Goal: Transaction & Acquisition: Purchase product/service

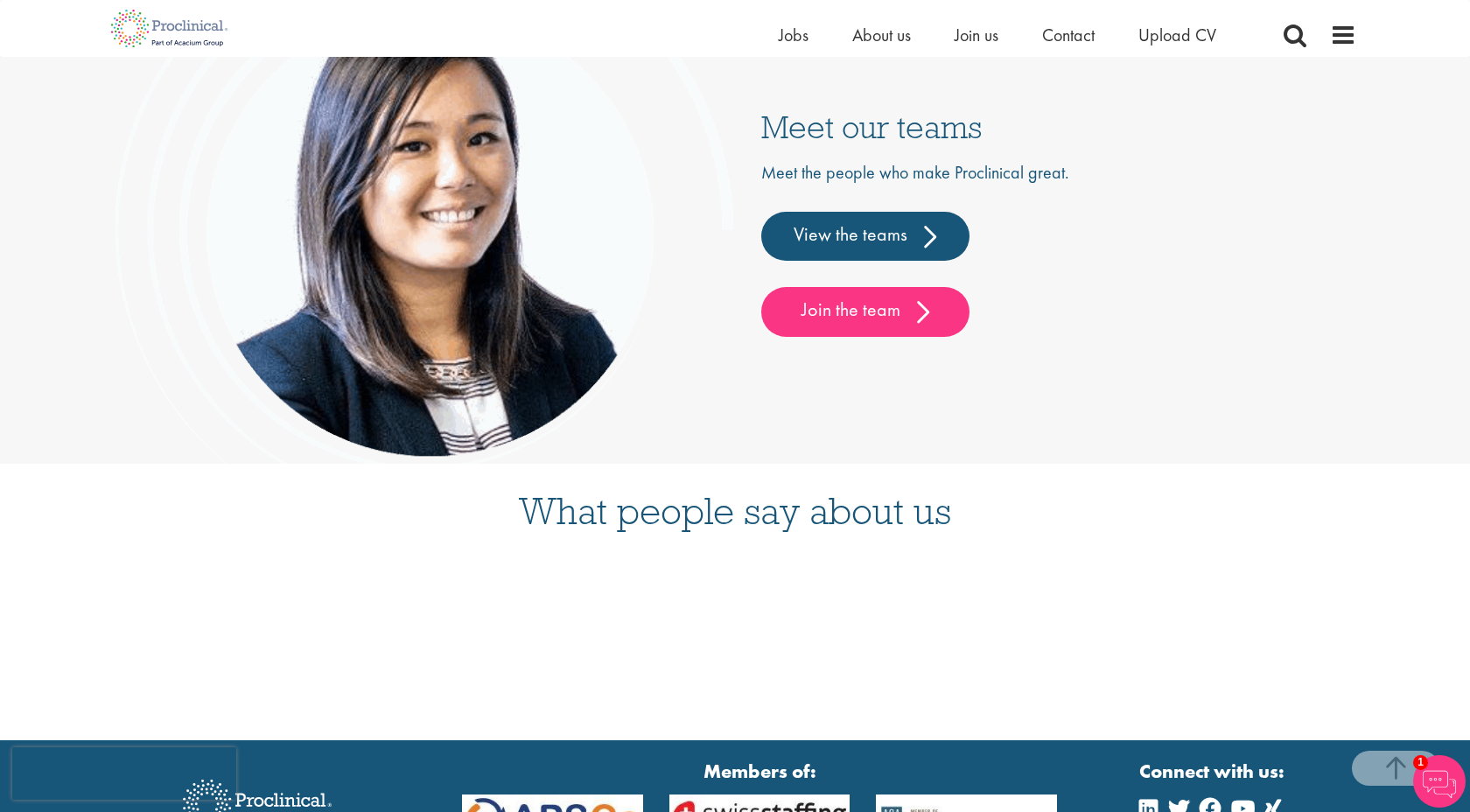
scroll to position [4608, 0]
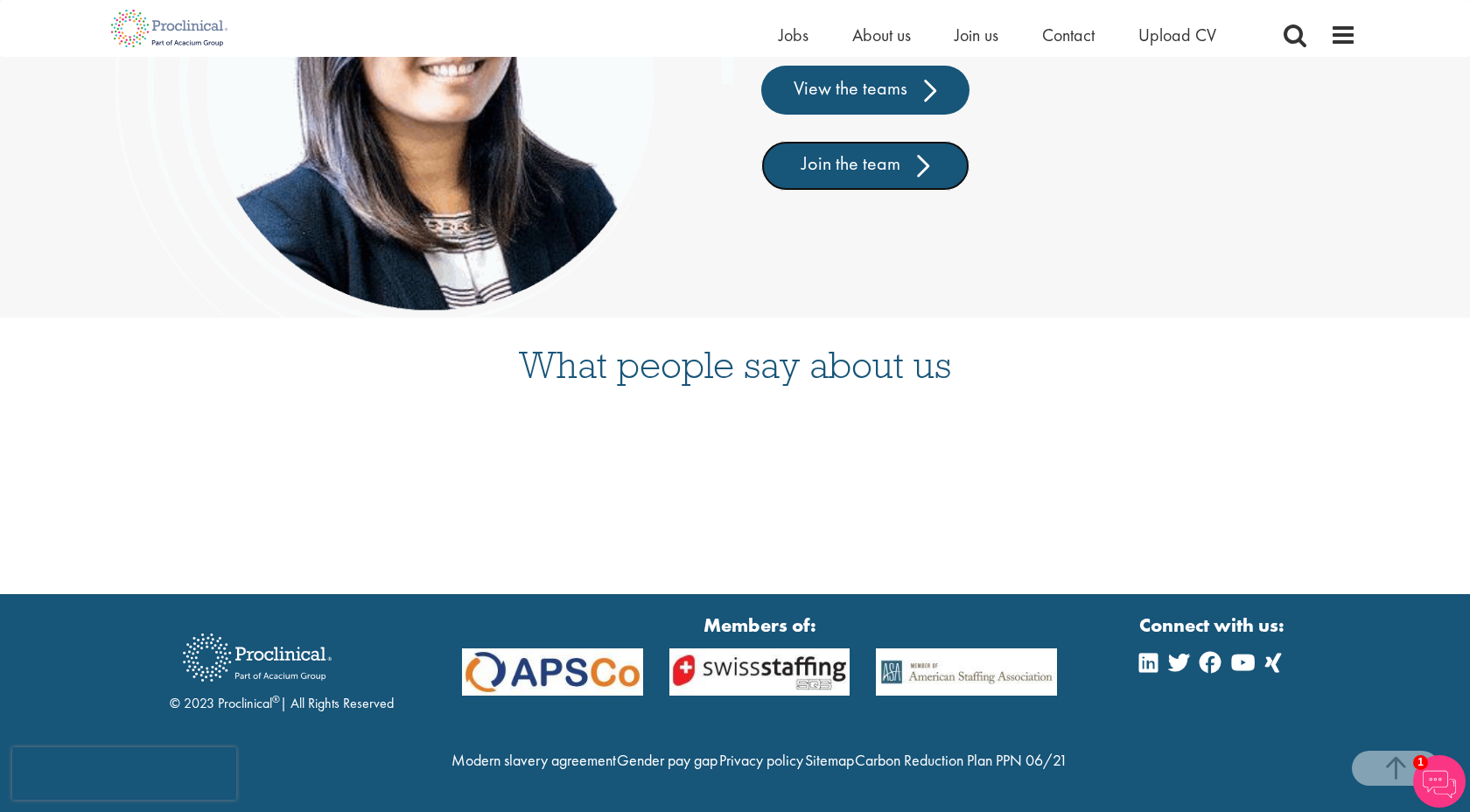
click at [829, 141] on link "Join the team" at bounding box center [865, 165] width 208 height 49
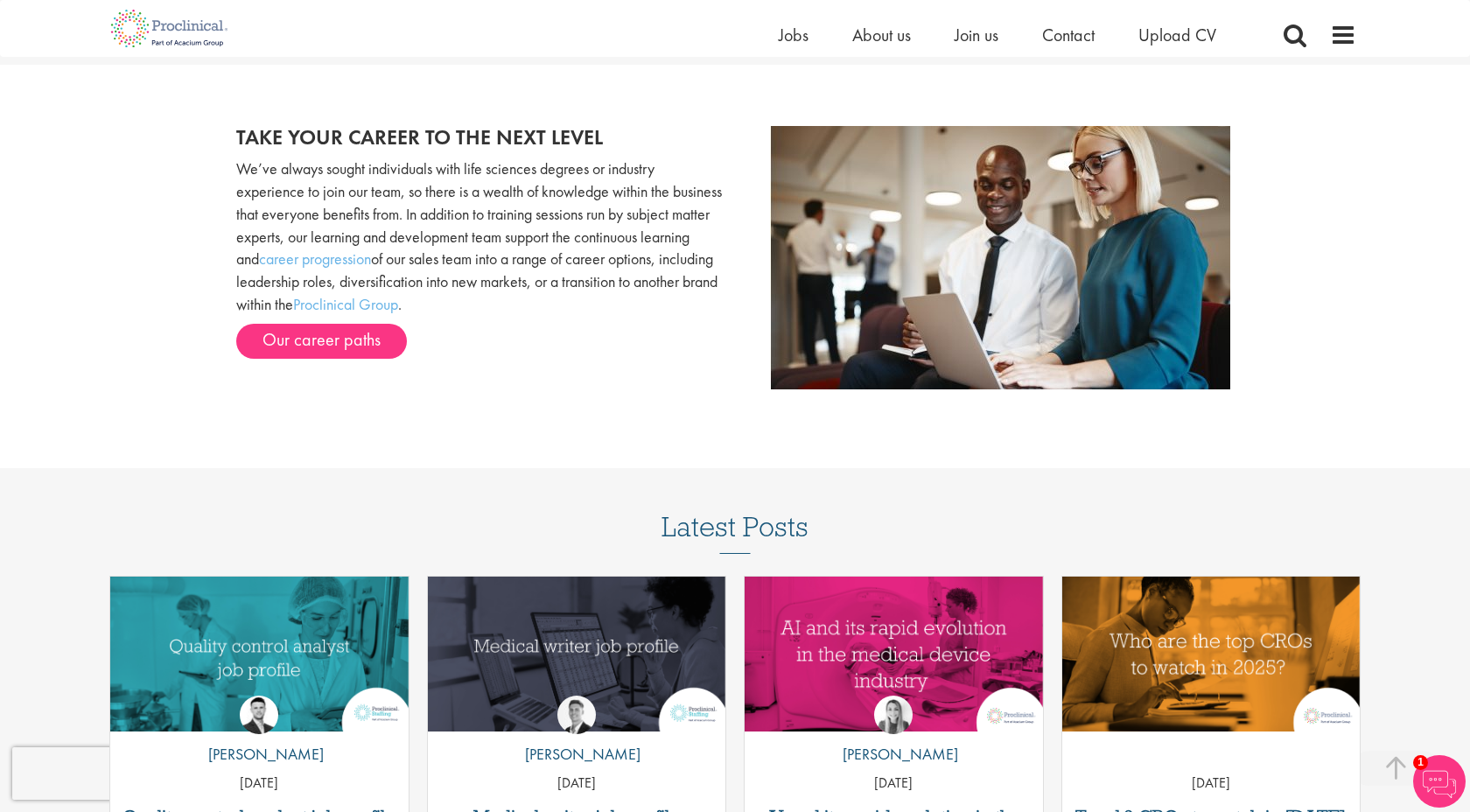
scroll to position [1771, 0]
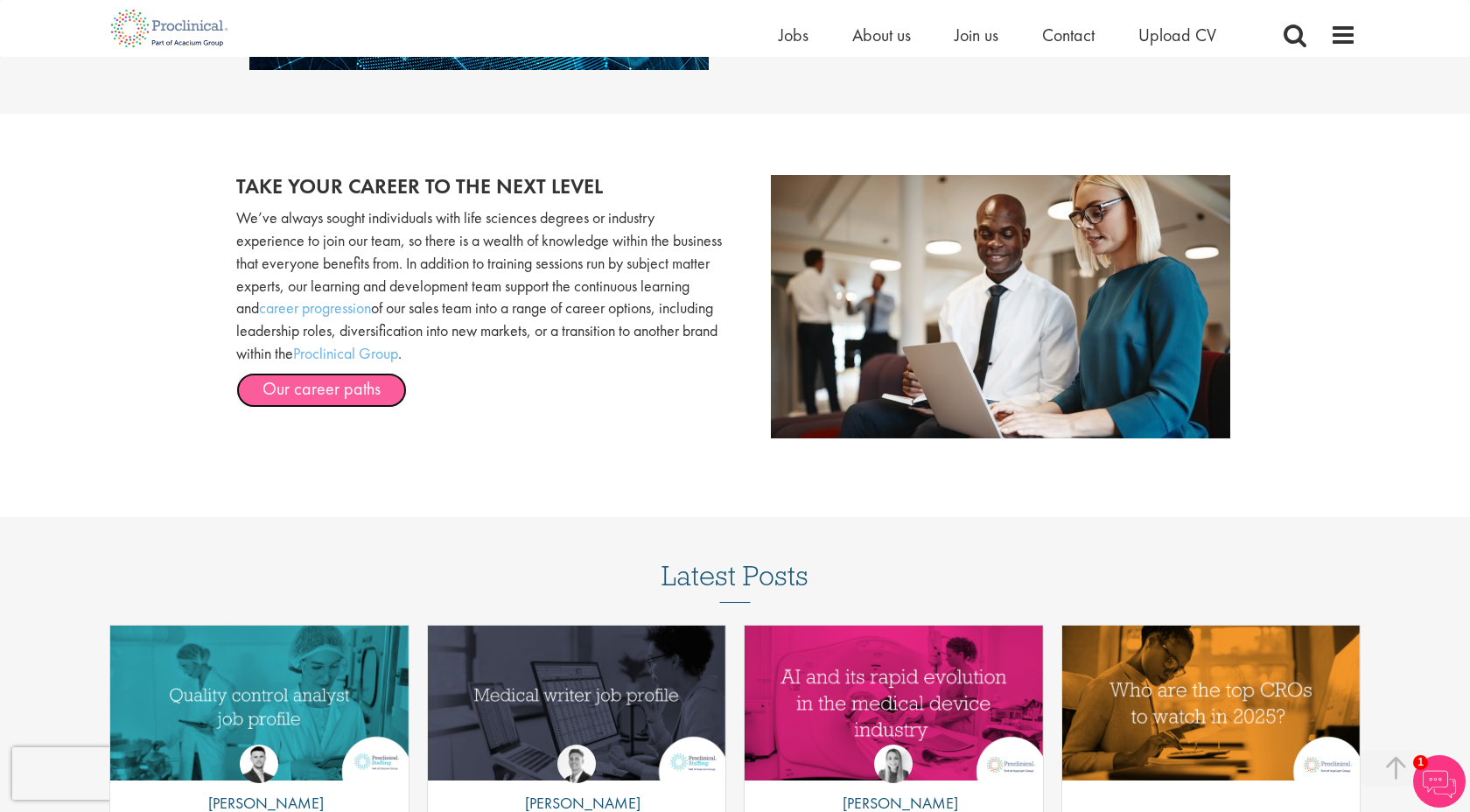
click at [300, 391] on link "Our career paths" at bounding box center [321, 390] width 171 height 35
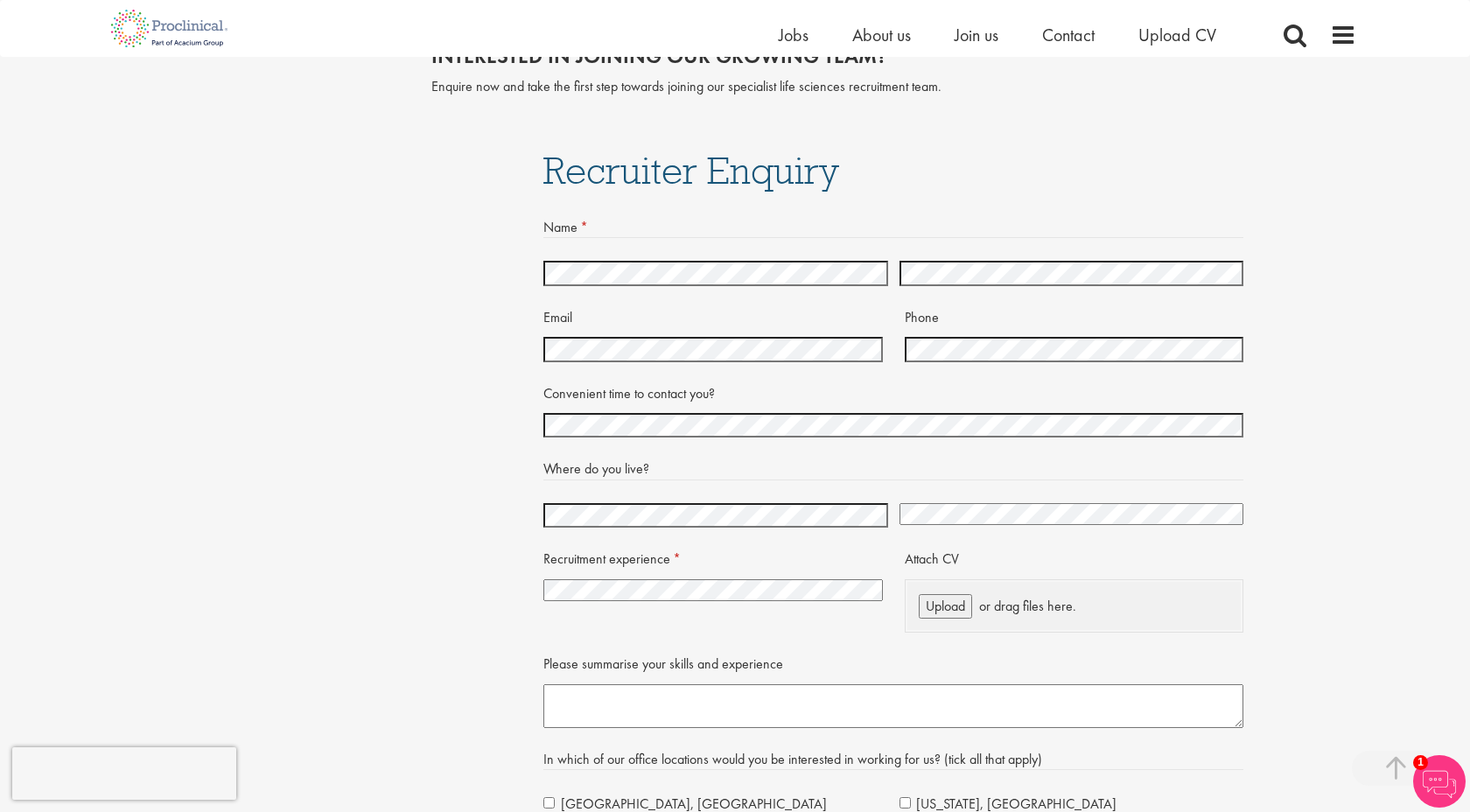
scroll to position [3646, 0]
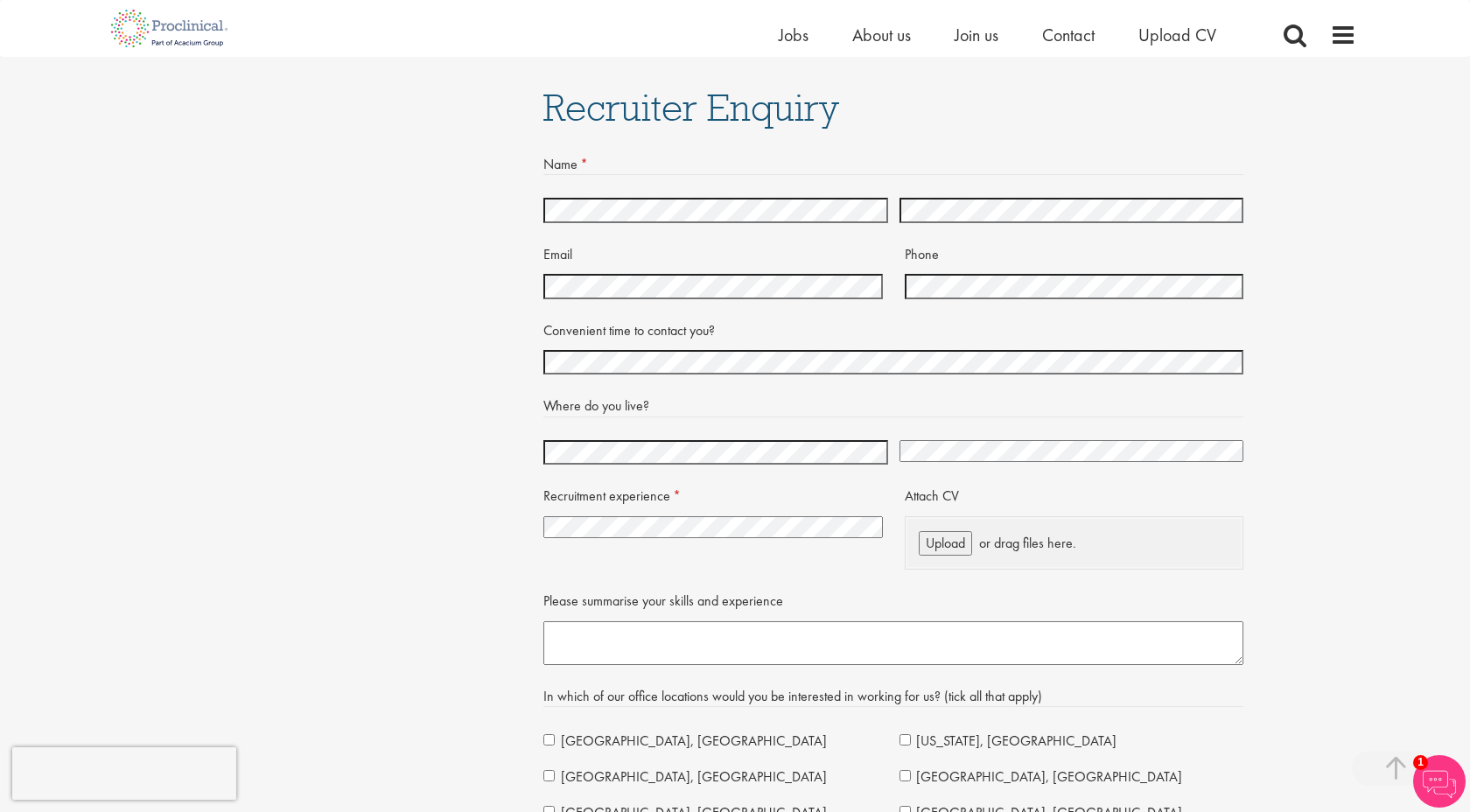
click at [767, 51] on div "Home Jobs About us Join us Contact Upload CV" at bounding box center [729, 28] width 1256 height 57
click at [784, 34] on span "Jobs" at bounding box center [793, 35] width 30 height 23
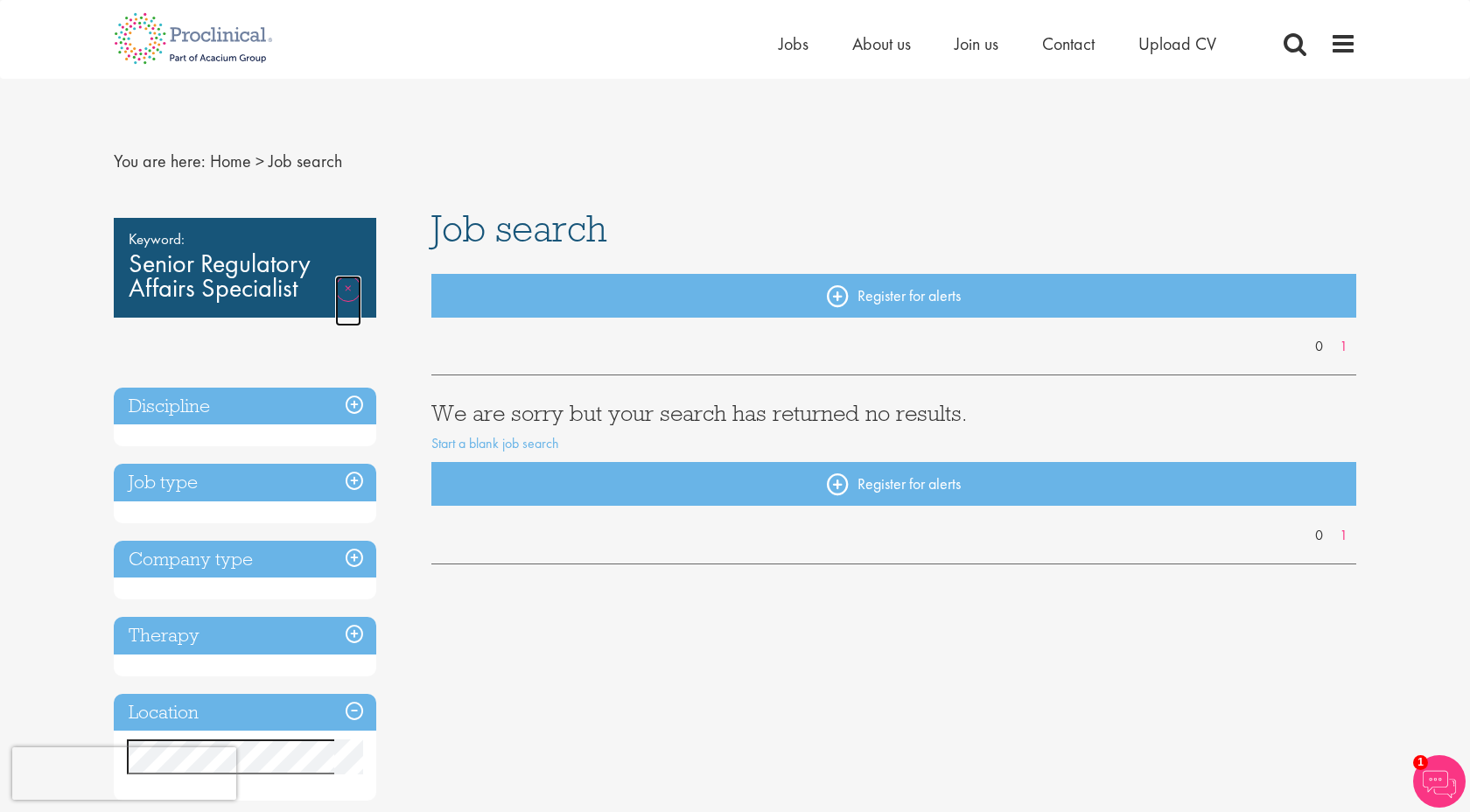
click at [349, 298] on link "Remove" at bounding box center [348, 301] width 26 height 51
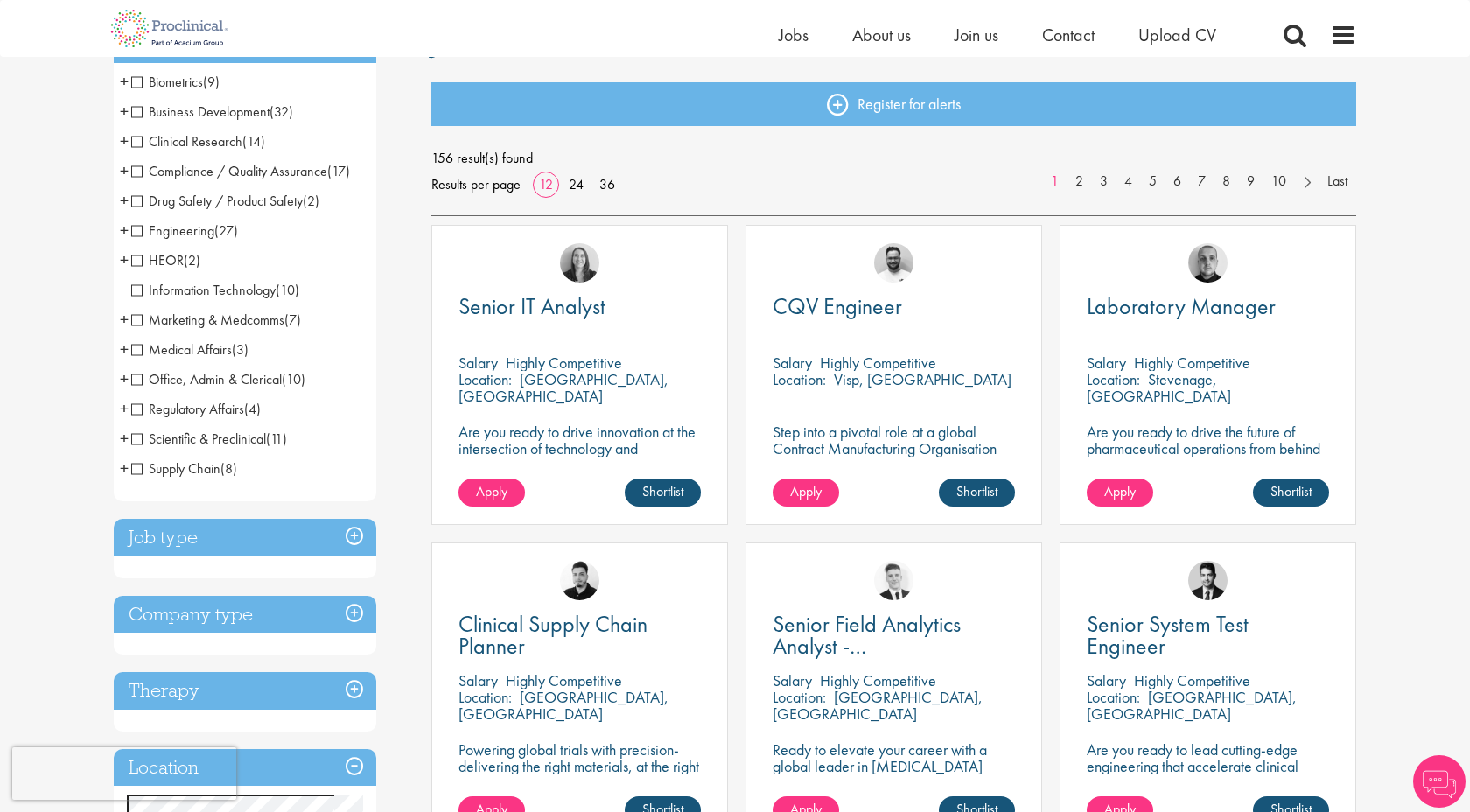
scroll to position [168, 0]
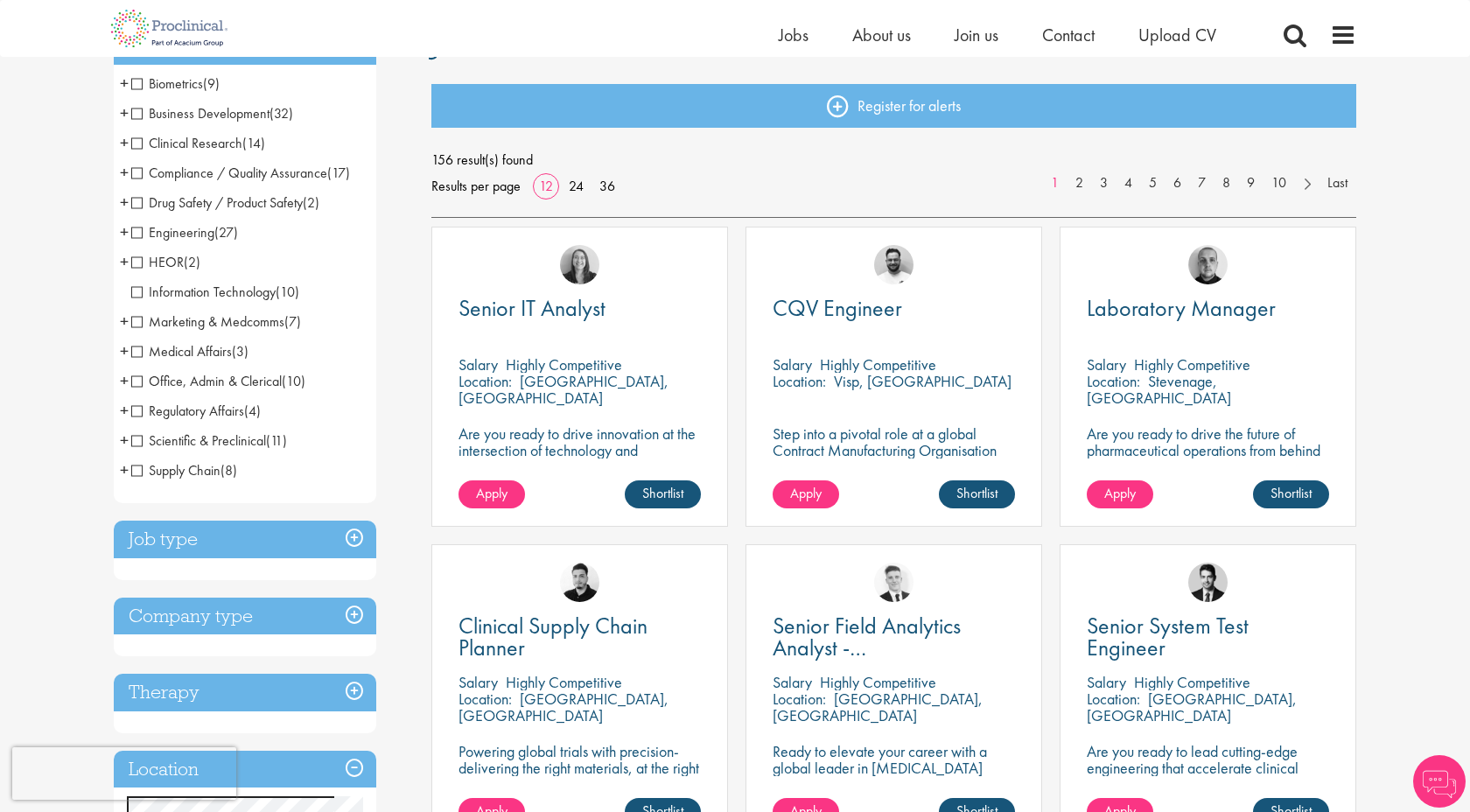
click at [201, 354] on span "Medical Affairs" at bounding box center [181, 351] width 101 height 18
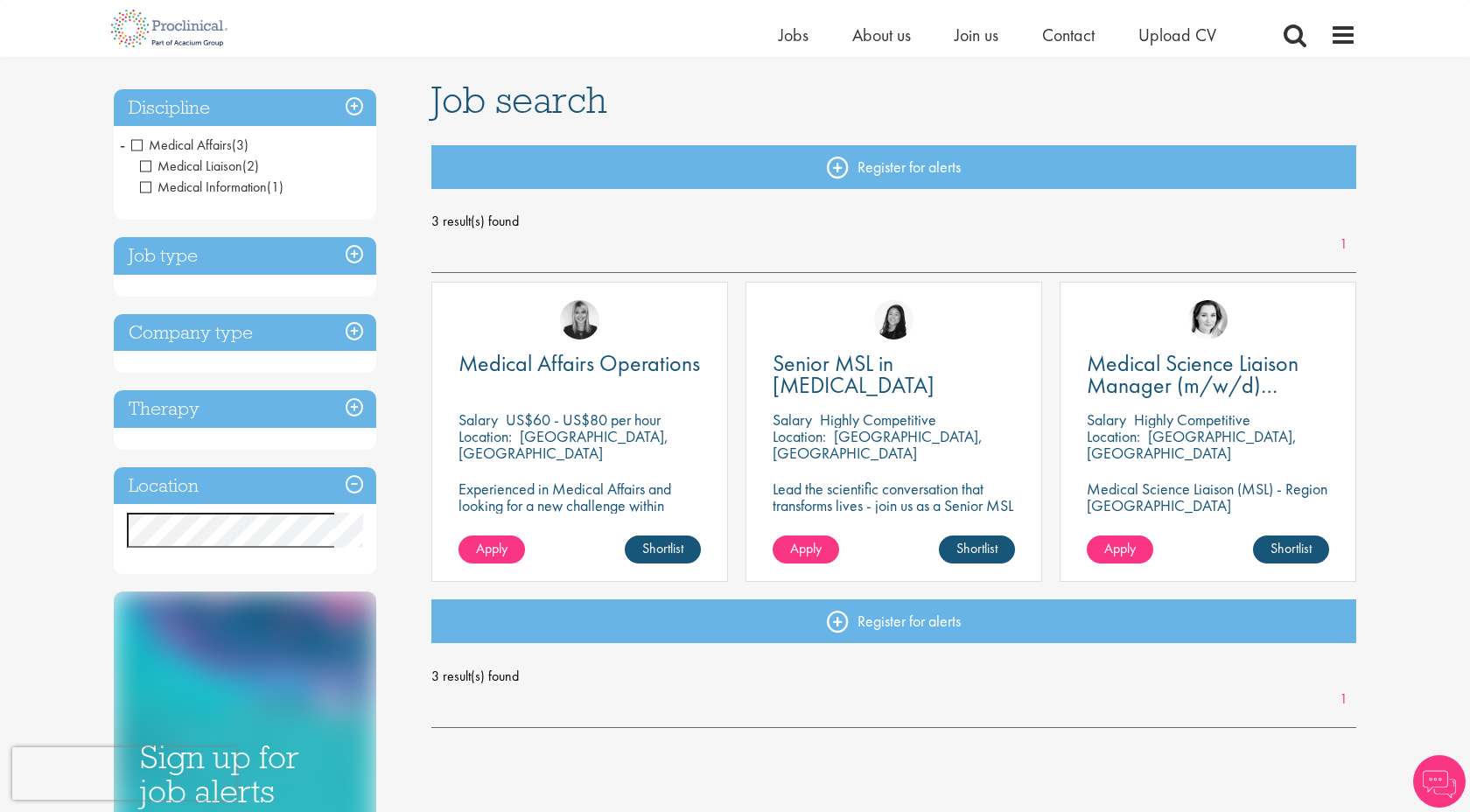
scroll to position [108, 0]
click at [638, 405] on div "Medical Affairs Operations [GEOGRAPHIC_DATA] US$60 - US$80 per hour Location: […" at bounding box center [580, 430] width 297 height 300
click at [619, 361] on span "Medical Affairs Operations" at bounding box center [580, 363] width 242 height 30
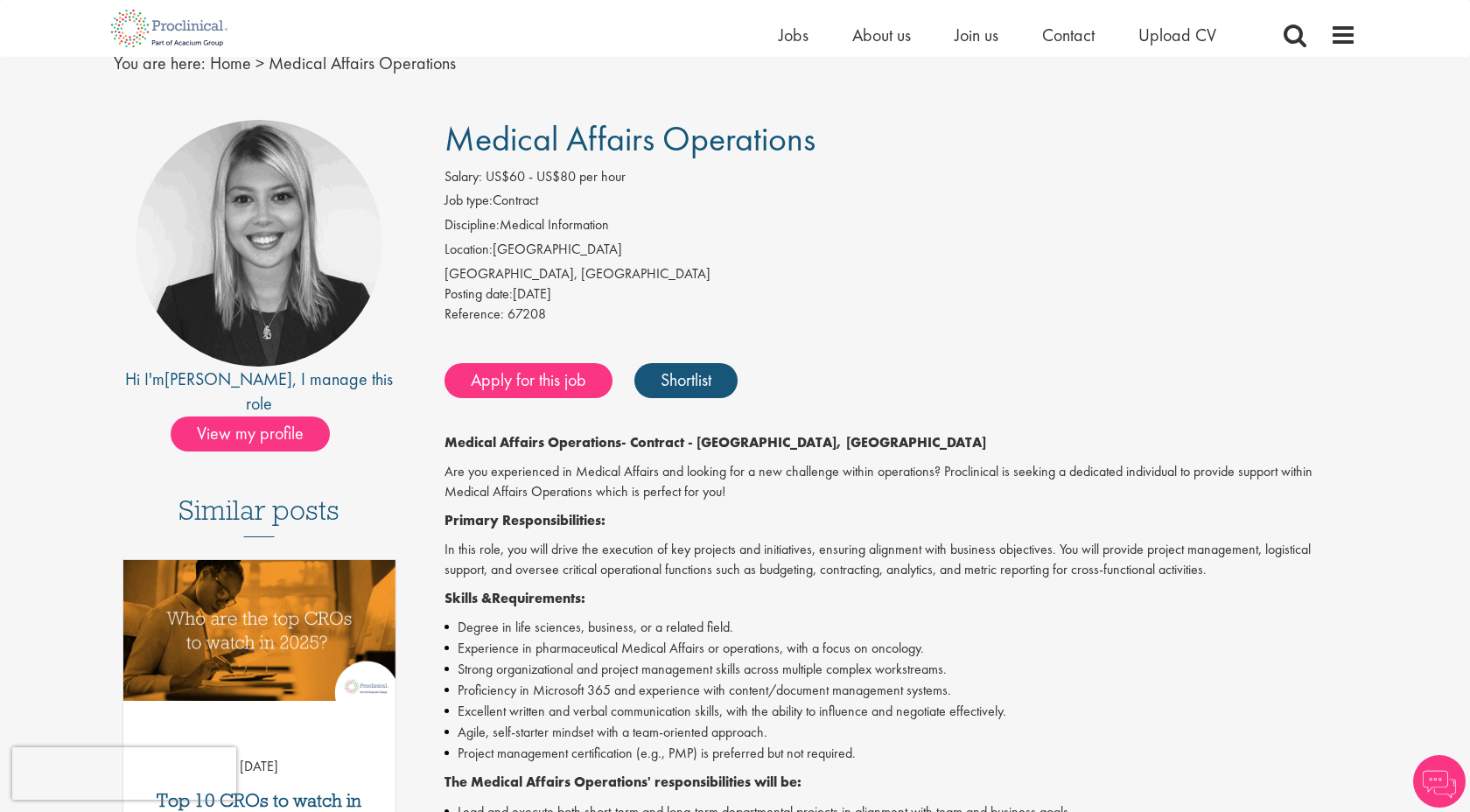
scroll to position [75, 0]
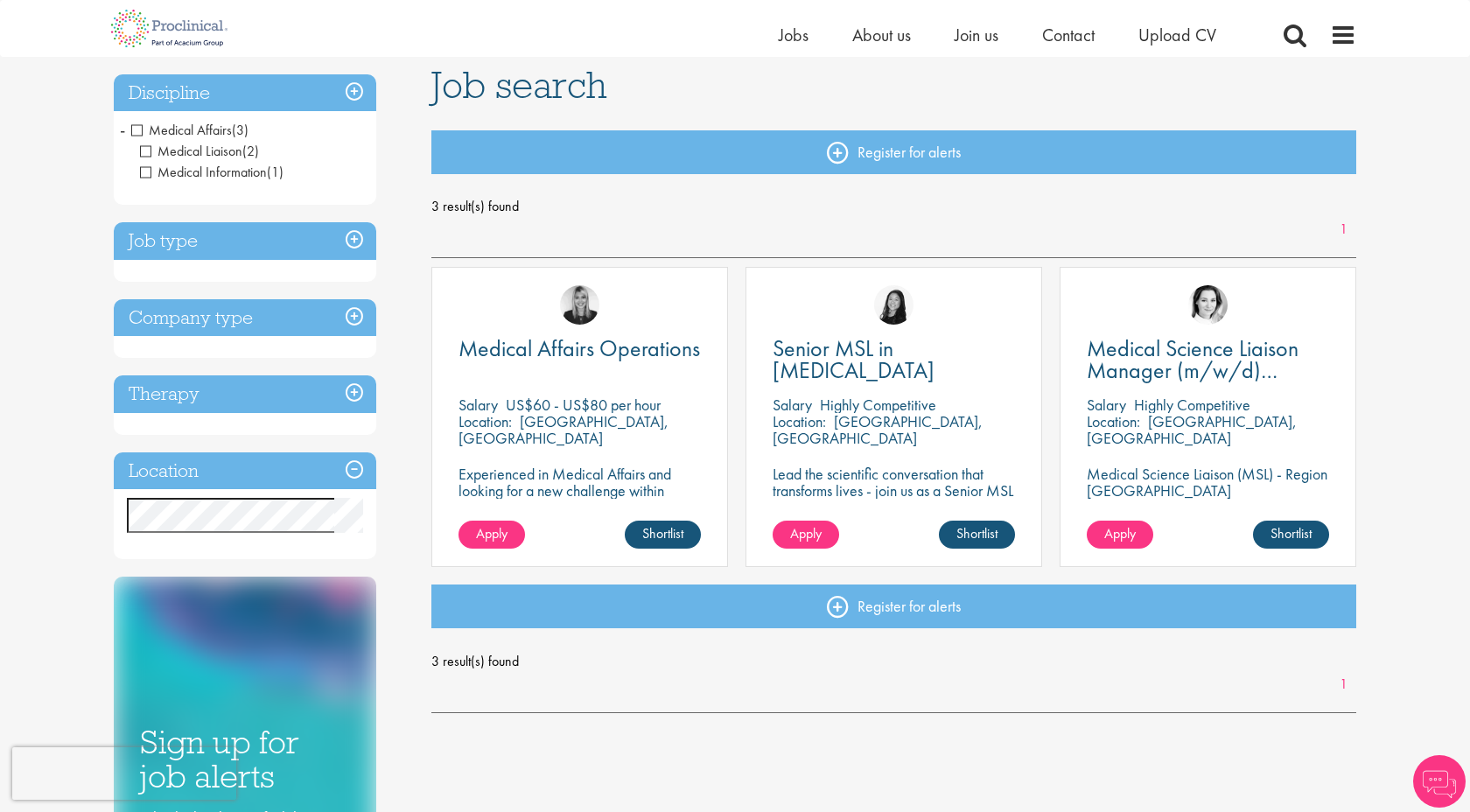
click at [635, 477] on p "Experienced in Medical Affairs and looking for a new challenge within operation…" at bounding box center [580, 506] width 243 height 83
click at [567, 387] on div "Medical Affairs Operations Salary US$60 - US$80 per hour Location: Redwood City…" at bounding box center [580, 416] width 297 height 300
click at [574, 357] on span "Medical Affairs Operations" at bounding box center [580, 349] width 242 height 30
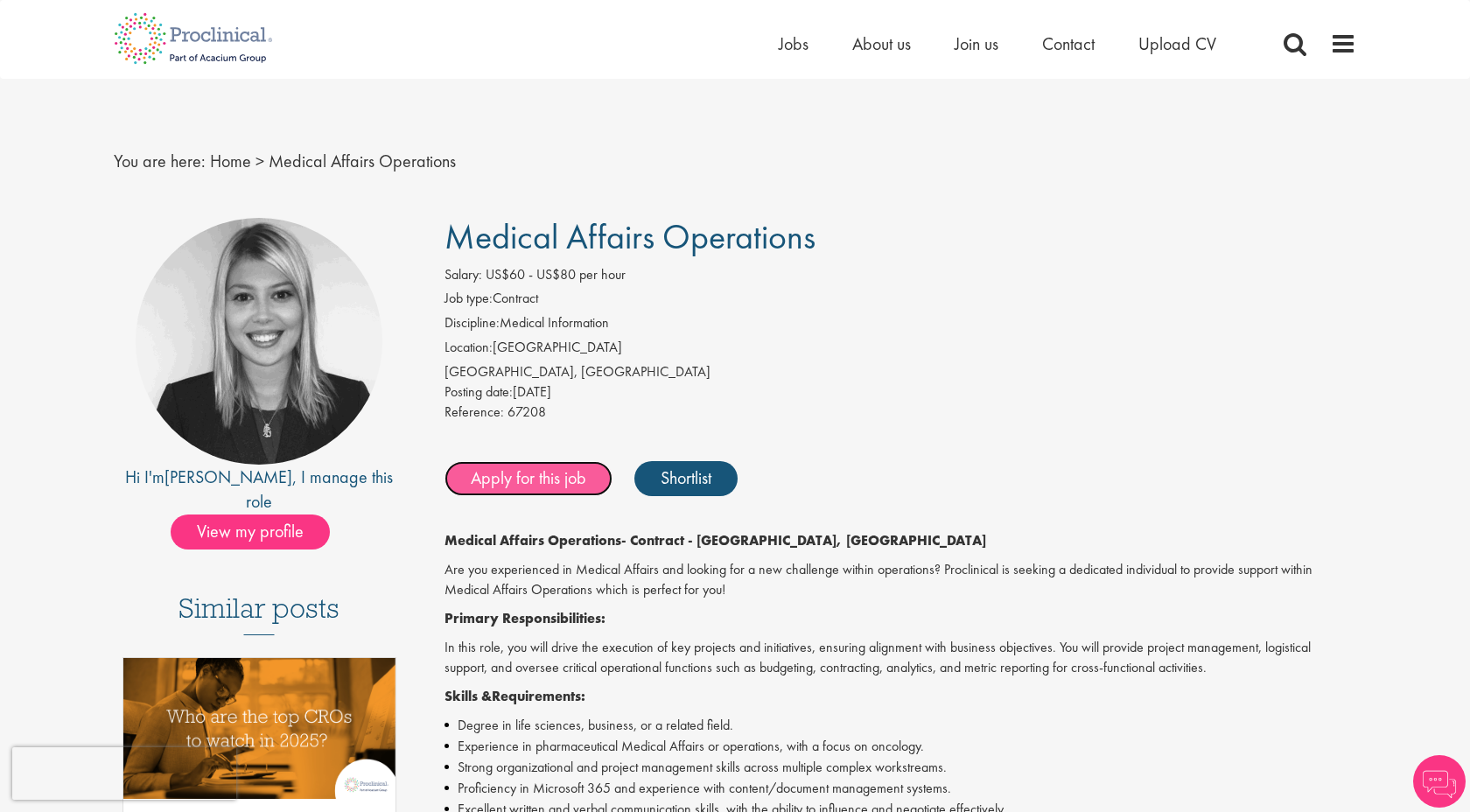
click at [593, 475] on link "Apply for this job" at bounding box center [529, 477] width 168 height 35
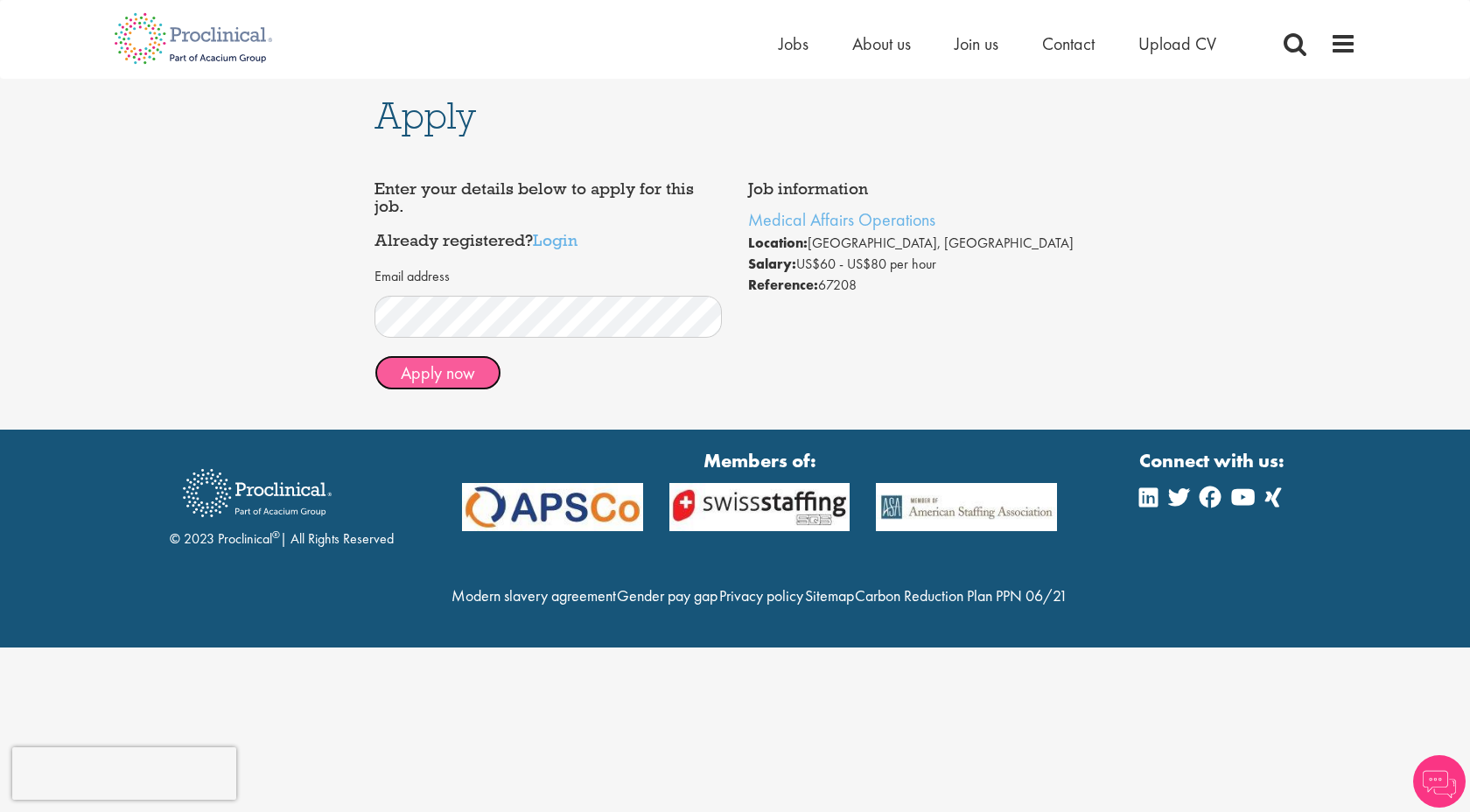
click at [442, 384] on button "Apply now" at bounding box center [438, 373] width 127 height 35
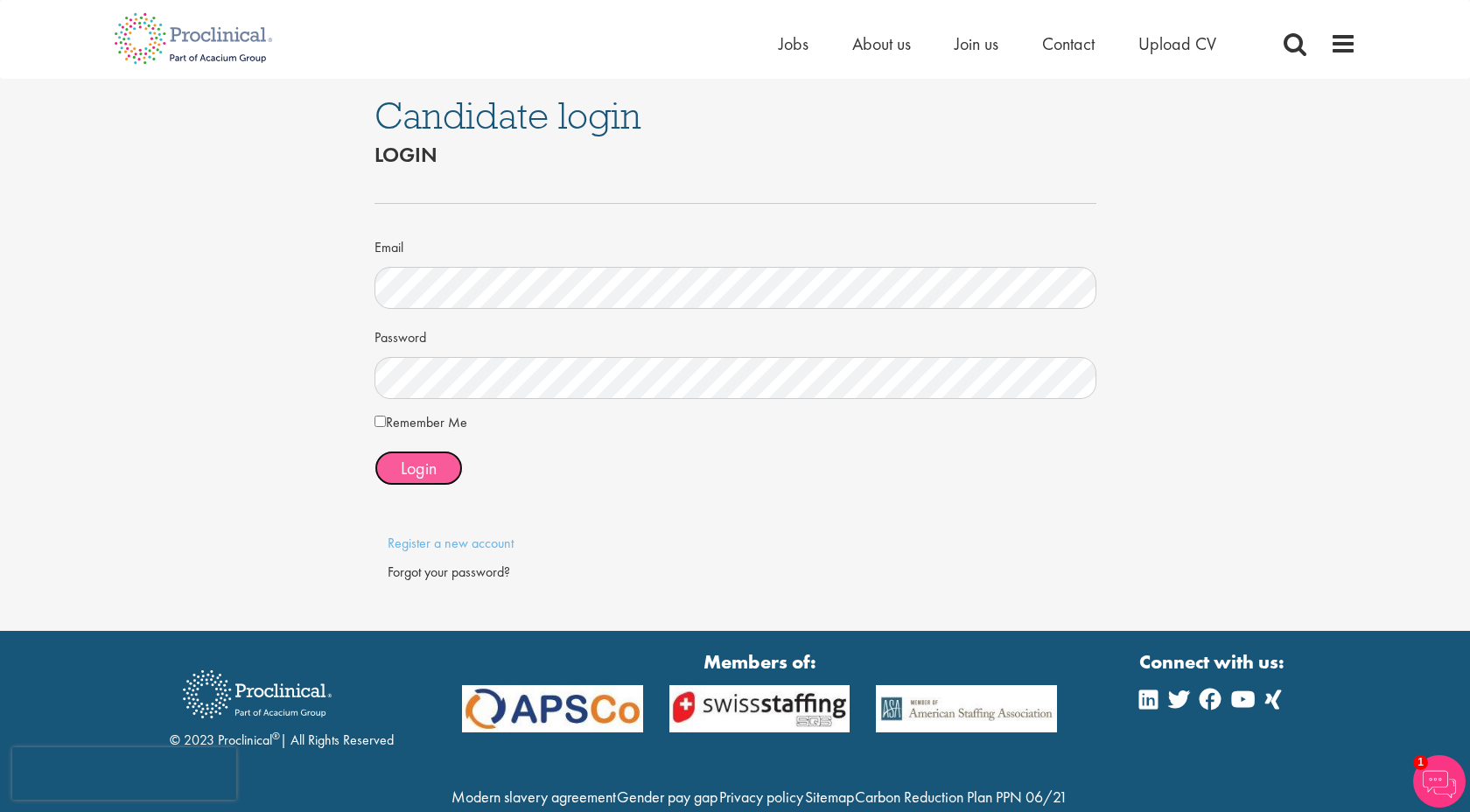
click at [437, 477] on button "Login" at bounding box center [419, 467] width 88 height 35
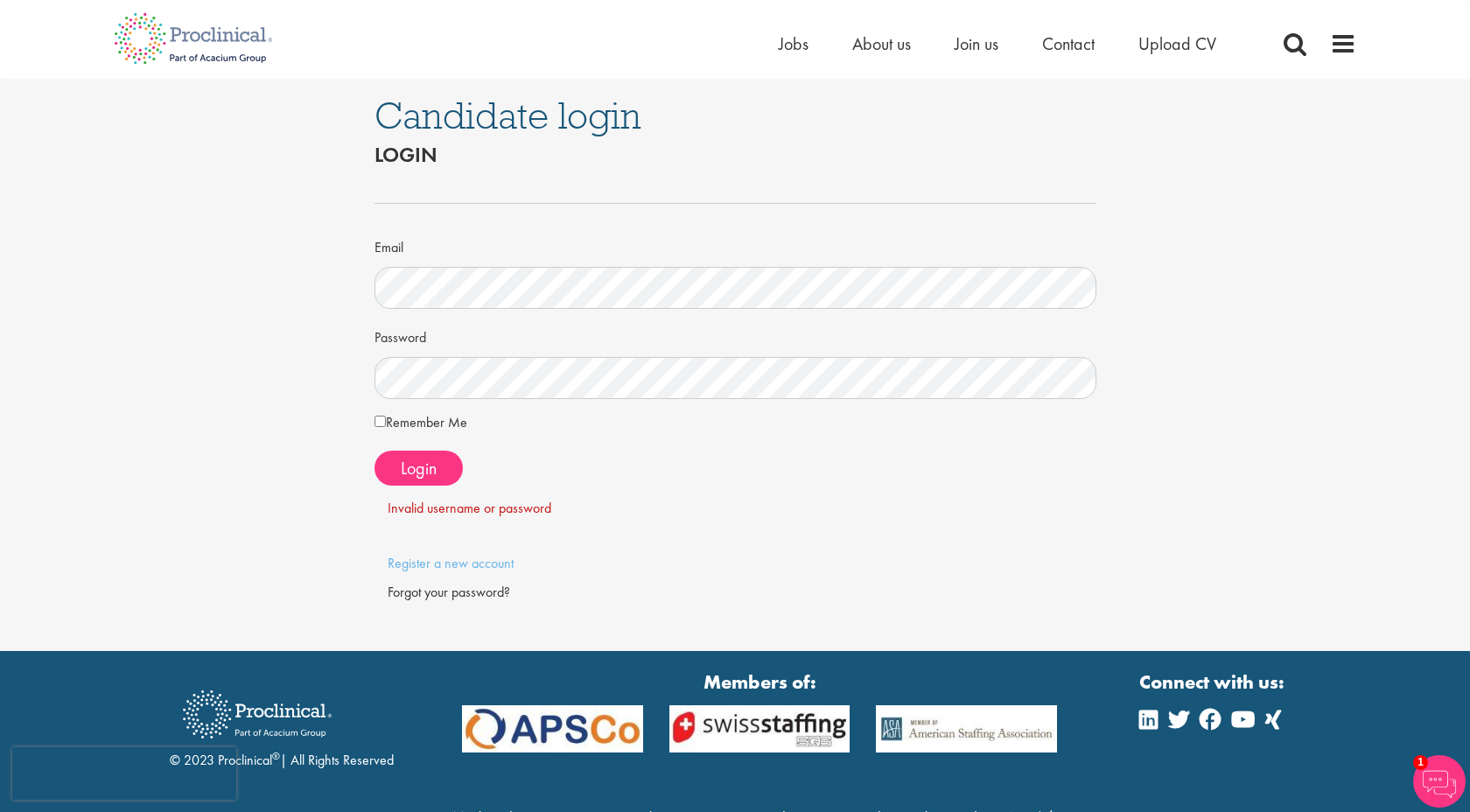
click at [1164, 29] on div "Home Jobs About us Join us Contact Upload CV" at bounding box center [729, 33] width 1256 height 66
click at [1168, 46] on span "Upload CV" at bounding box center [1177, 43] width 78 height 23
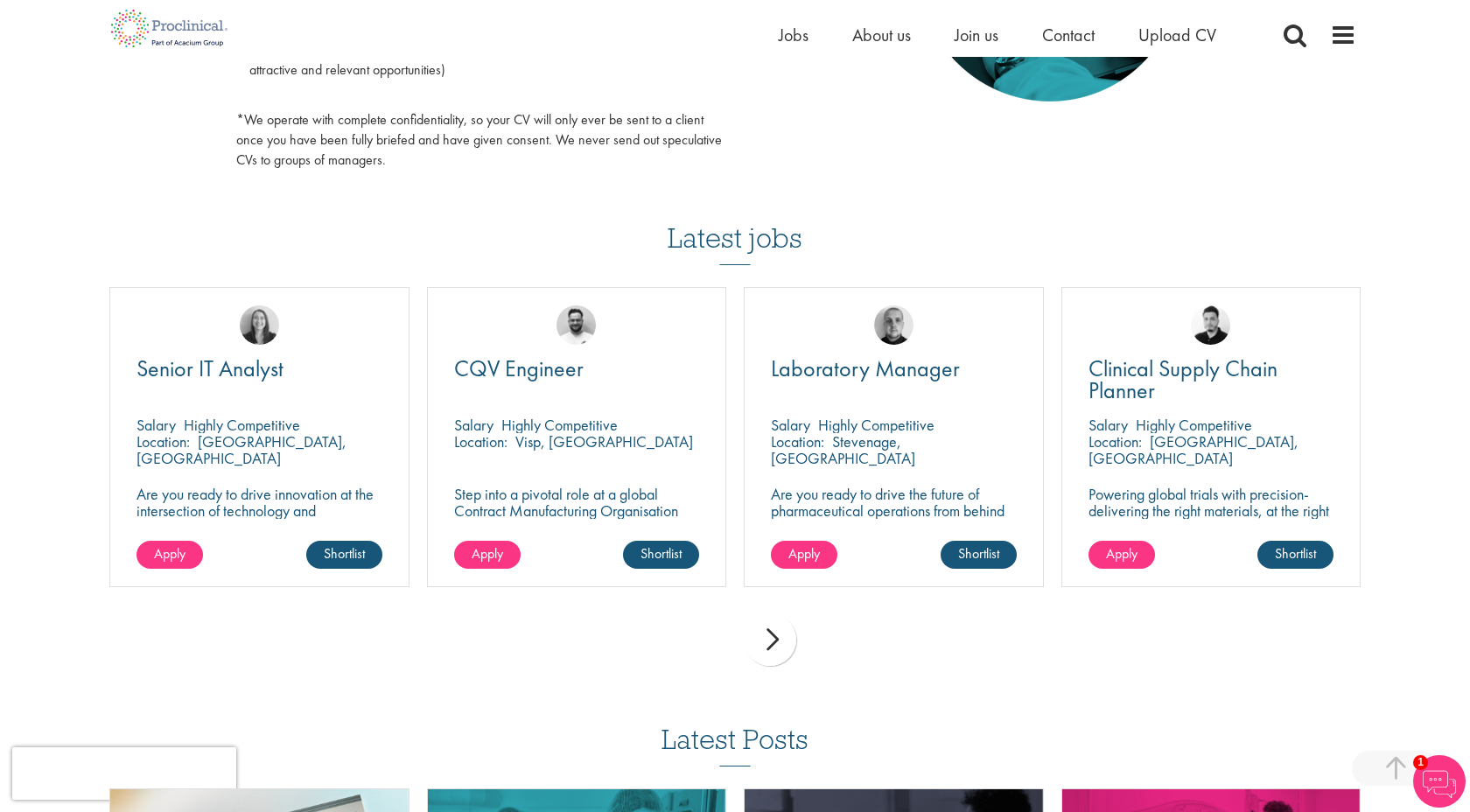
scroll to position [1047, 0]
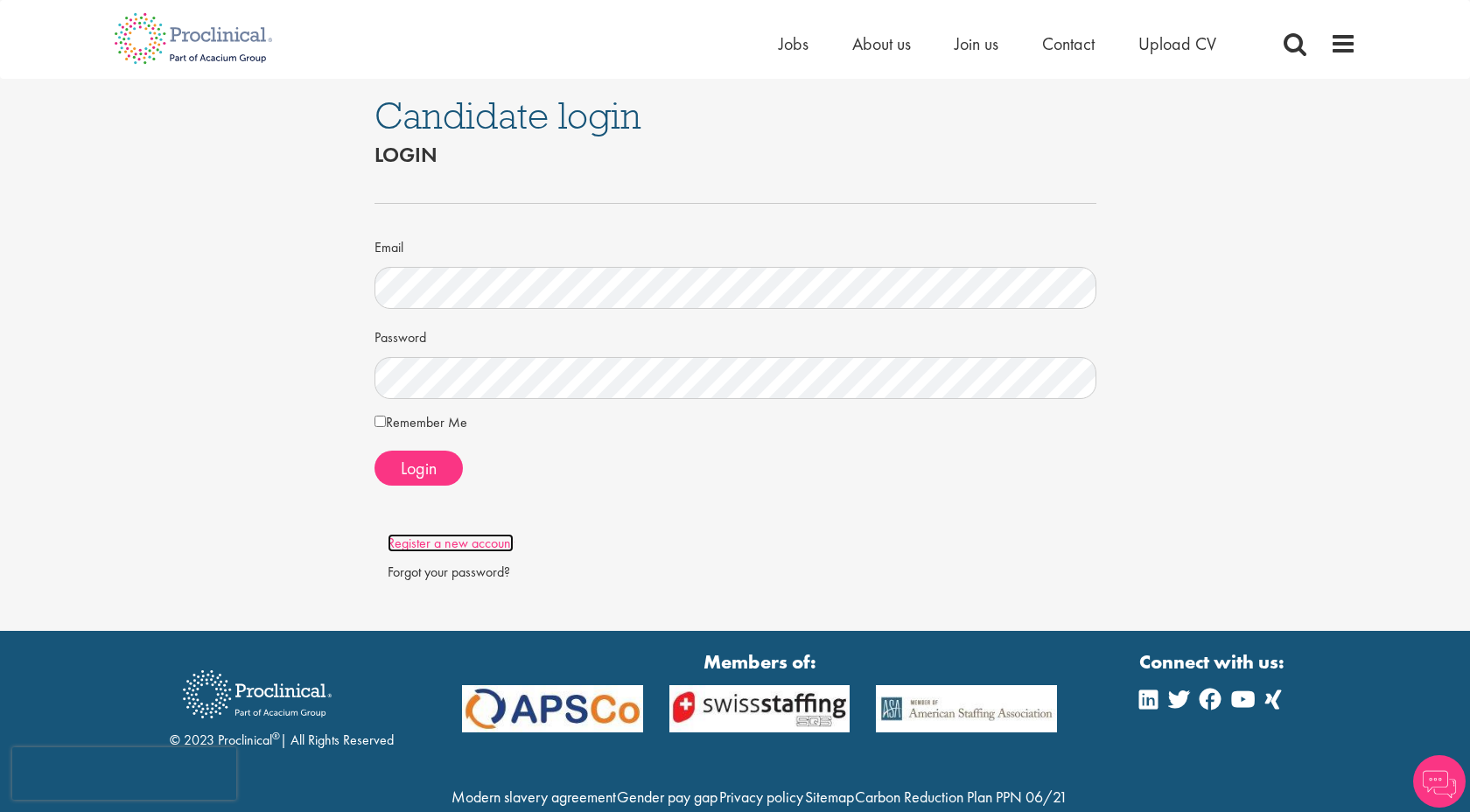
click at [445, 544] on link "Register a new account" at bounding box center [451, 542] width 126 height 18
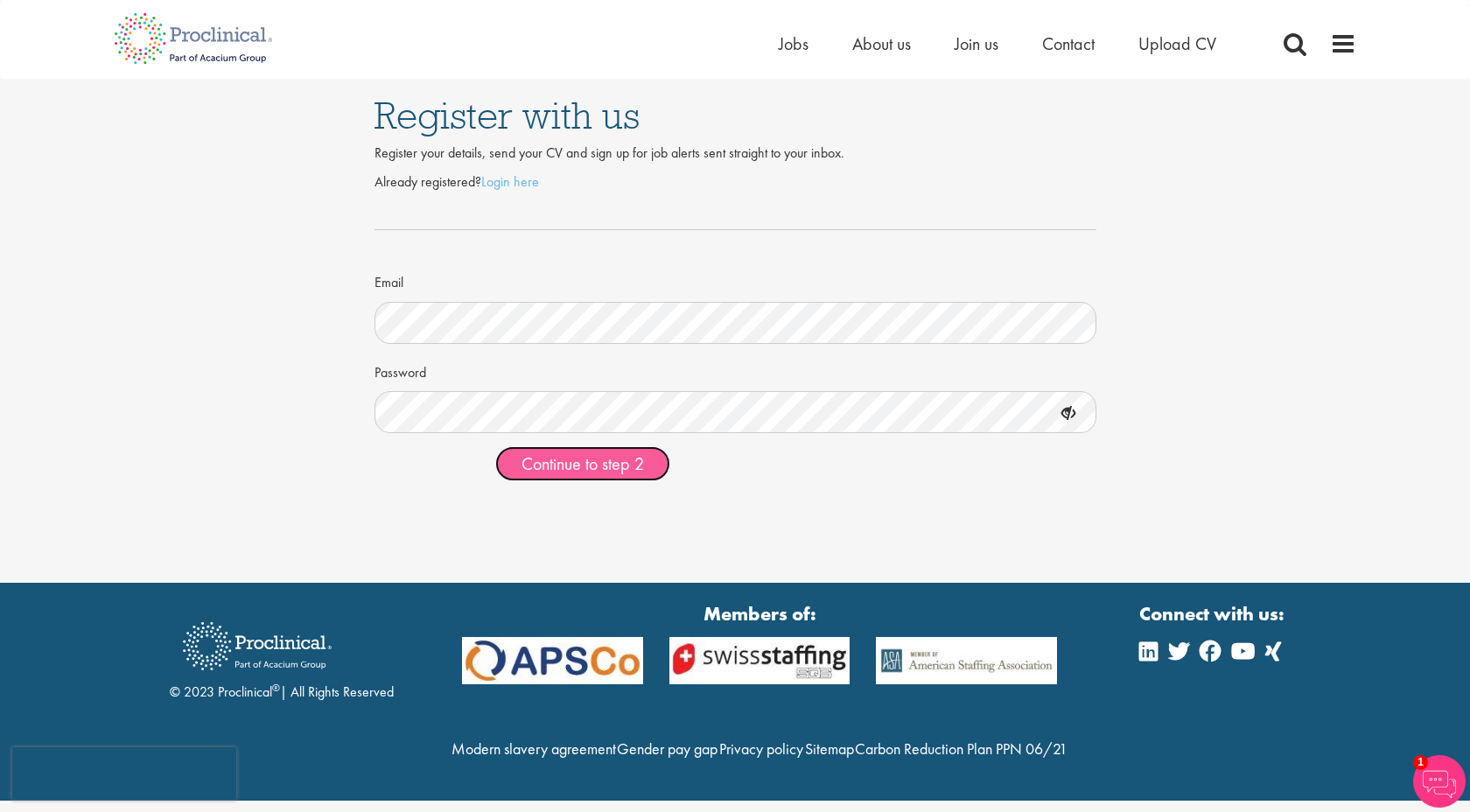
click at [588, 462] on span "Continue to step 2" at bounding box center [583, 463] width 123 height 23
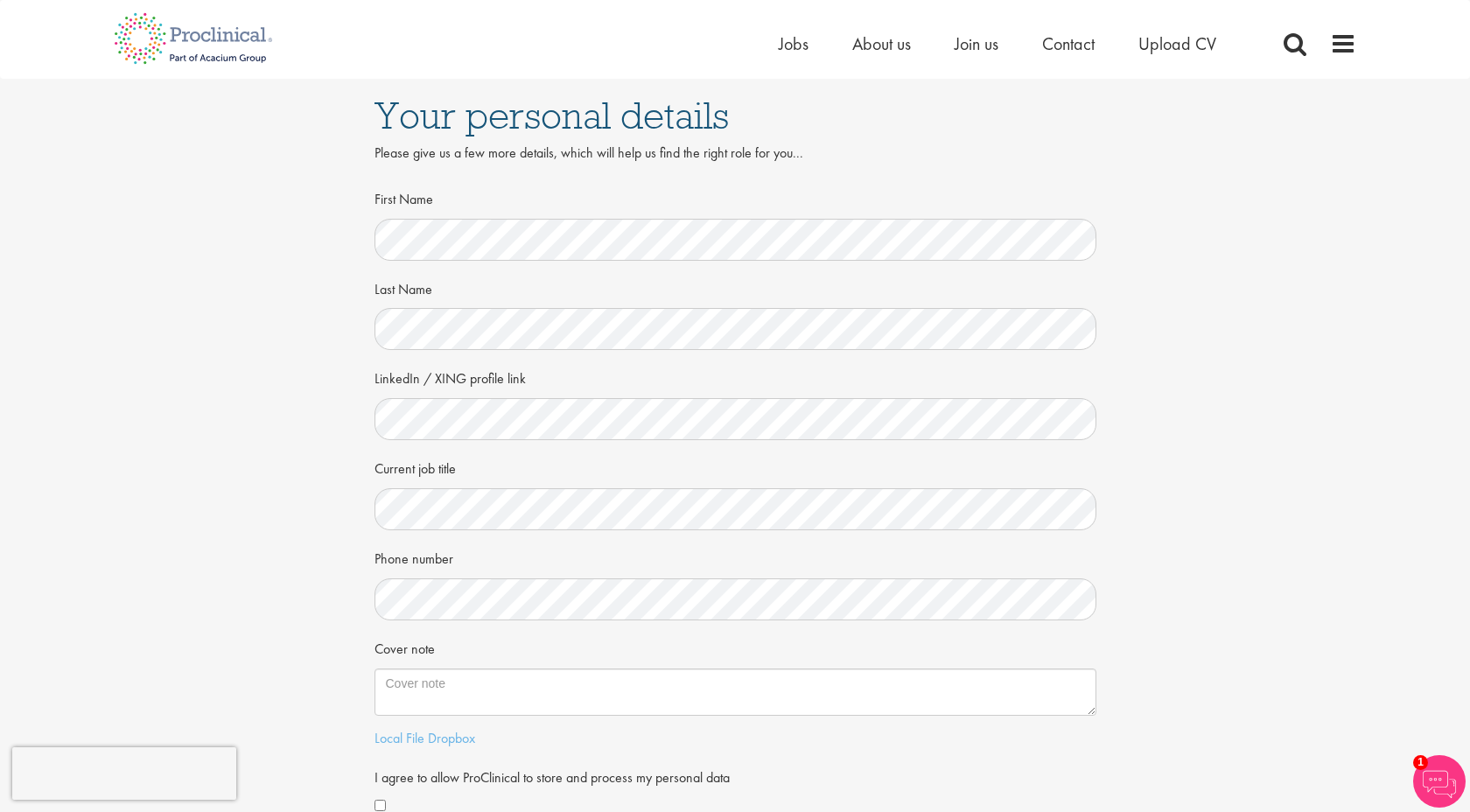
click at [488, 445] on form "First Name Last Name LinkedIn / XING profile link Current job title Phone numbe…" at bounding box center [735, 500] width 696 height 634
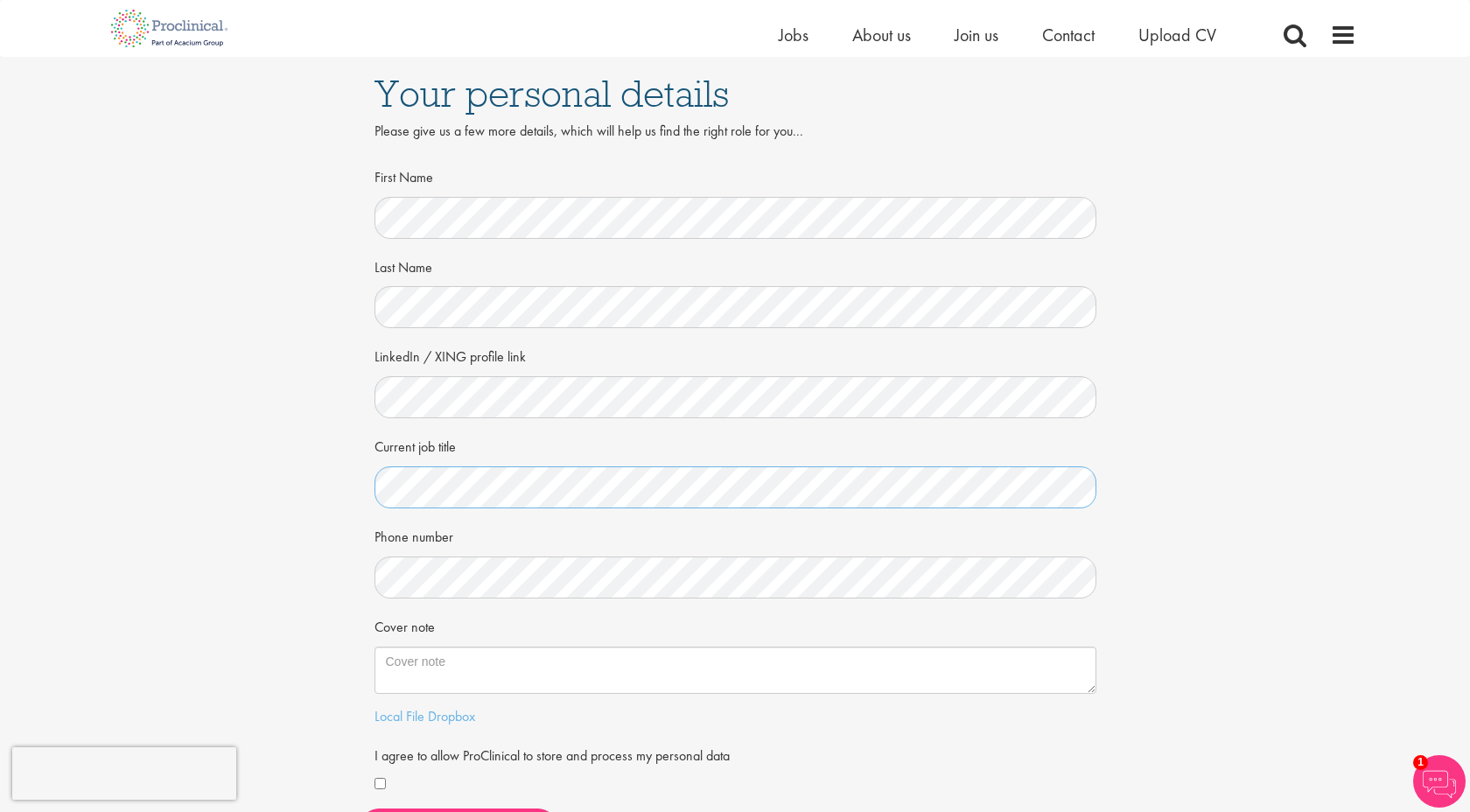
scroll to position [32, 0]
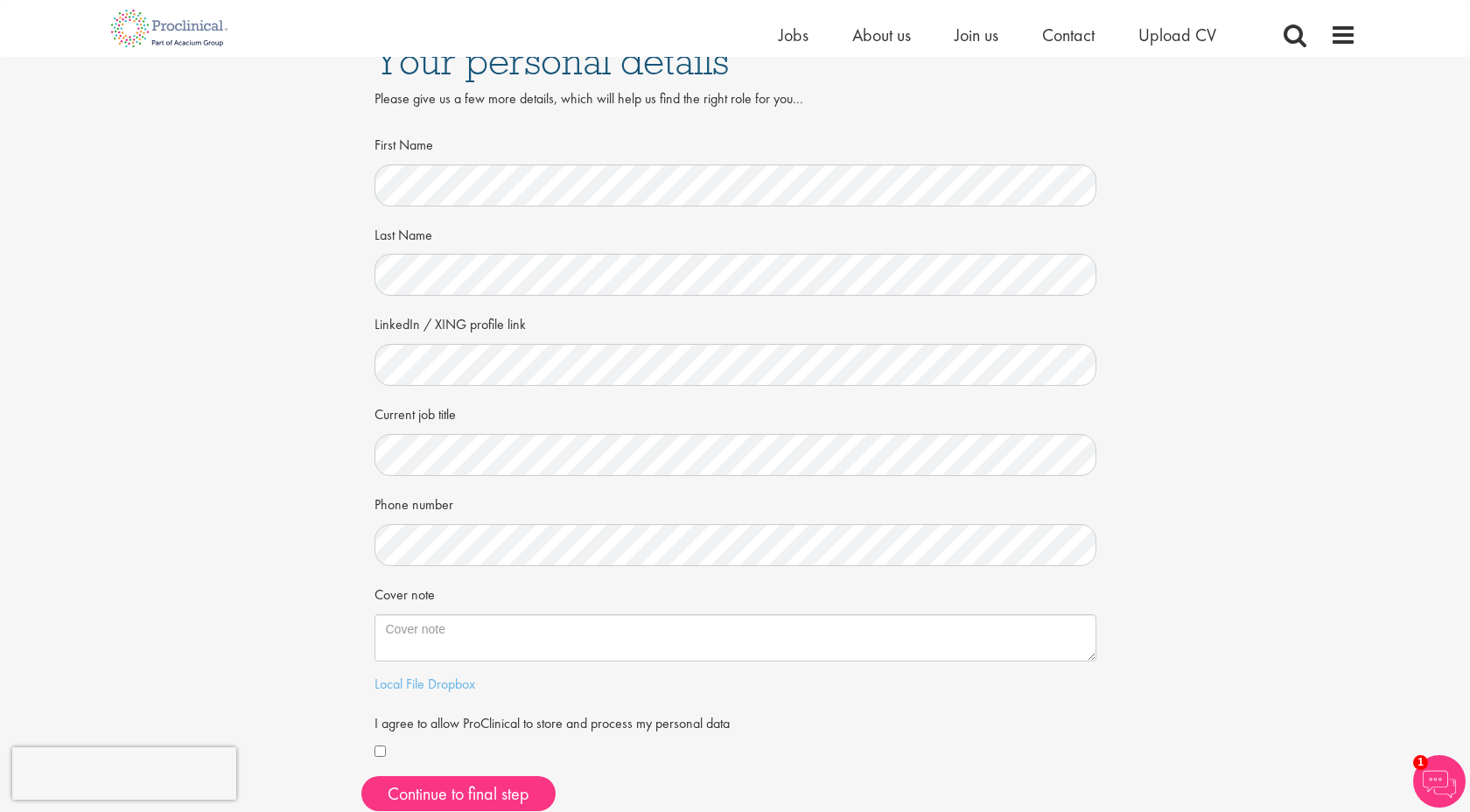
click at [434, 566] on form "First Name Last Name LinkedIn / XING profile link Current job title Phone numbe…" at bounding box center [735, 446] width 696 height 634
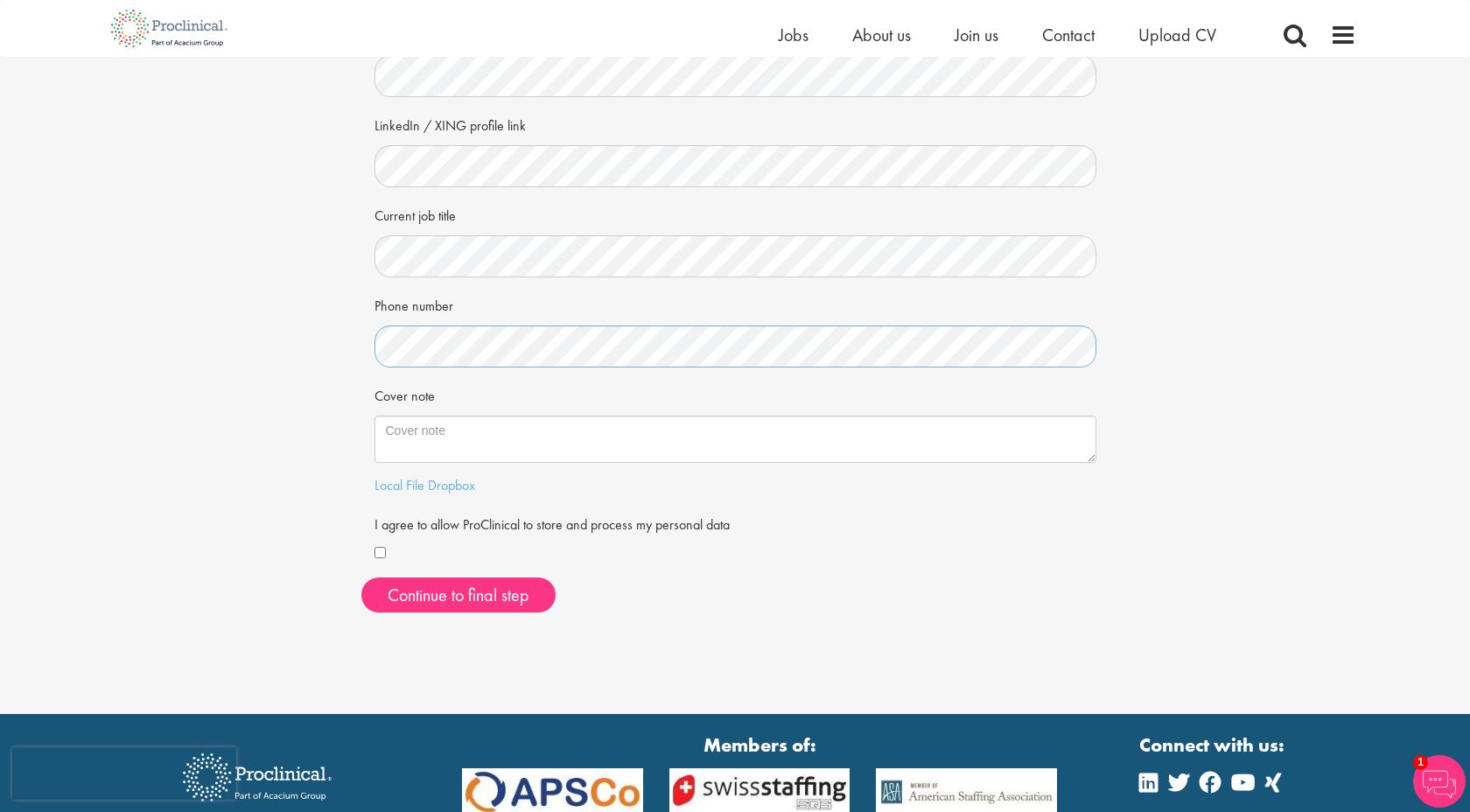
scroll to position [263, 0]
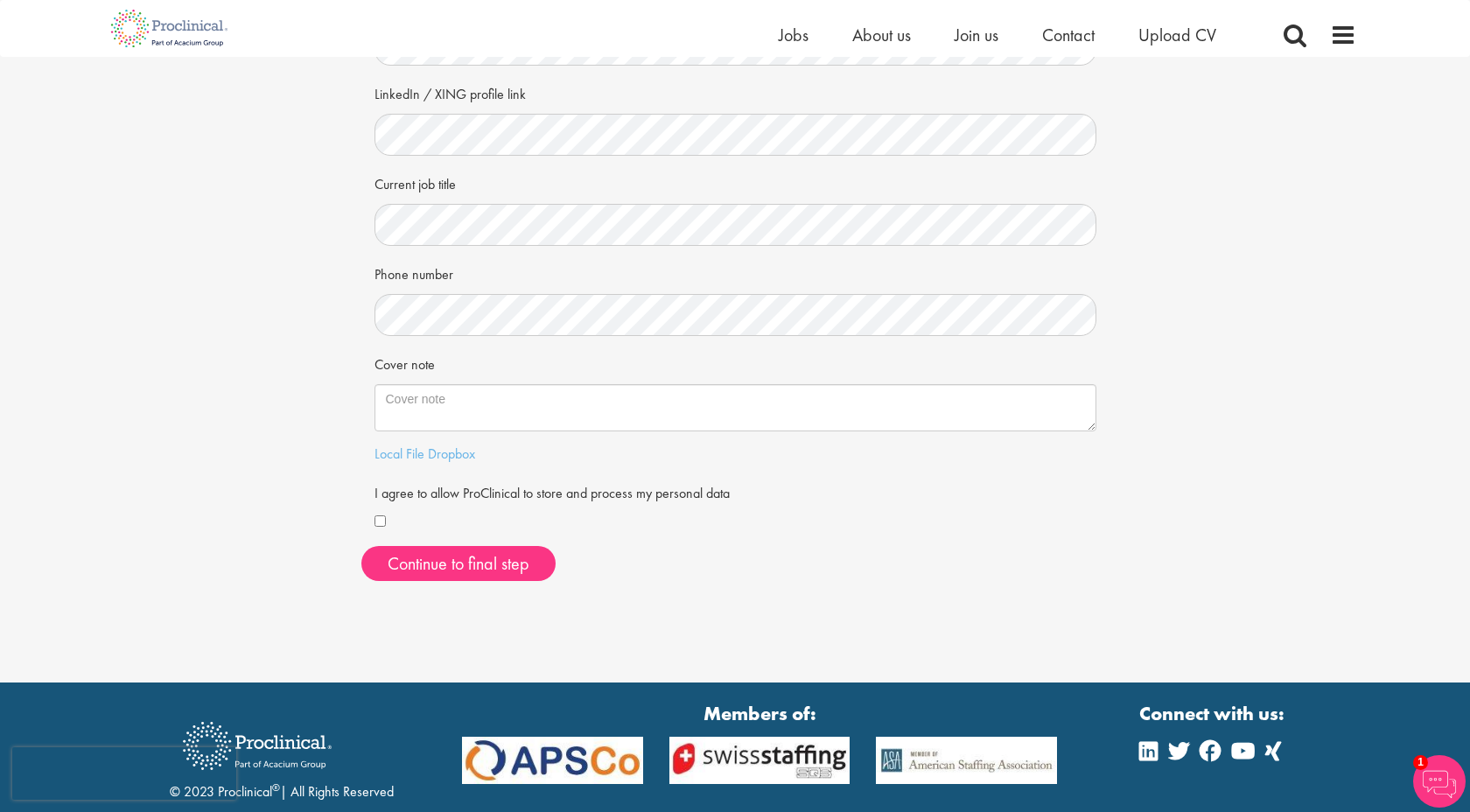
click at [402, 531] on div "First Name Last Name LinkedIn / XING profile link Current job title Phone numbe…" at bounding box center [735, 223] width 722 height 647
click at [369, 519] on div "First Name Last Name LinkedIn / XING profile link Current job title Phone numbe…" at bounding box center [735, 247] width 748 height 695
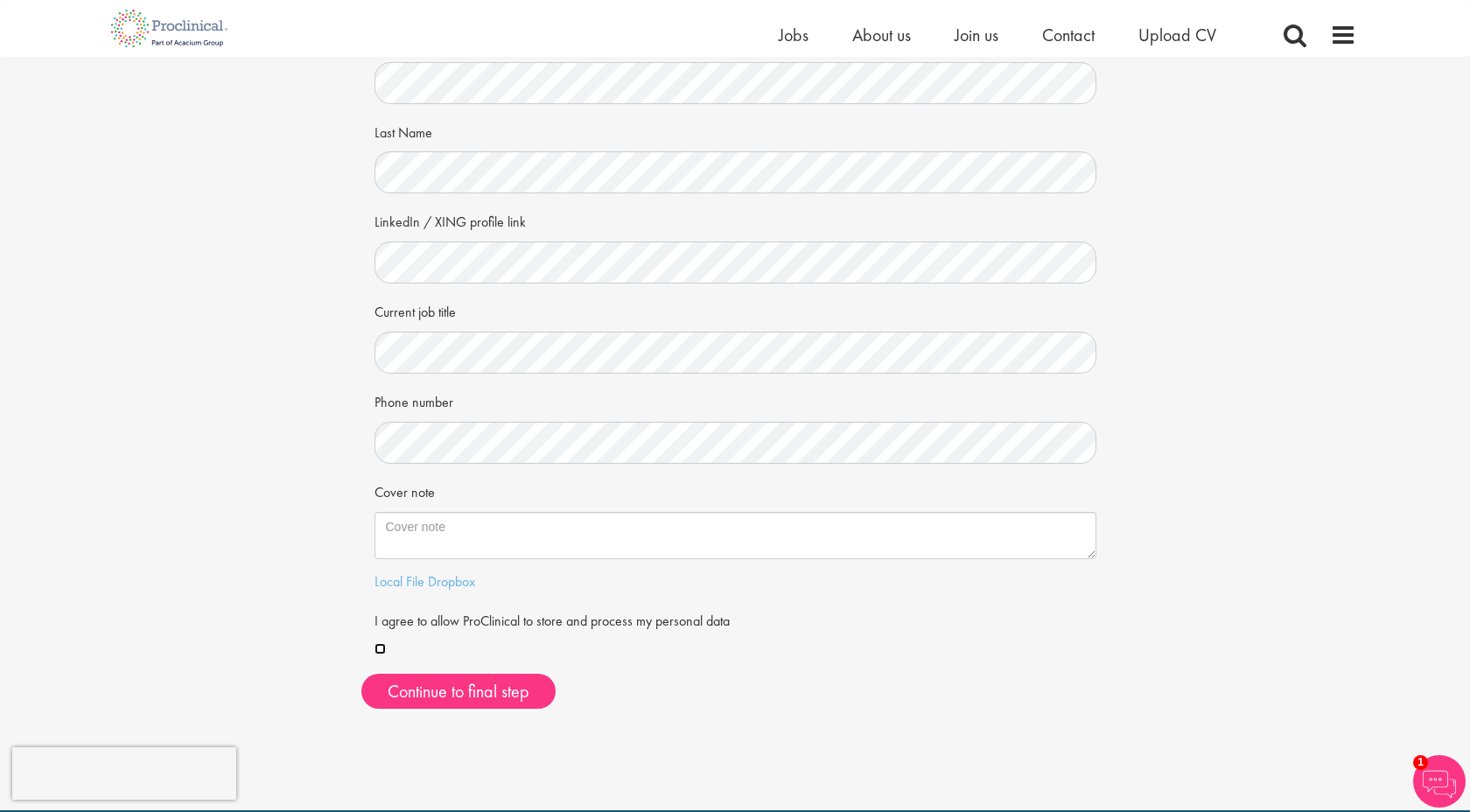
scroll to position [0, 0]
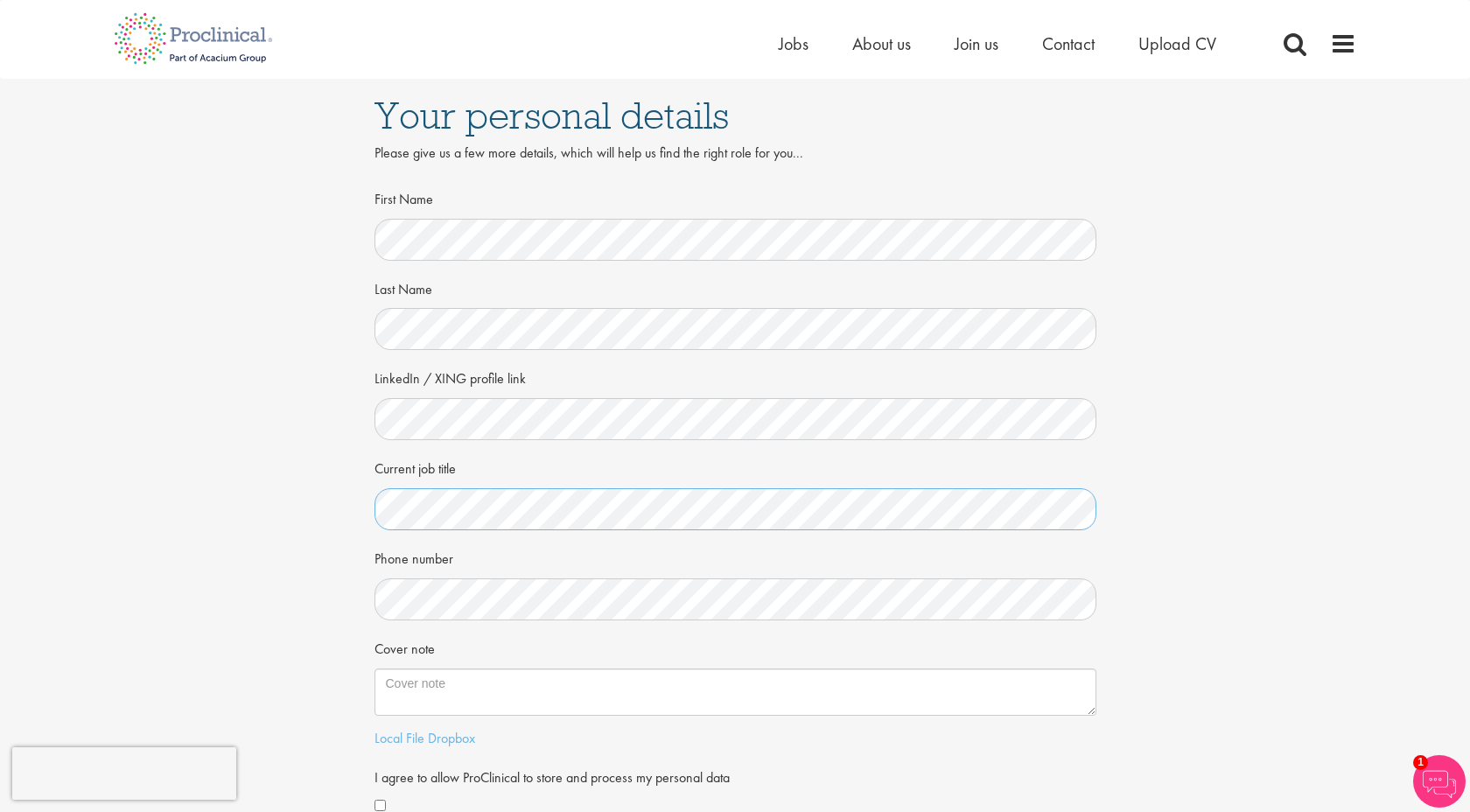
click at [130, 480] on div "Your personal details Please give us a few more details, which will help us fin…" at bounding box center [735, 478] width 1496 height 800
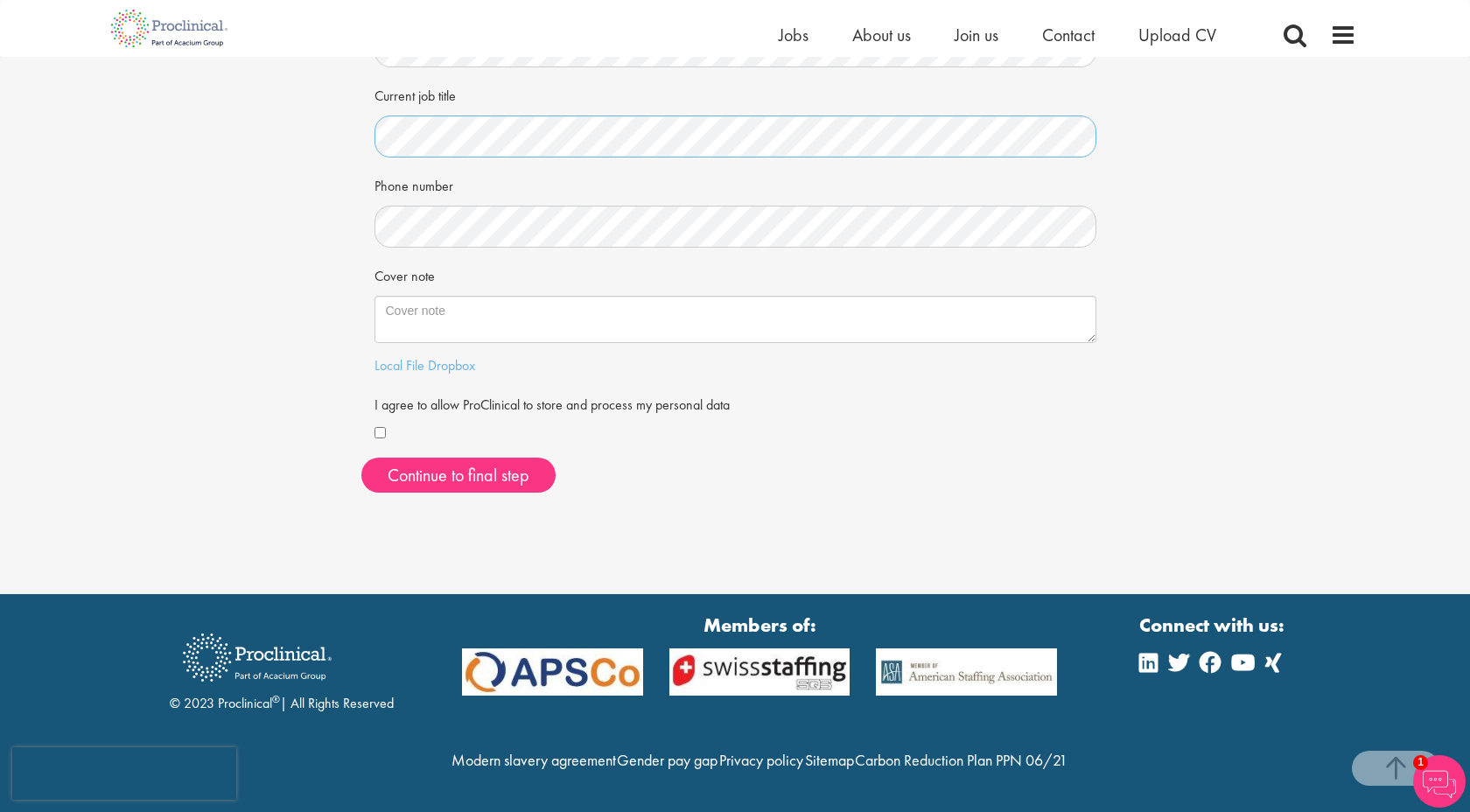
scroll to position [389, 0]
drag, startPoint x: 461, startPoint y: 488, endPoint x: 461, endPoint y: 461, distance: 27.0
click at [461, 488] on div "Your personal details Please give us a few more details, which will help us fin…" at bounding box center [735, 122] width 1470 height 945
click at [461, 455] on div "First Name Last Name LinkedIn / XING profile link Current job title Phone numbe…" at bounding box center [735, 159] width 748 height 695
click at [461, 457] on button "Continue to final step" at bounding box center [459, 474] width 194 height 35
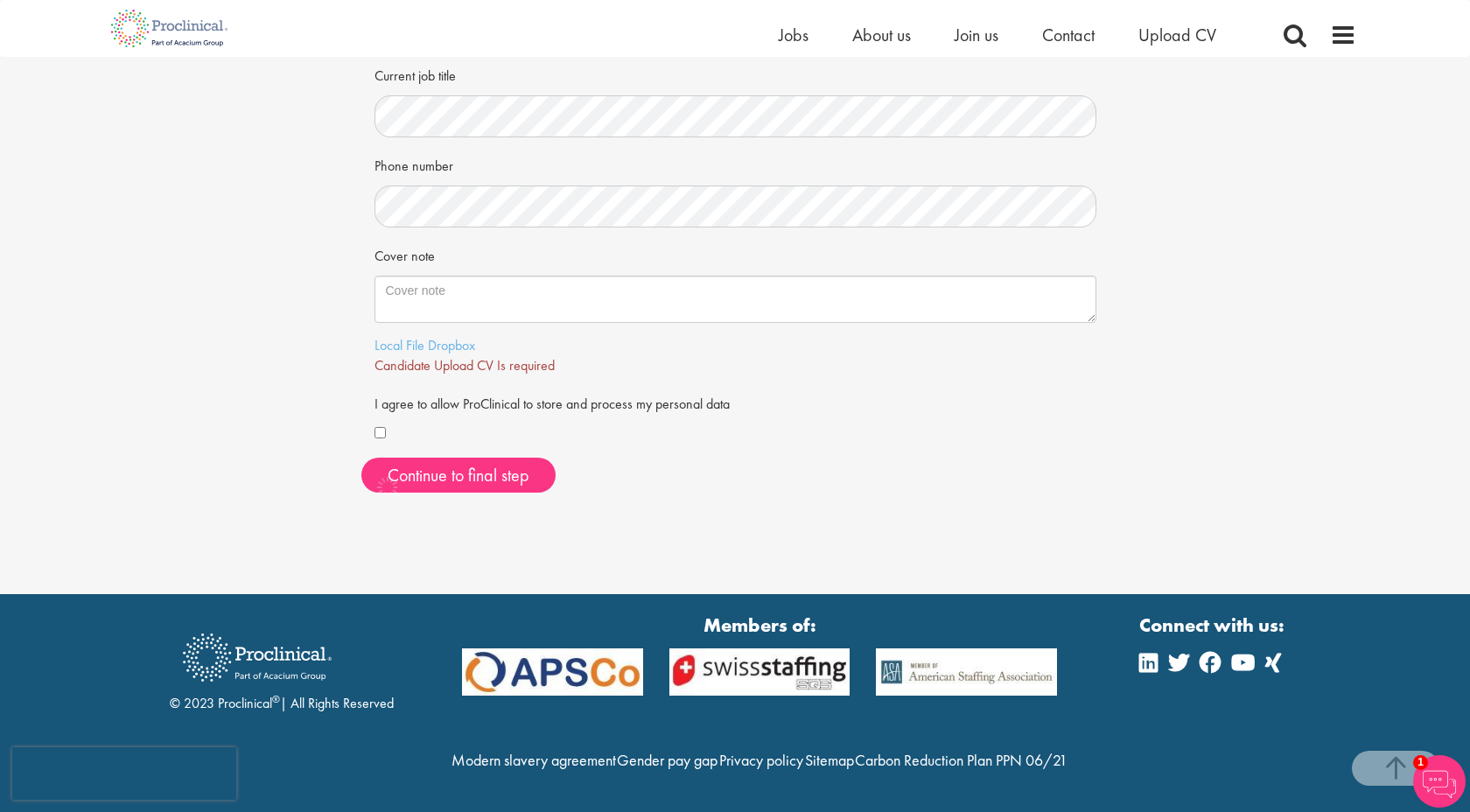
scroll to position [408, 0]
click at [409, 336] on link "Local File" at bounding box center [400, 345] width 50 height 18
click at [506, 463] on span "Continue to final step" at bounding box center [459, 474] width 142 height 23
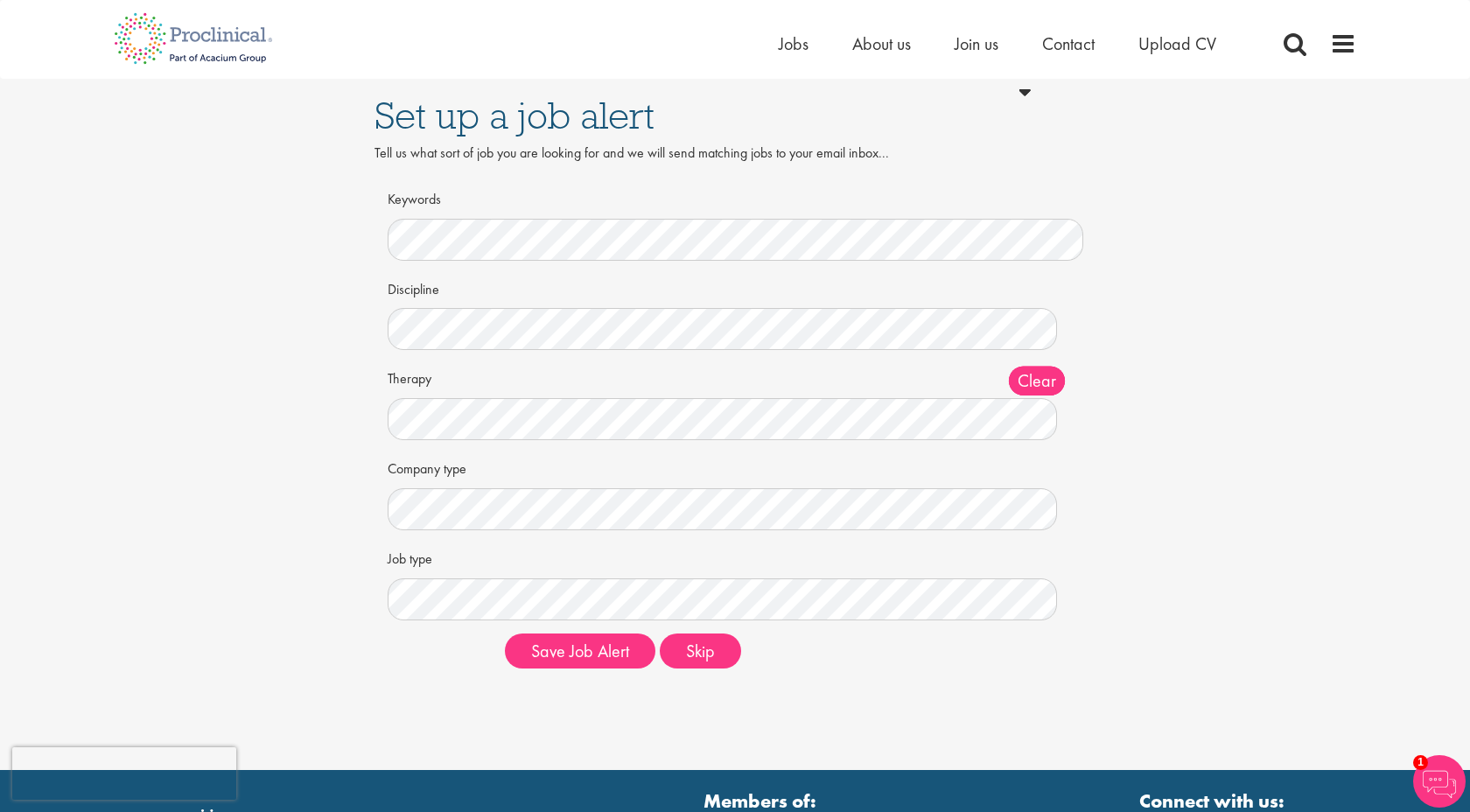
click at [647, 176] on div "Tell us what sort of job you are looking for and we will send matching jobs to …" at bounding box center [735, 164] width 722 height 40
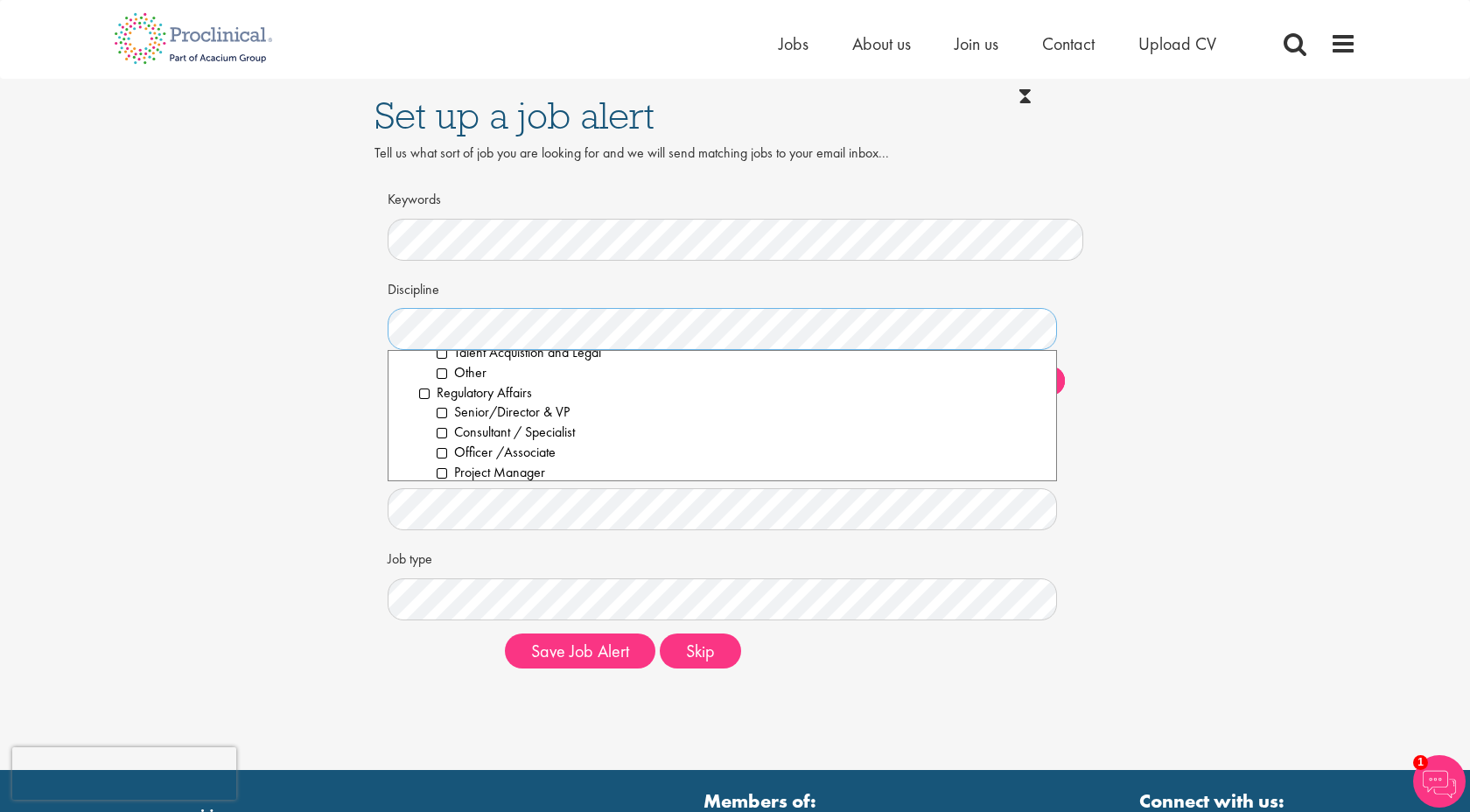
scroll to position [2010, 0]
click at [421, 377] on li "Regulatory Affairs" at bounding box center [731, 379] width 624 height 20
click at [272, 398] on div "Set up a job alert Tell us what sort of job you are looking for and we will sen…" at bounding box center [735, 381] width 1496 height 603
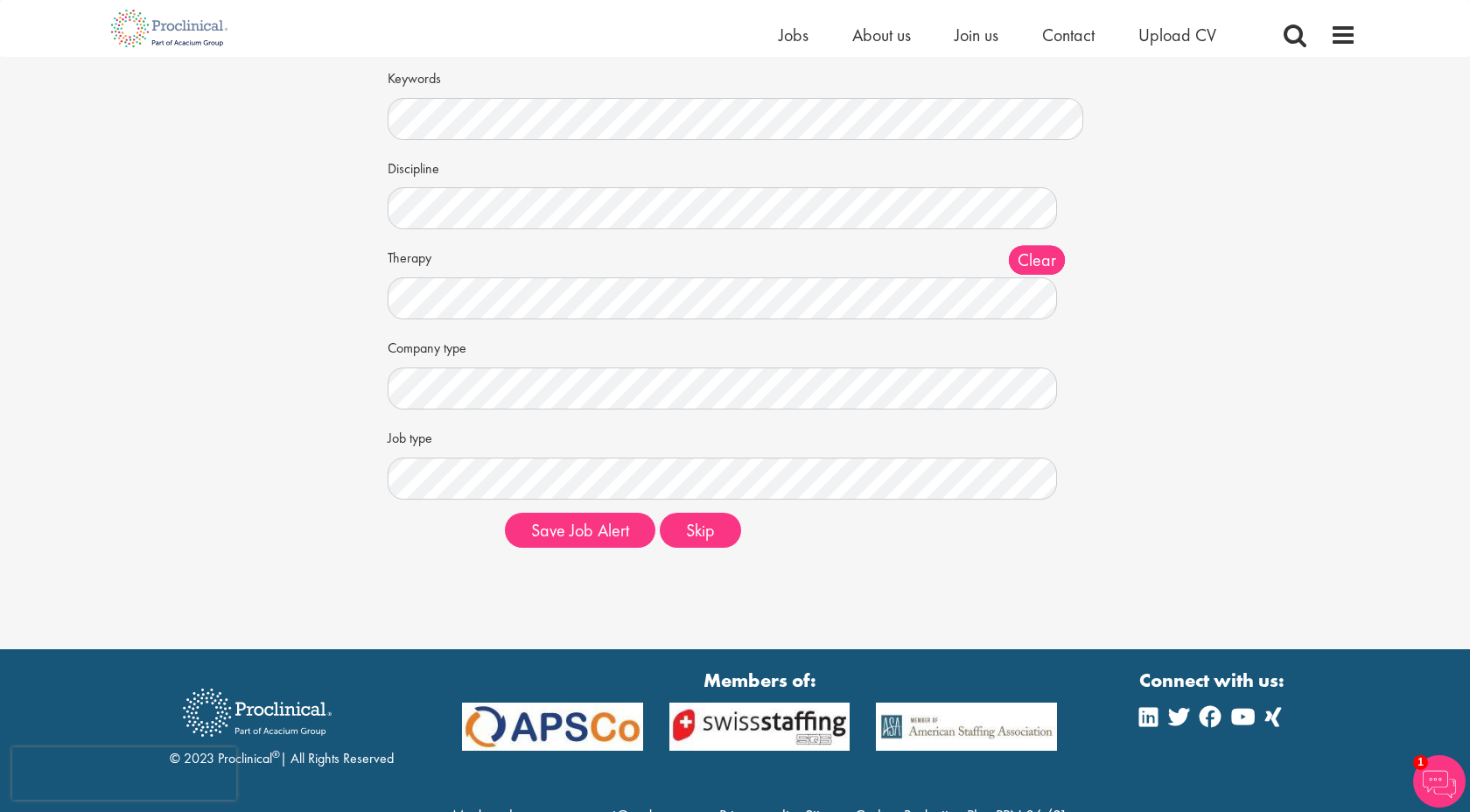
scroll to position [139, 0]
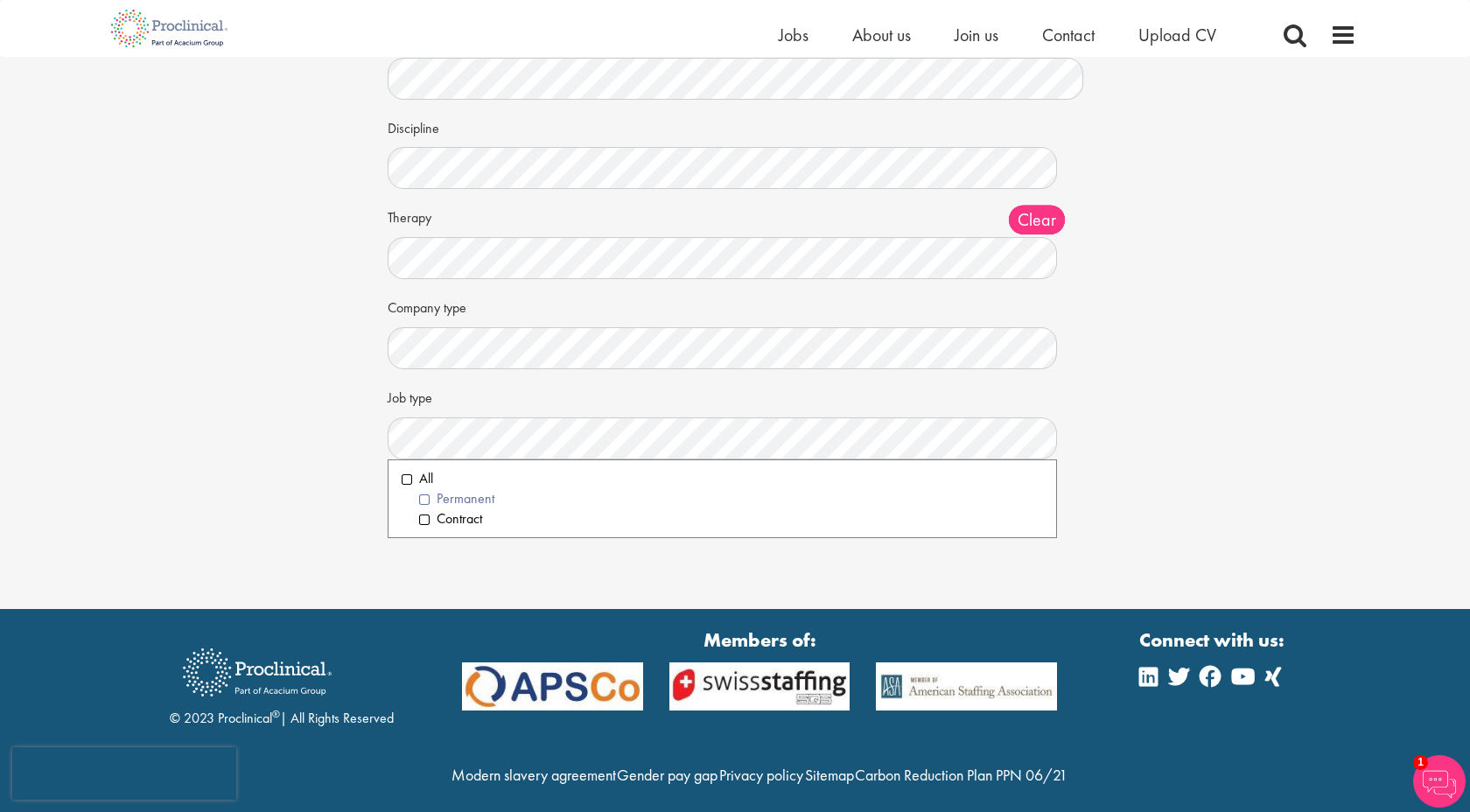
click at [481, 497] on li "Permanent" at bounding box center [731, 498] width 624 height 20
click at [655, 314] on div "Company type Clear All Pharmaceuticals Medical Devices Biotechnology Contract R…" at bounding box center [735, 330] width 696 height 77
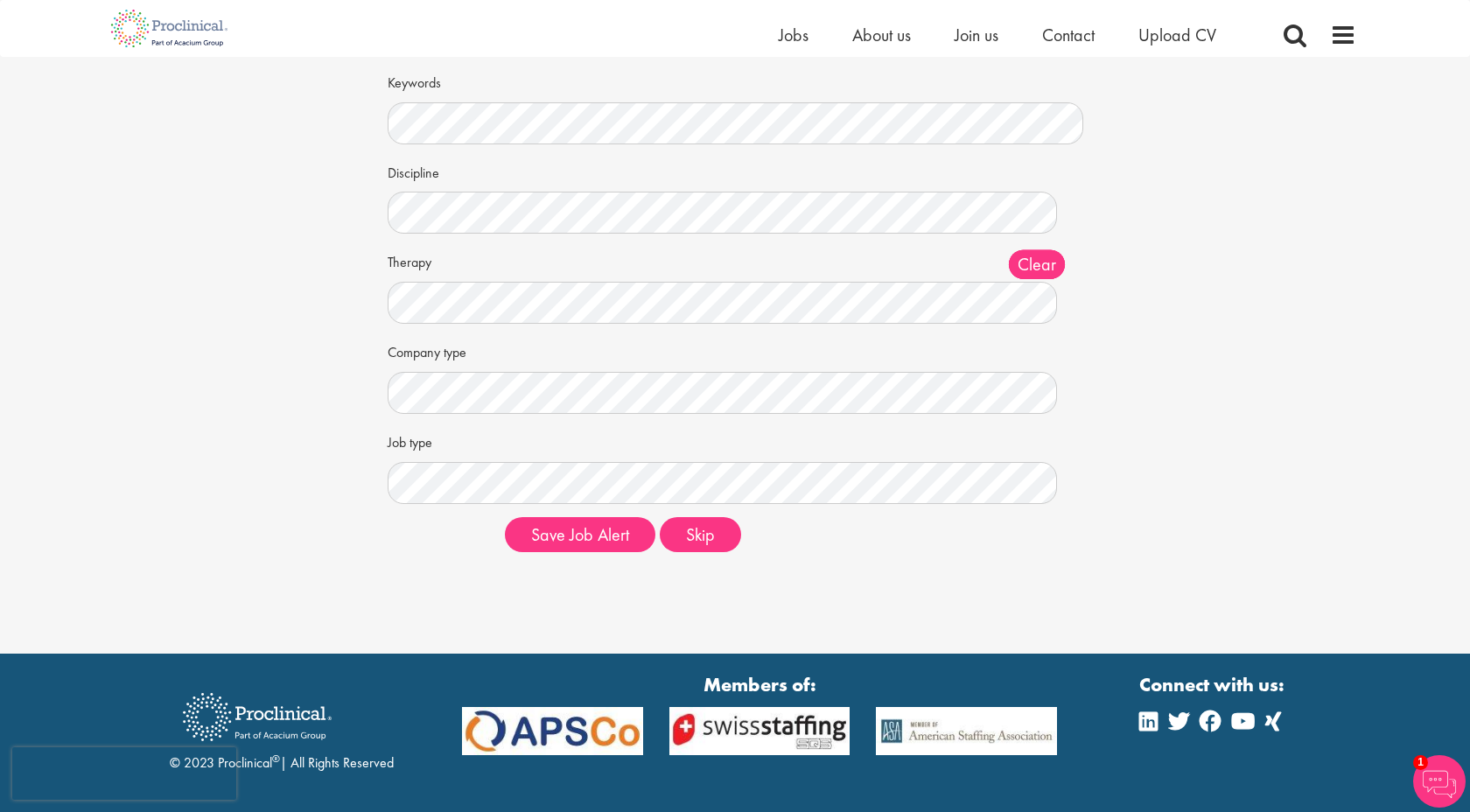
scroll to position [92, 0]
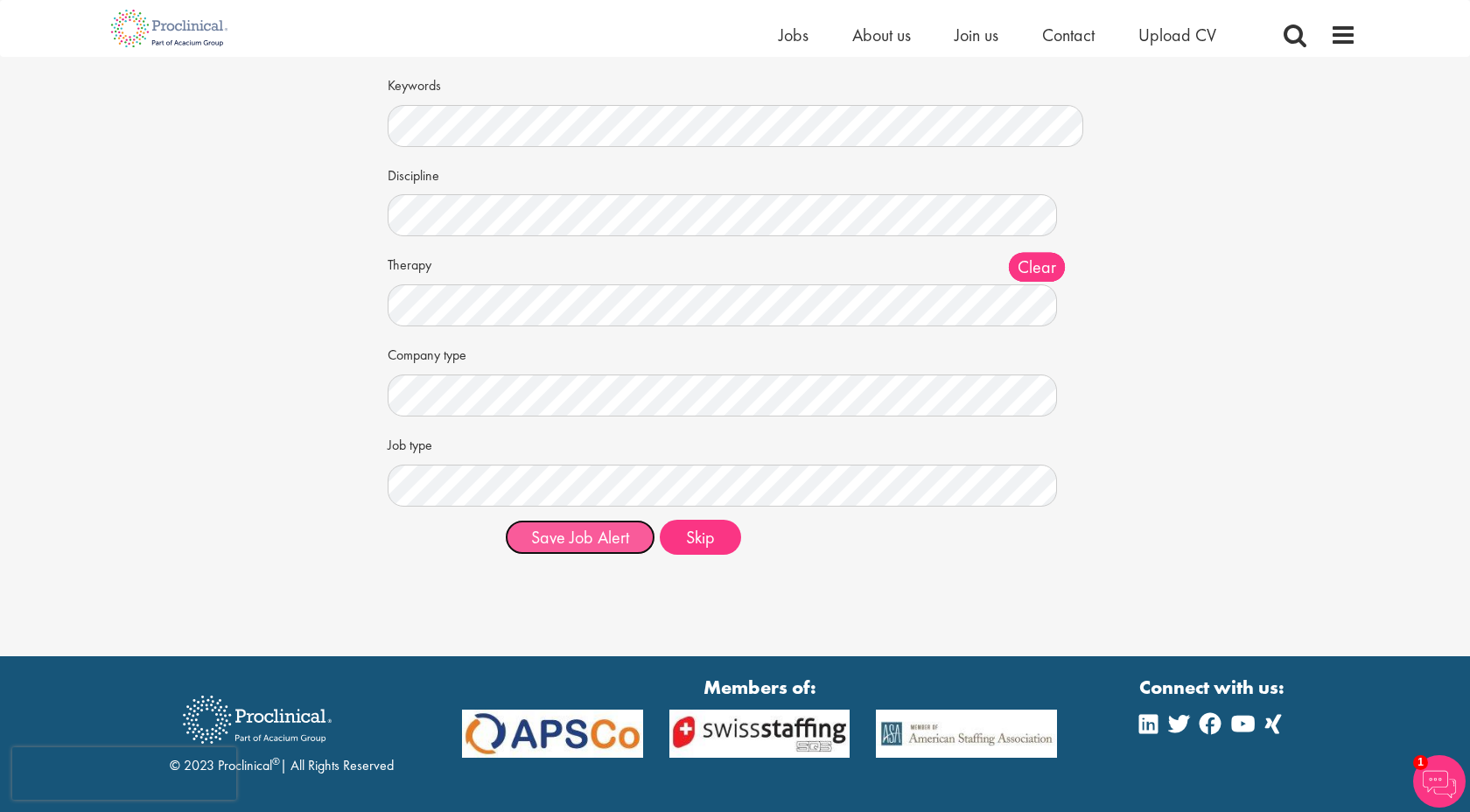
click at [617, 539] on button "Save Job Alert" at bounding box center [580, 536] width 151 height 35
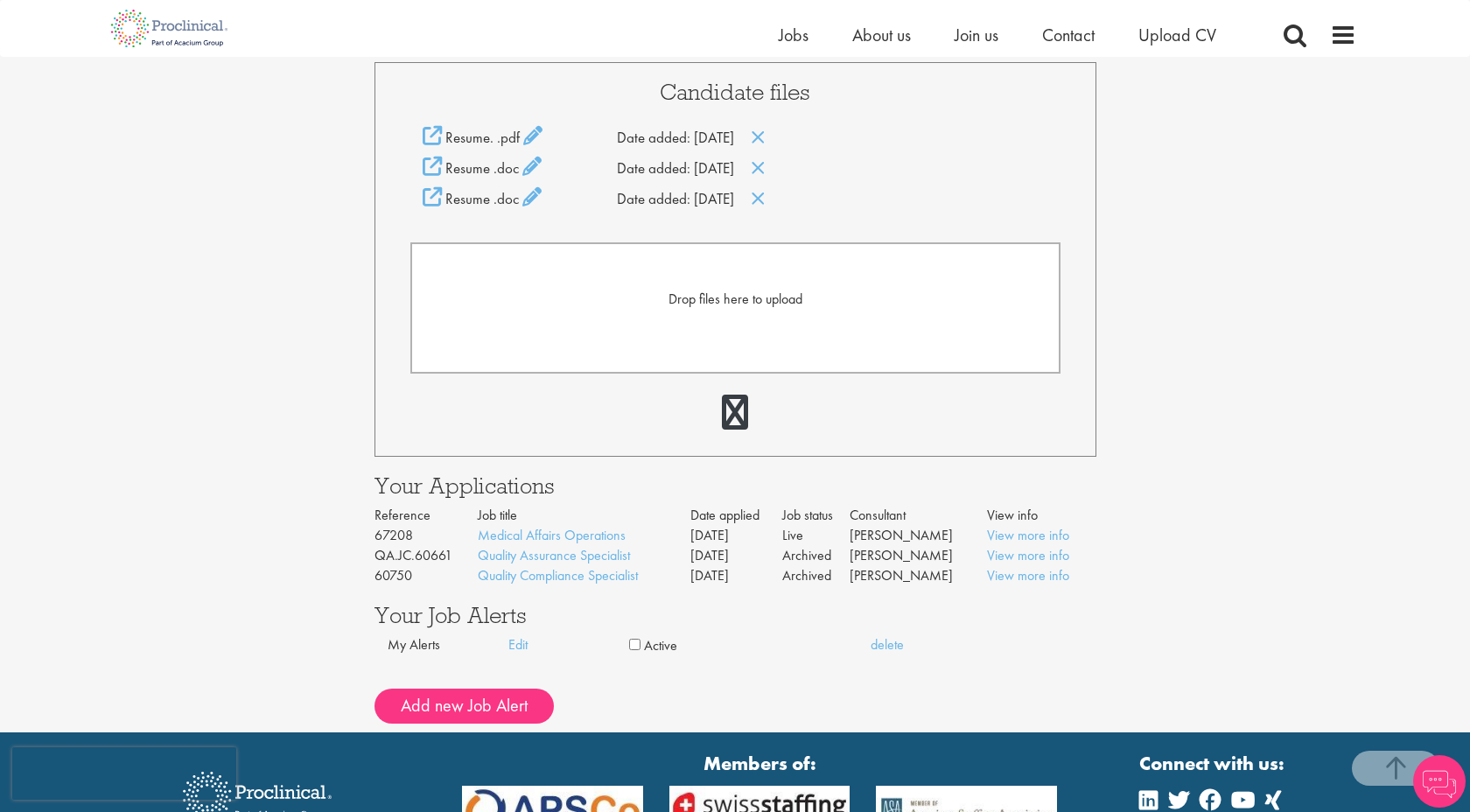
scroll to position [392, 0]
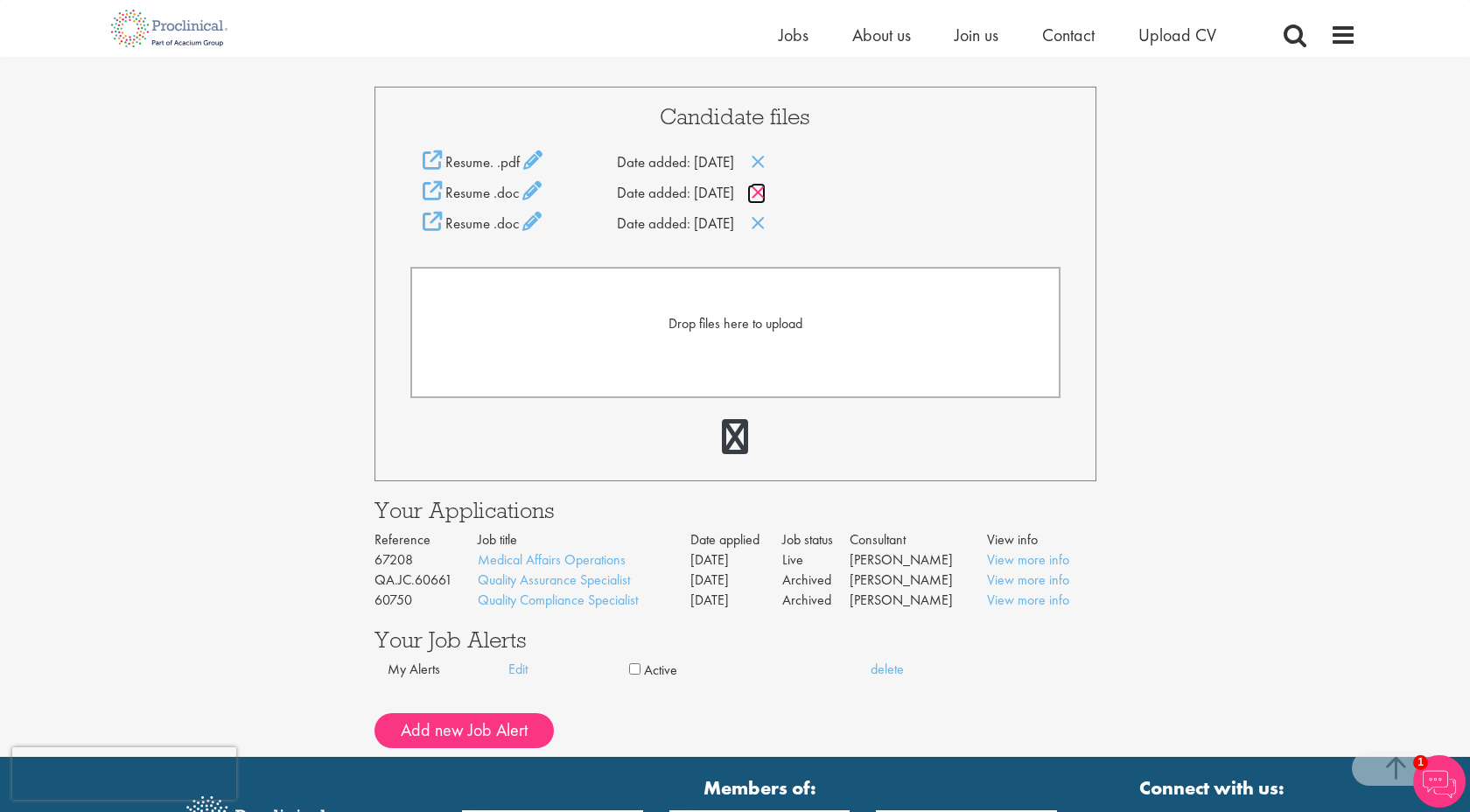
click at [765, 189] on icon at bounding box center [757, 192] width 15 height 19
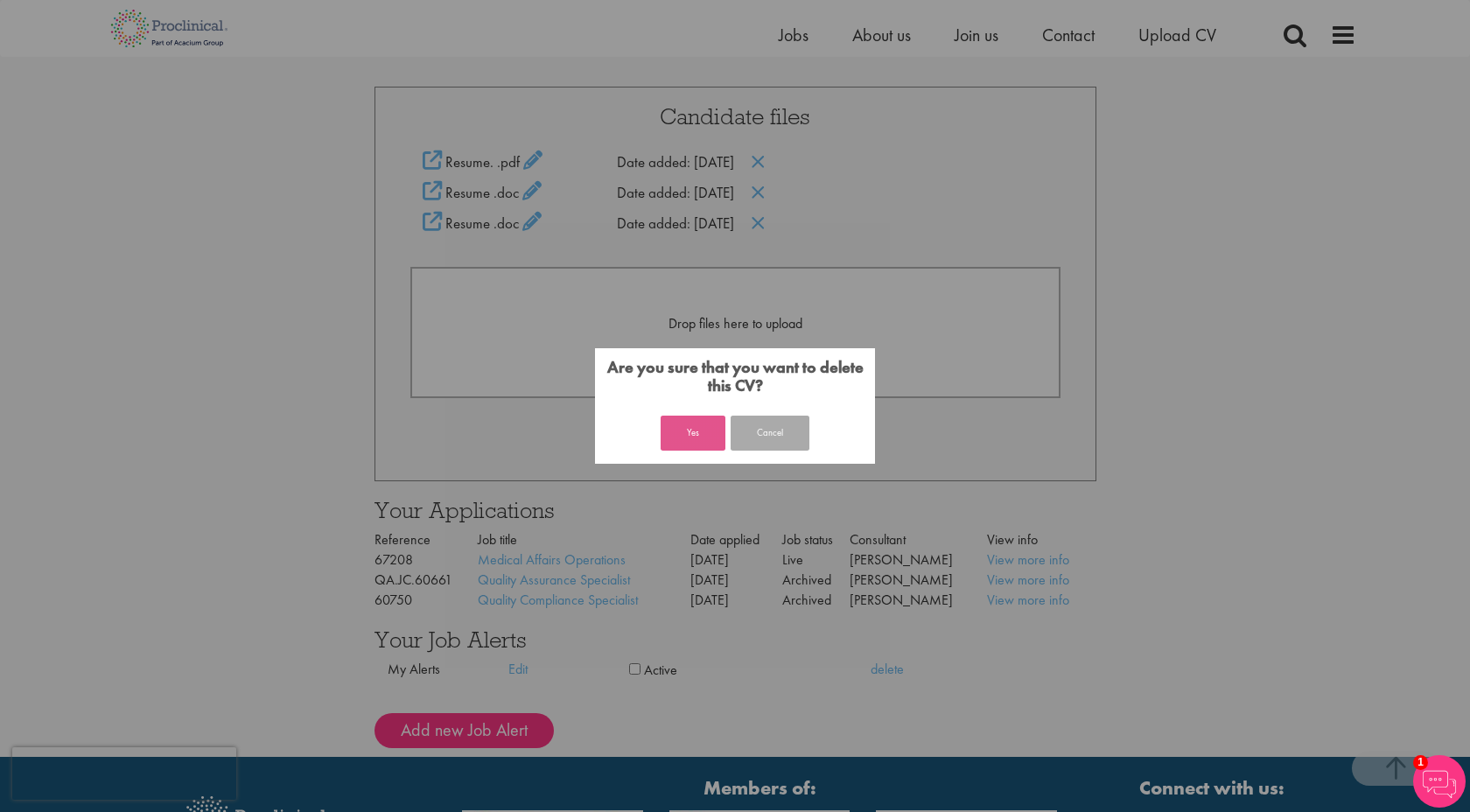
click at [694, 441] on button "Yes" at bounding box center [693, 432] width 65 height 35
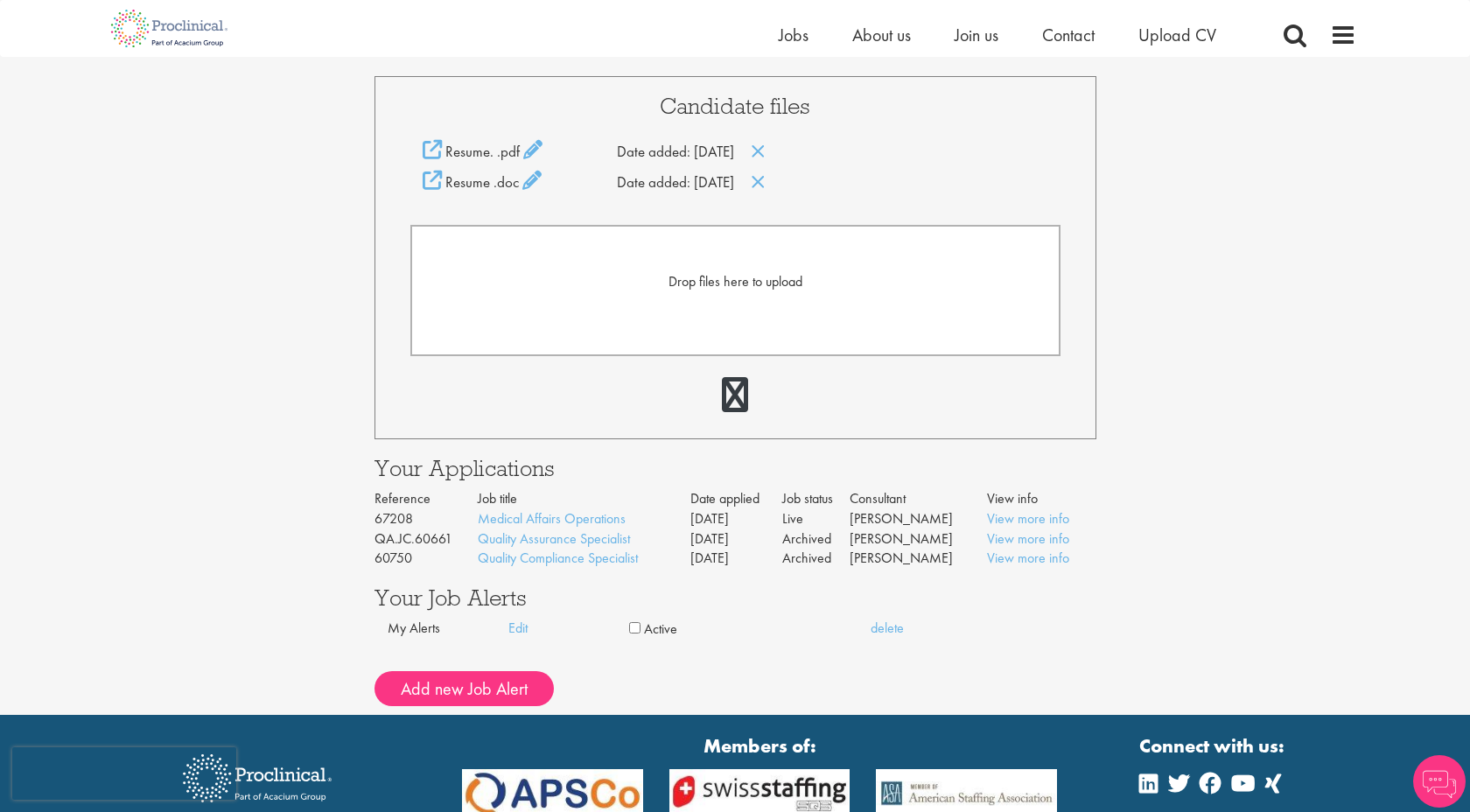
click at [777, 194] on div "Candidate files Resume. .pdf Date added: [DATE] Resume .doc" at bounding box center [735, 257] width 722 height 363
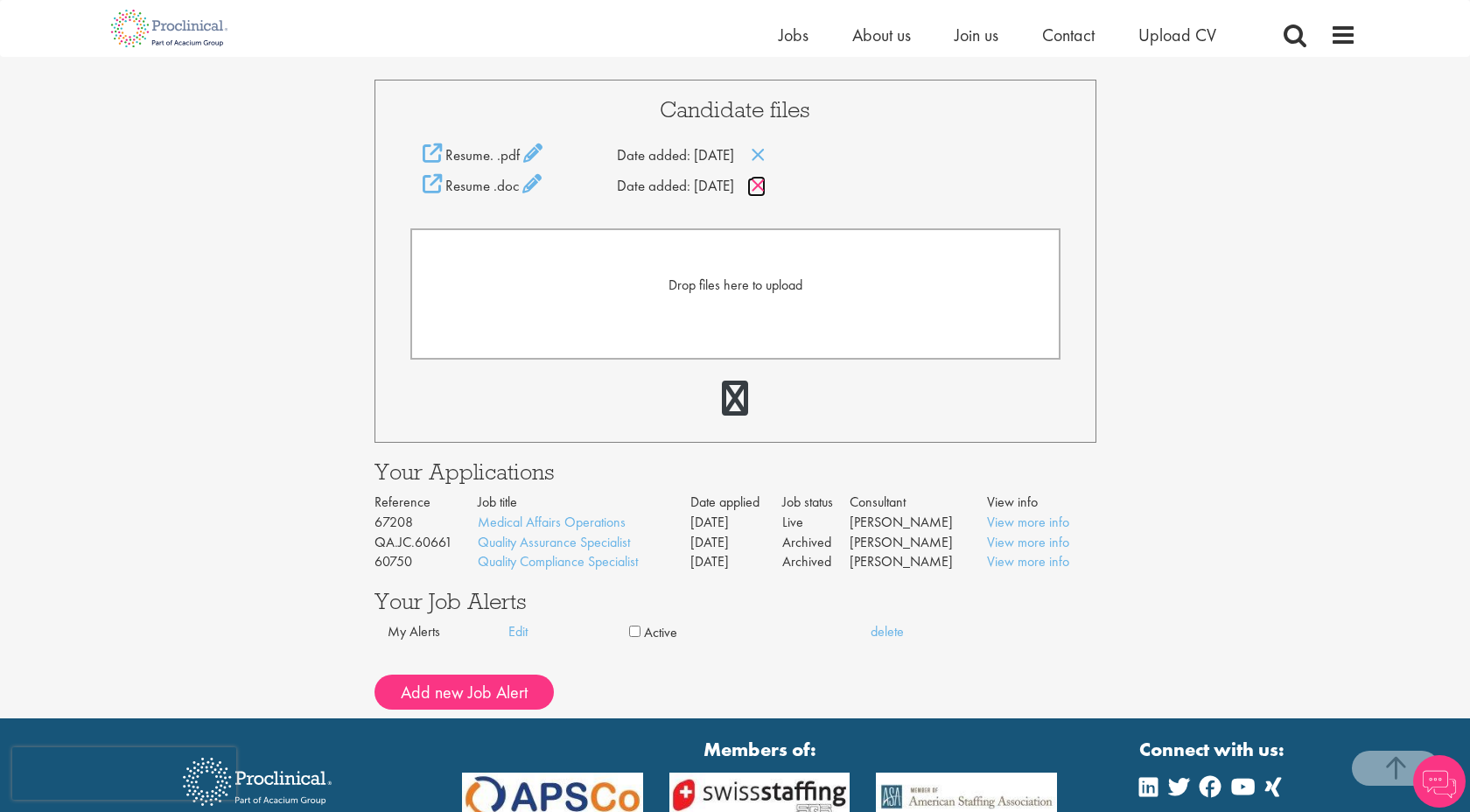
click at [765, 183] on icon at bounding box center [757, 185] width 15 height 19
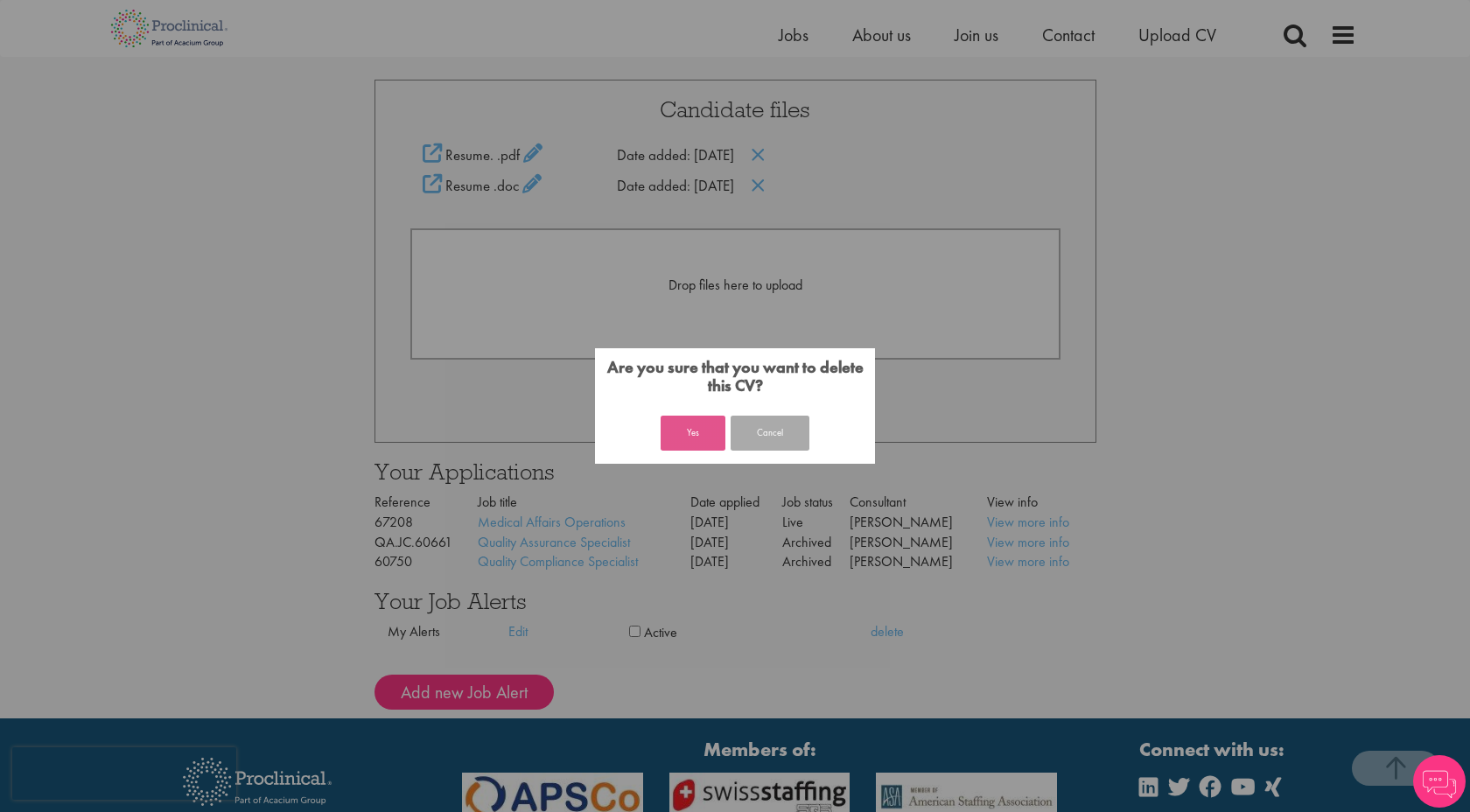
click at [679, 444] on button "Yes" at bounding box center [693, 432] width 65 height 35
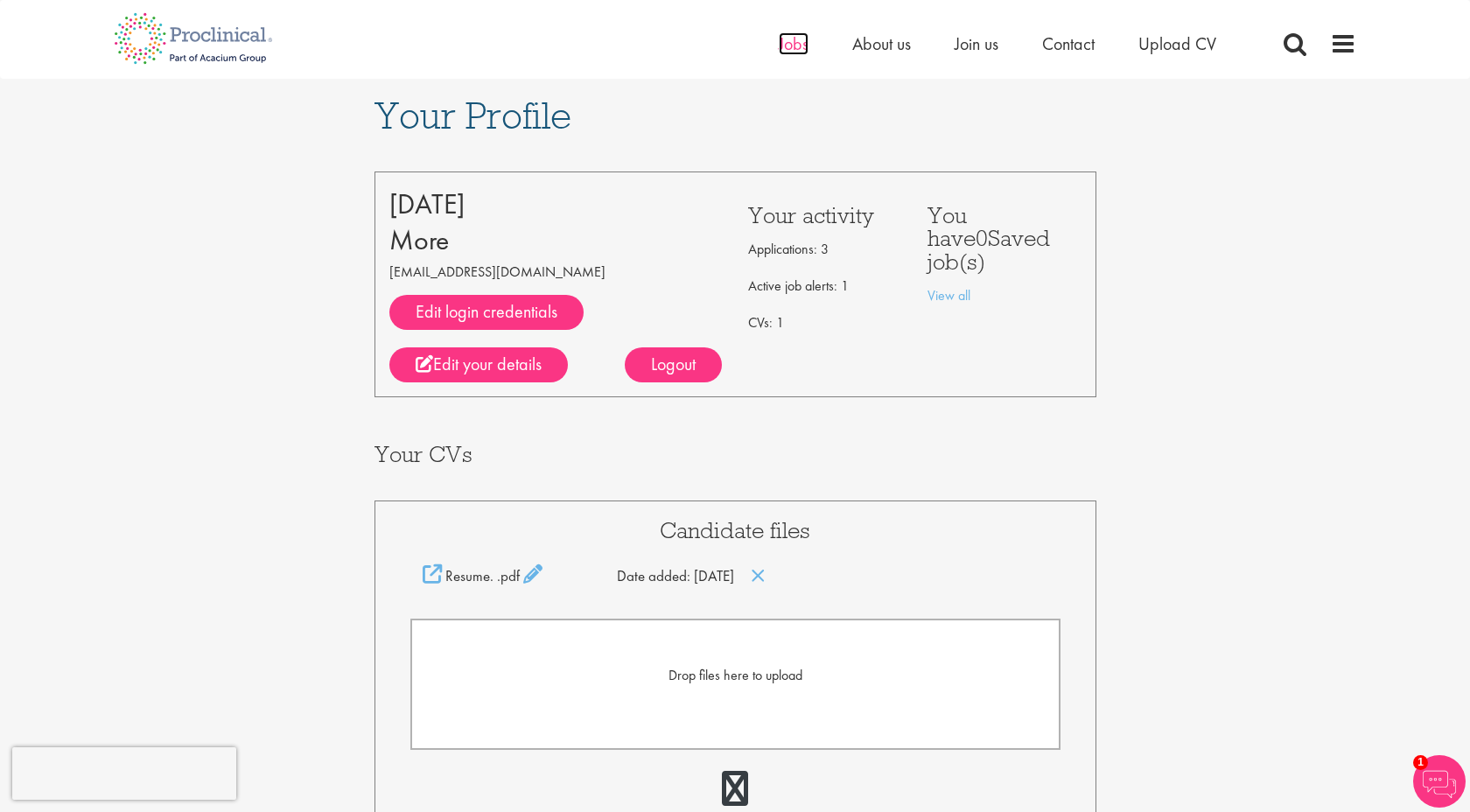
click at [778, 45] on span "Jobs" at bounding box center [793, 43] width 30 height 23
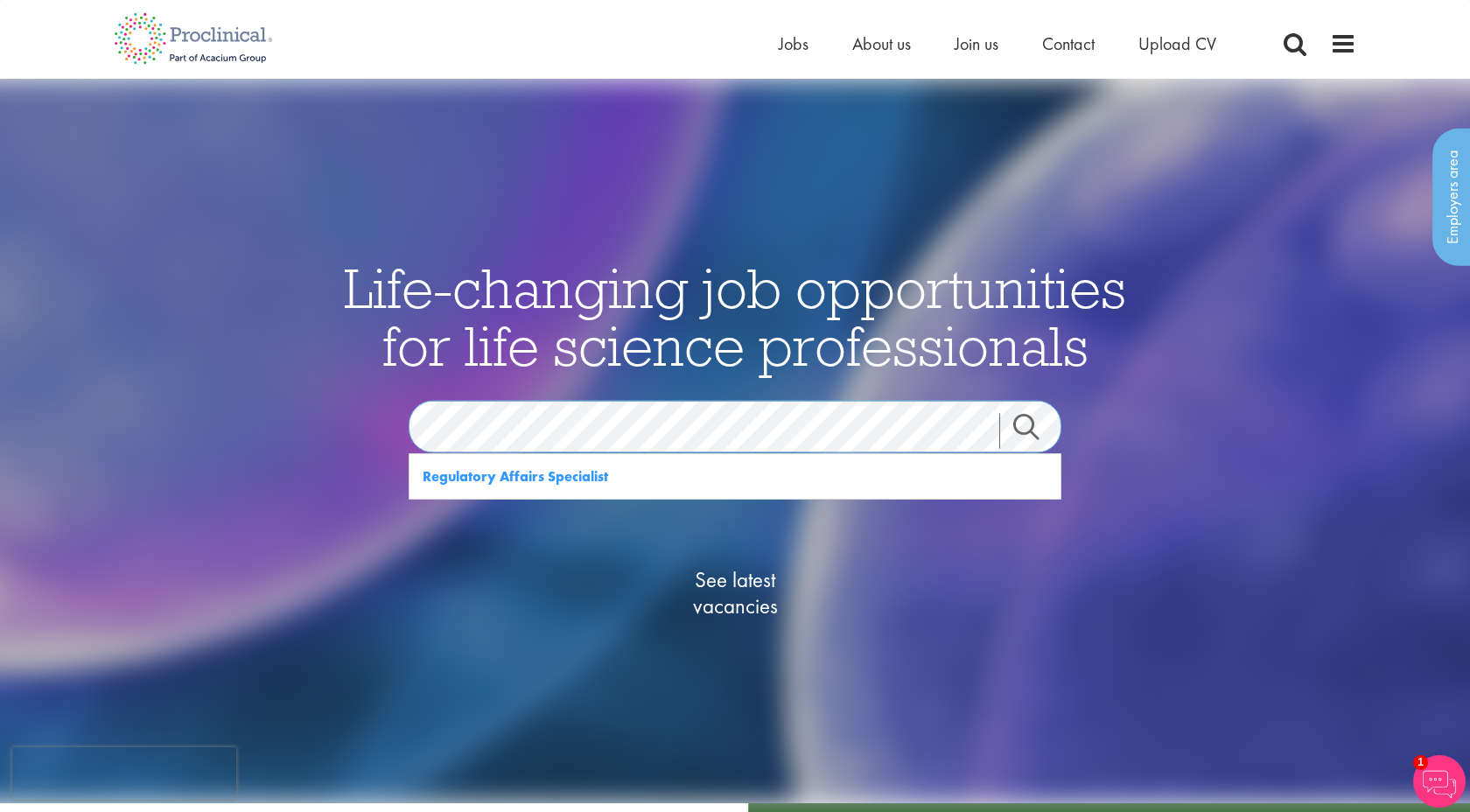
click at [318, 398] on div "Life-changing job opportunities for life science professionals Jobs Search See …" at bounding box center [735, 476] width 875 height 436
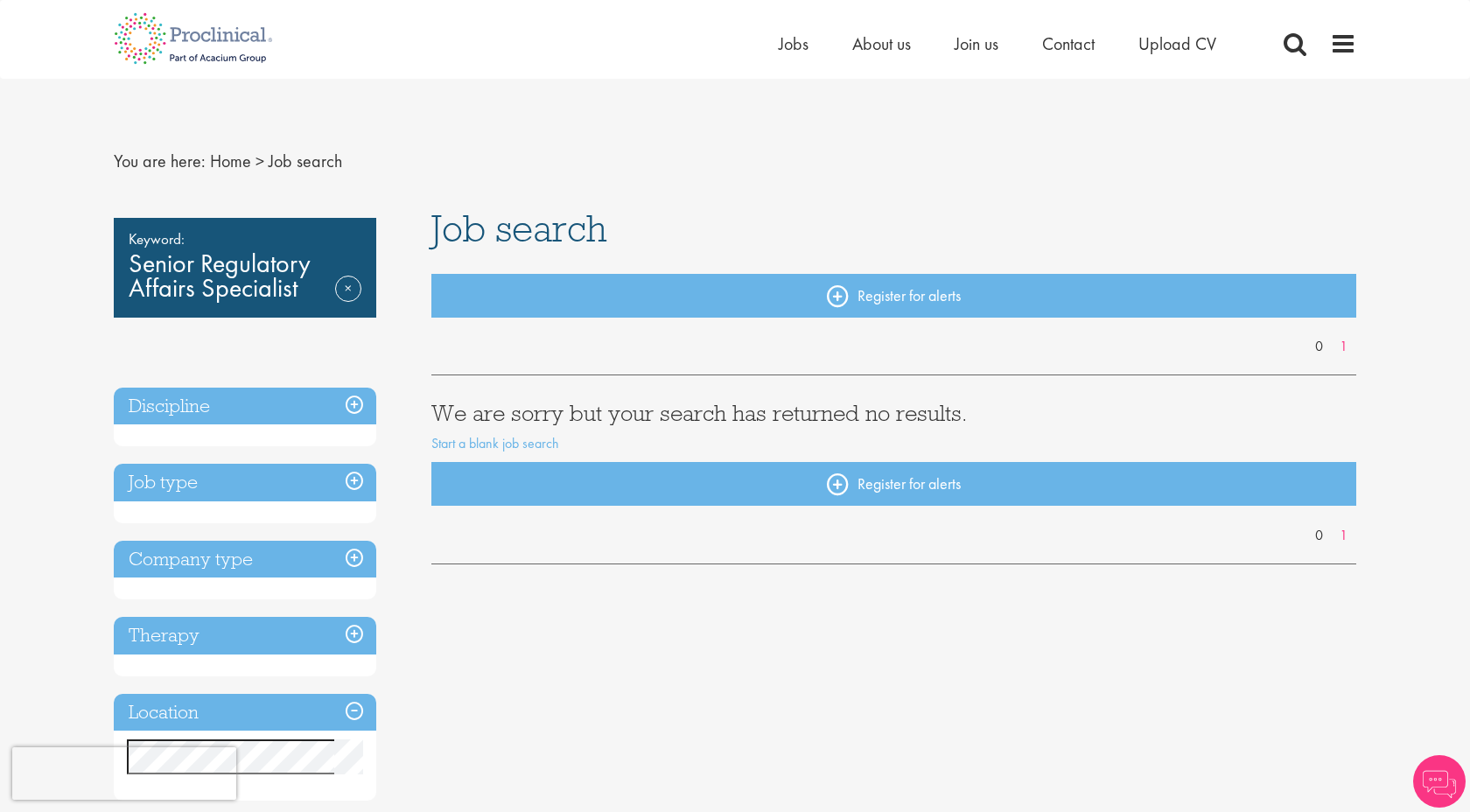
click at [321, 267] on div "Keyword: Senior Regulatory Affairs Specialist Remove" at bounding box center [245, 268] width 263 height 100
click at [345, 278] on link "Remove" at bounding box center [348, 301] width 26 height 51
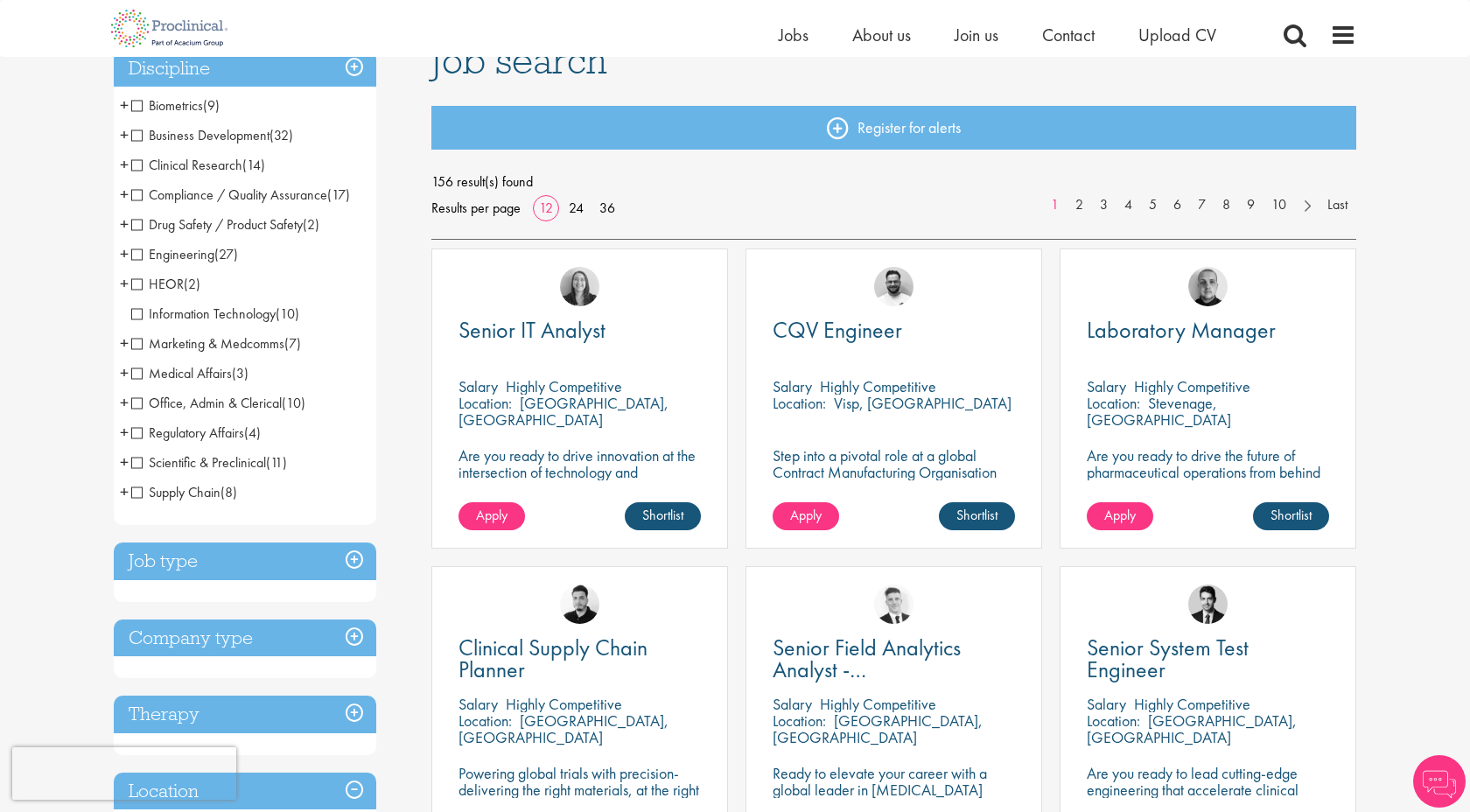
scroll to position [148, 0]
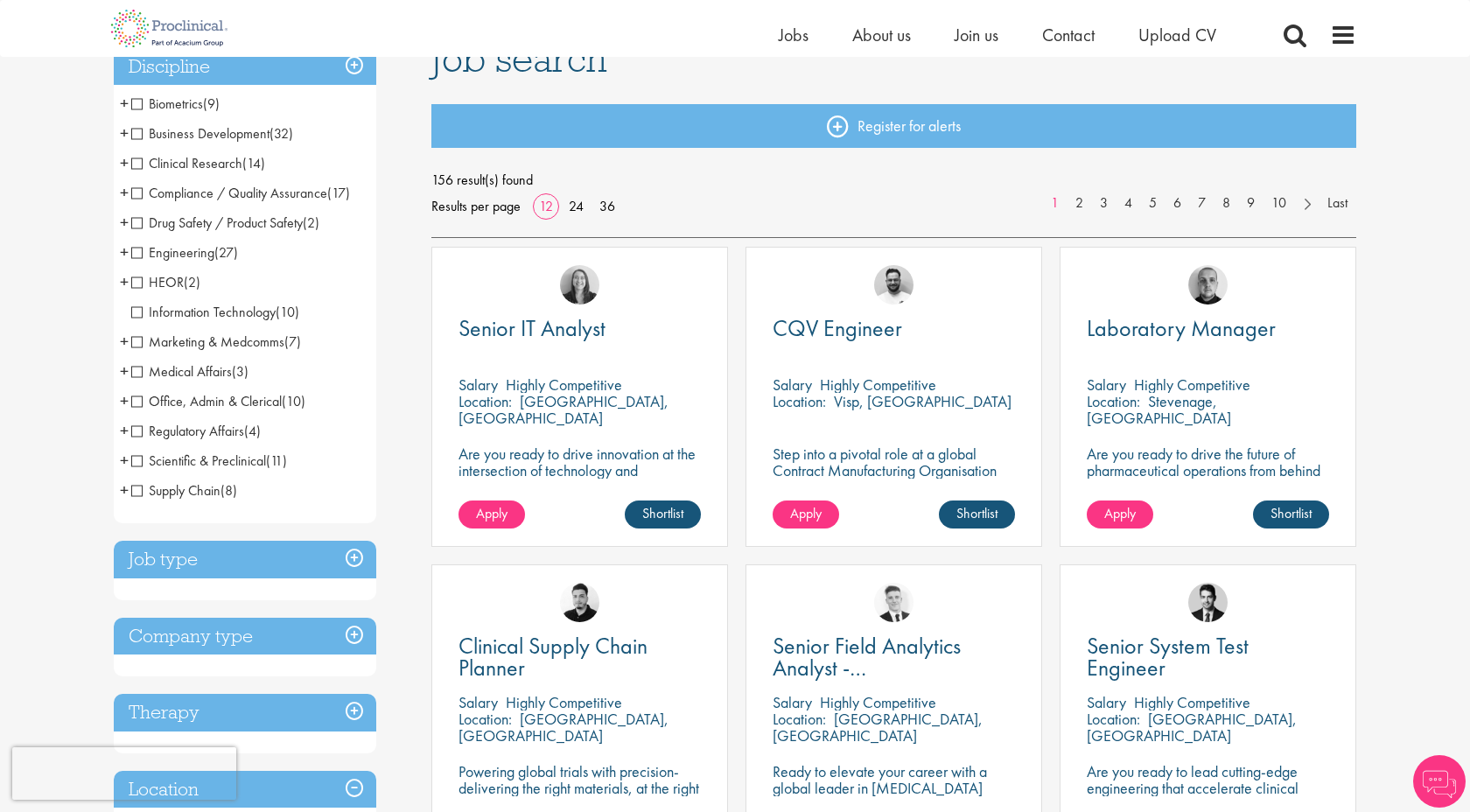
click at [234, 425] on span "Regulatory Affairs" at bounding box center [187, 430] width 113 height 18
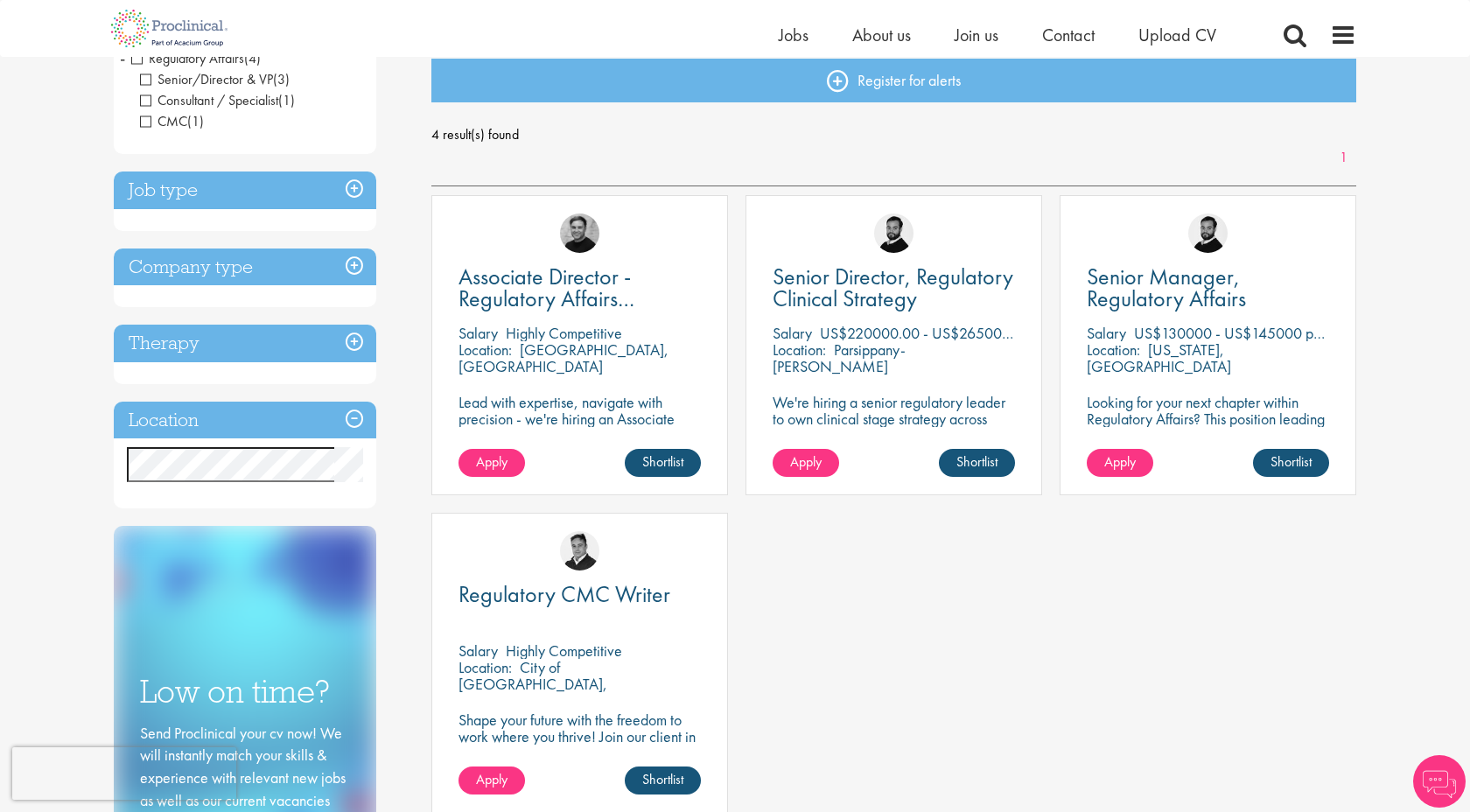
scroll to position [194, 0]
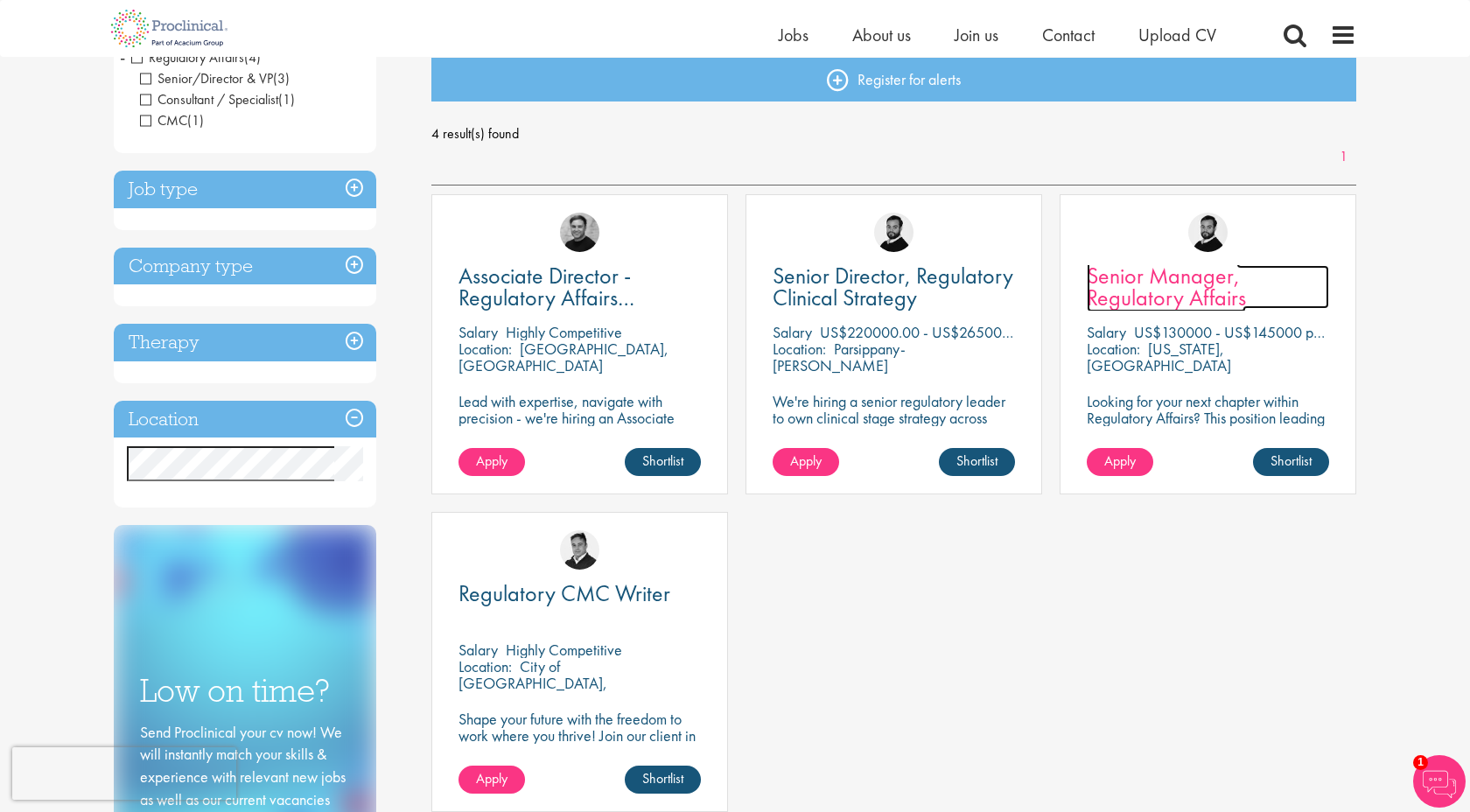
click at [1178, 285] on span "Senior Manager, Regulatory Affairs" at bounding box center [1166, 287] width 159 height 52
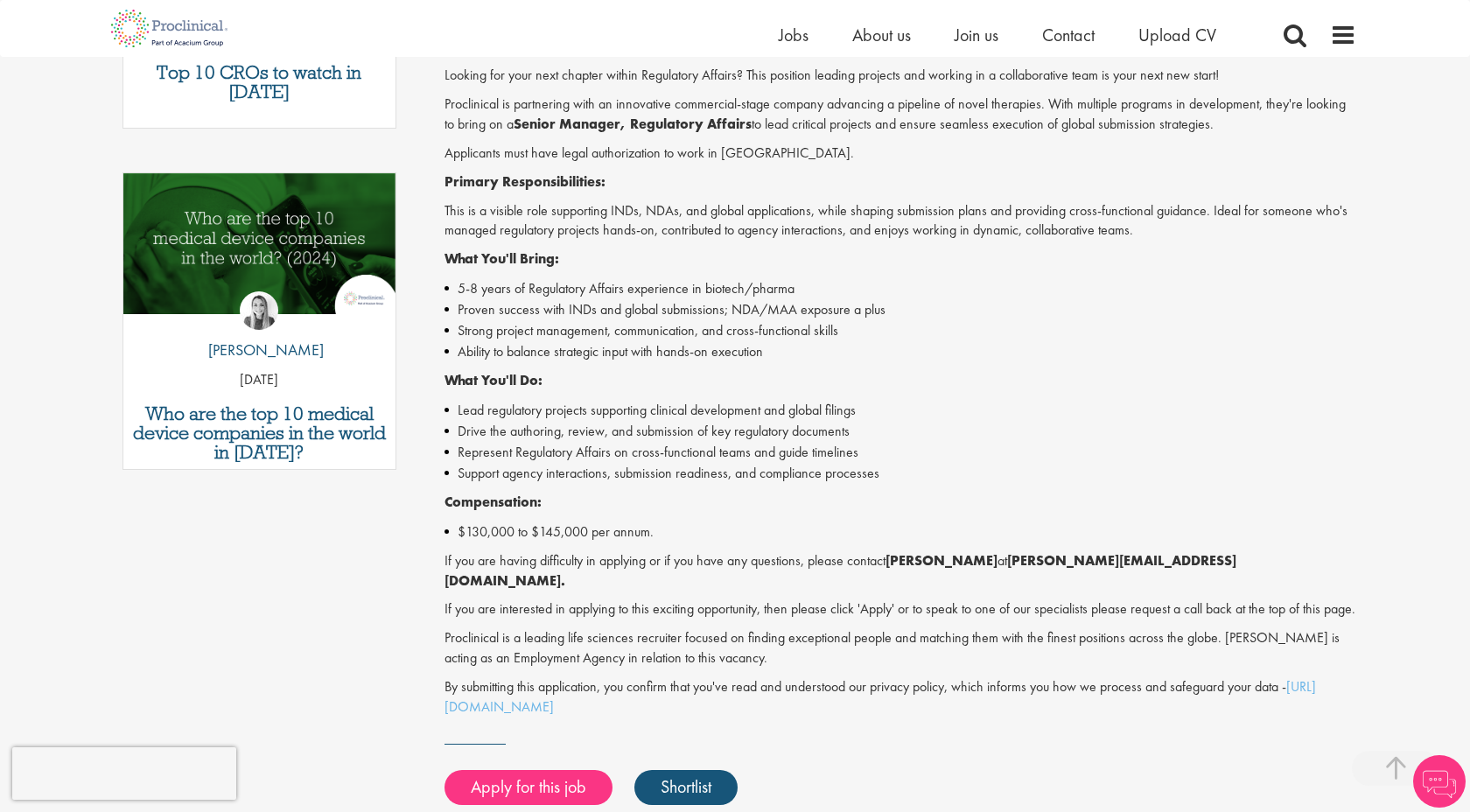
scroll to position [481, 0]
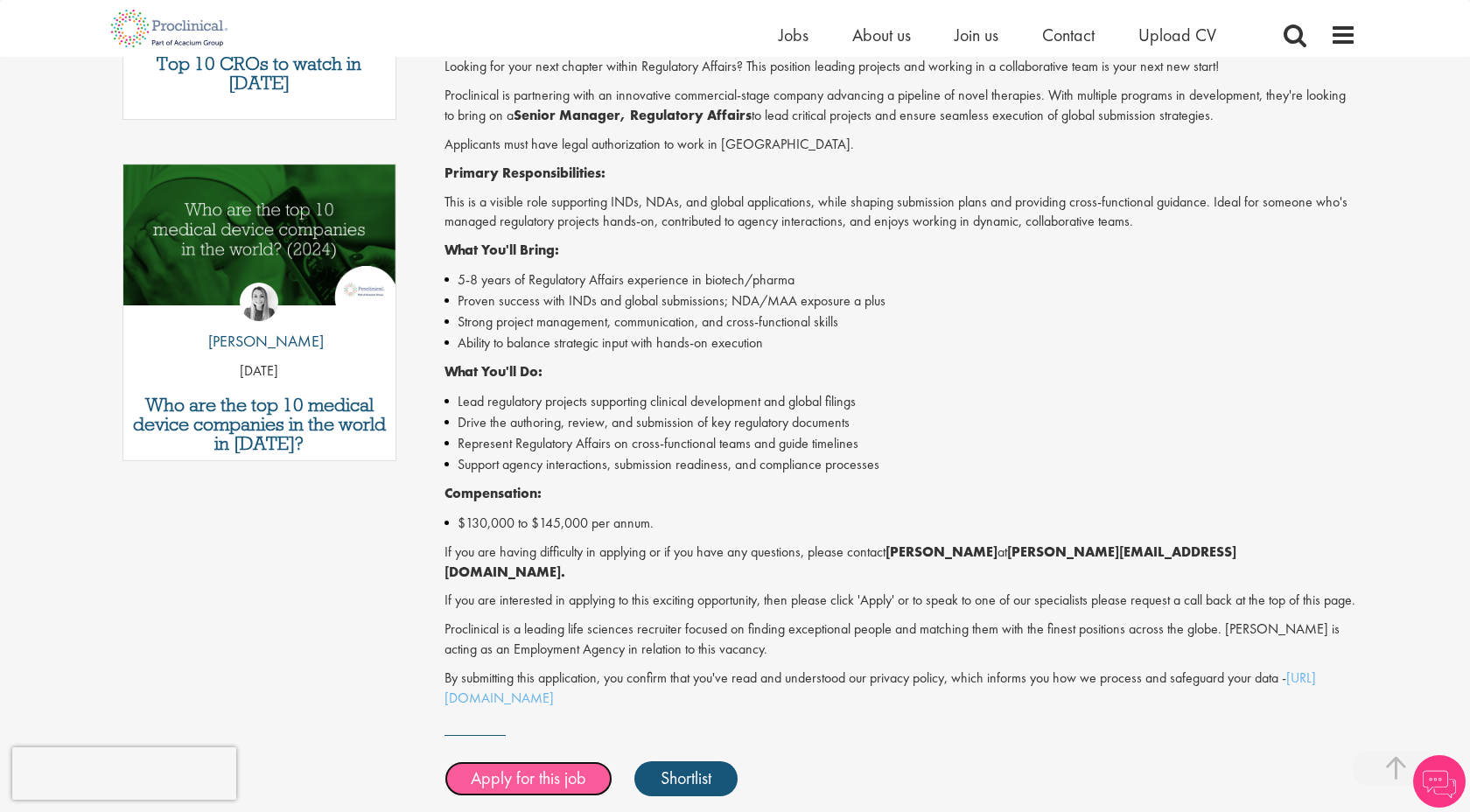
click at [546, 779] on link "Apply for this job" at bounding box center [529, 778] width 168 height 35
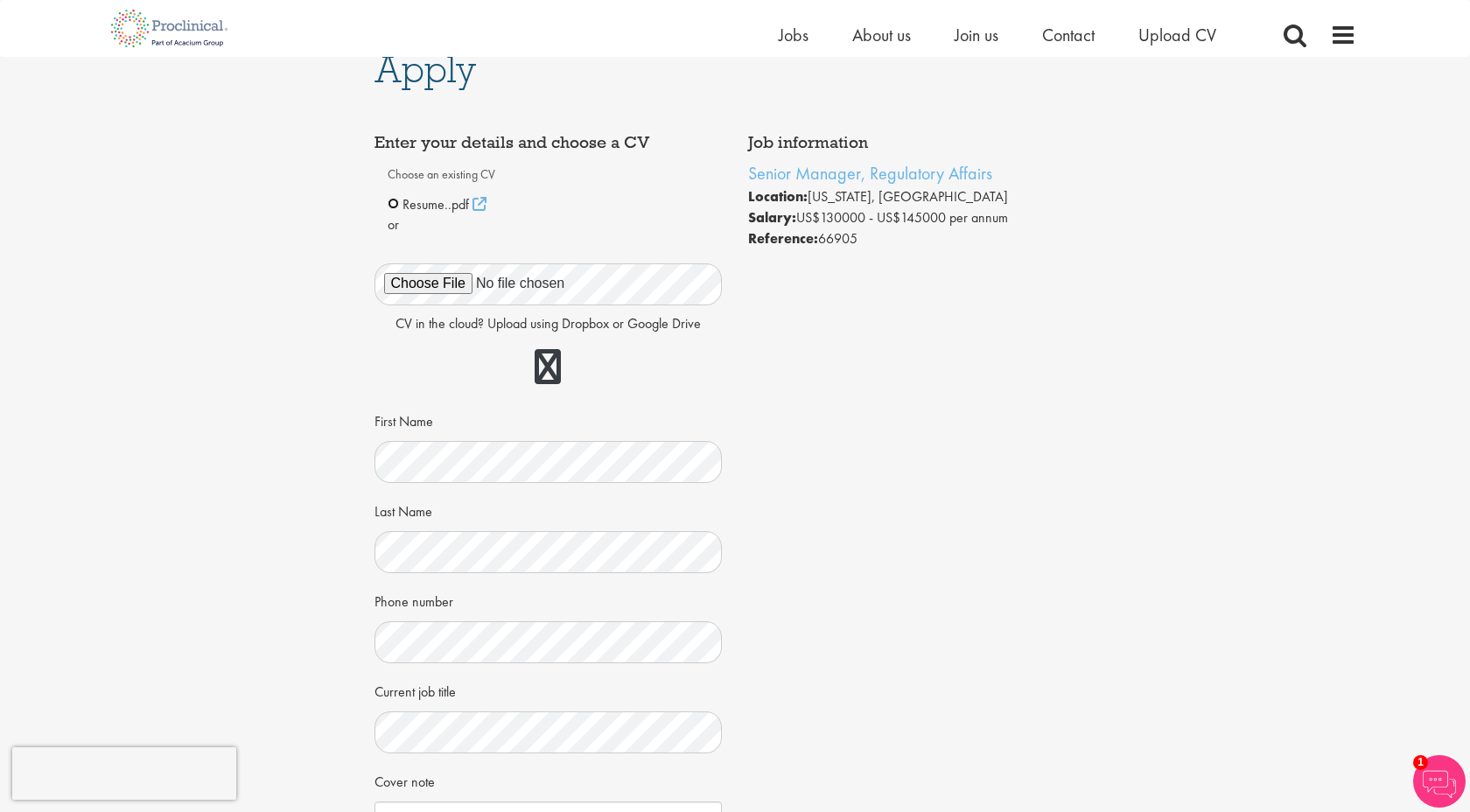
scroll to position [25, 0]
click at [426, 205] on span "Resume..pdf" at bounding box center [436, 203] width 67 height 18
click at [486, 201] on div "Resume..pdf" at bounding box center [549, 204] width 322 height 21
click at [475, 201] on icon at bounding box center [480, 203] width 14 height 14
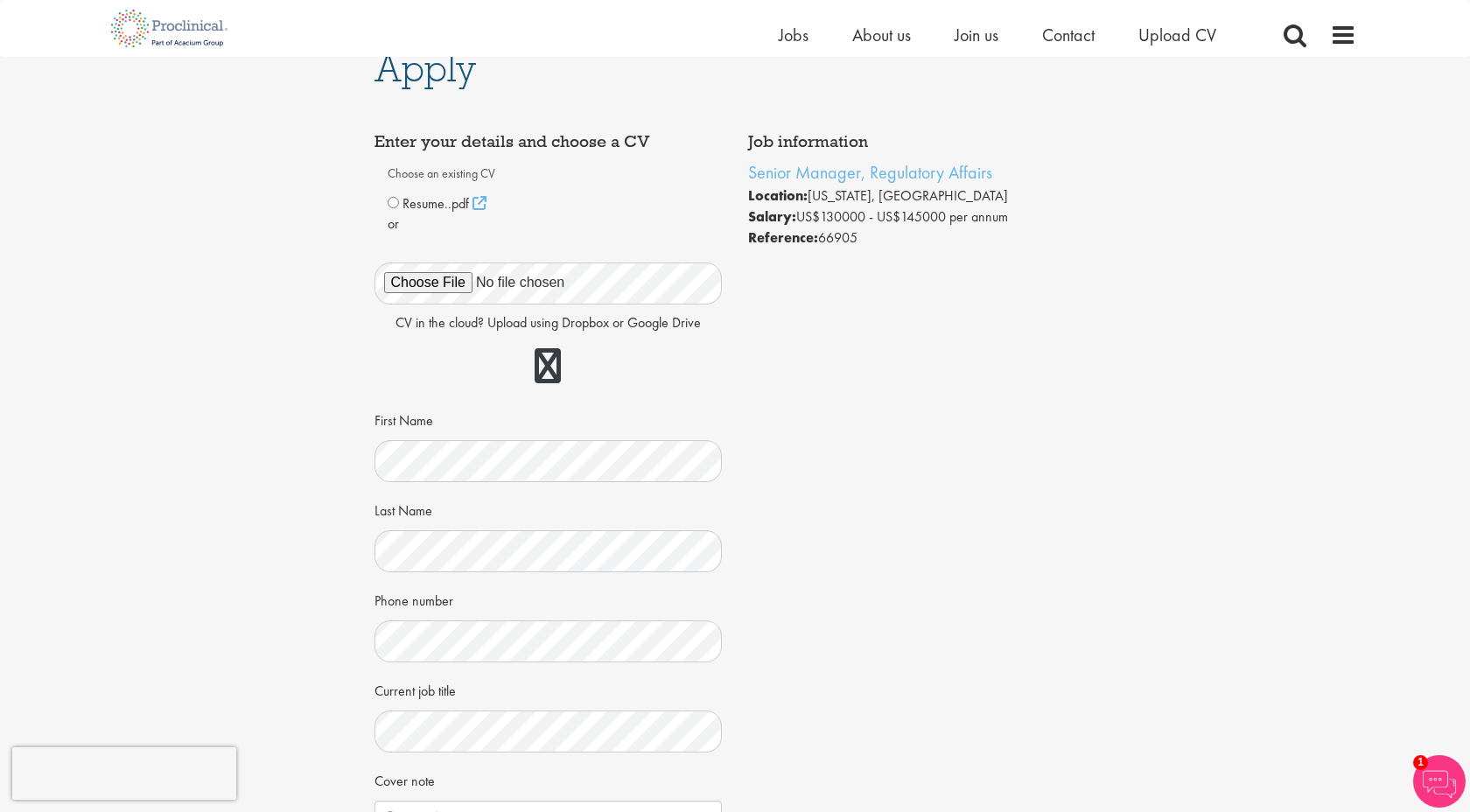
click at [459, 363] on div at bounding box center [549, 367] width 349 height 50
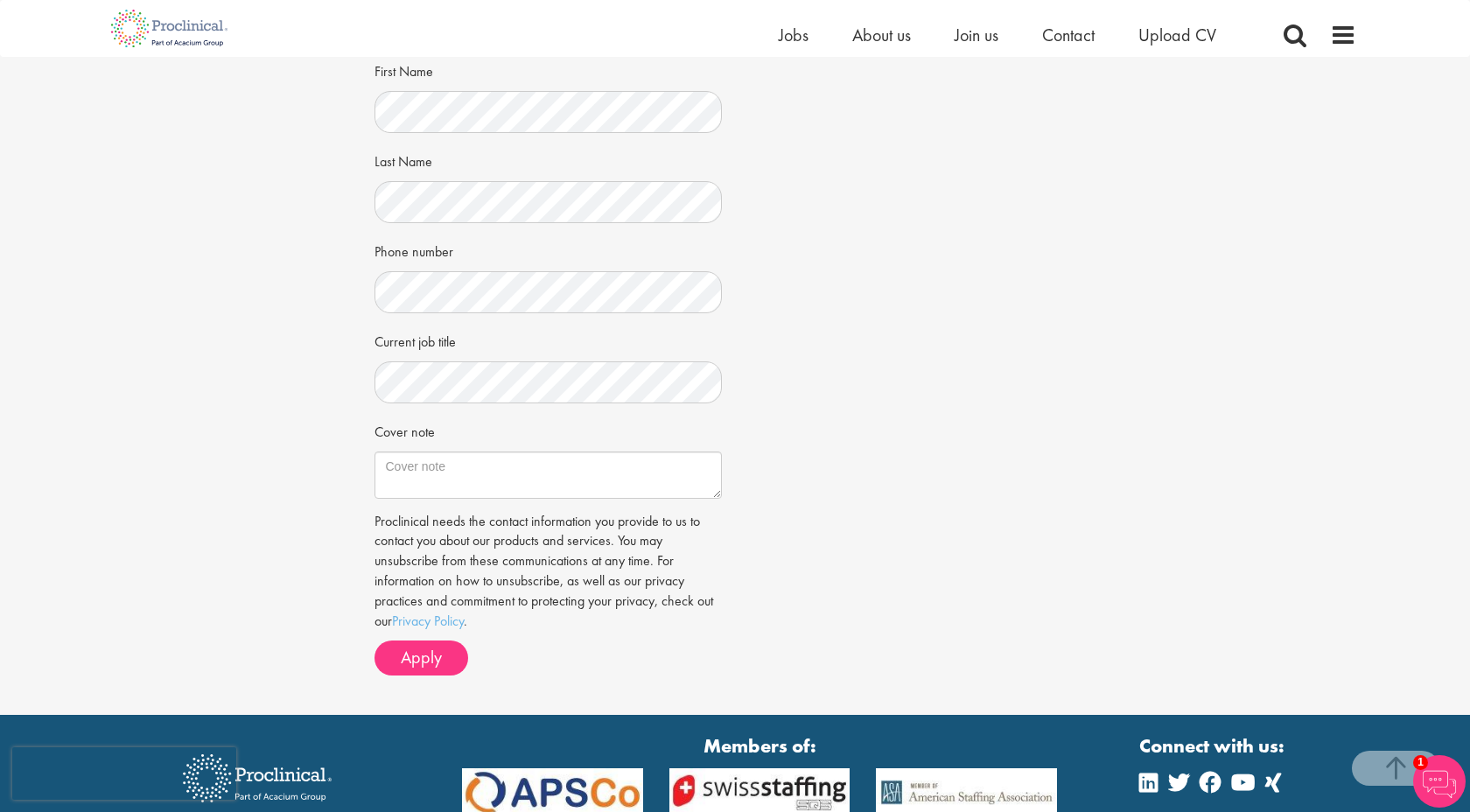
scroll to position [531, 0]
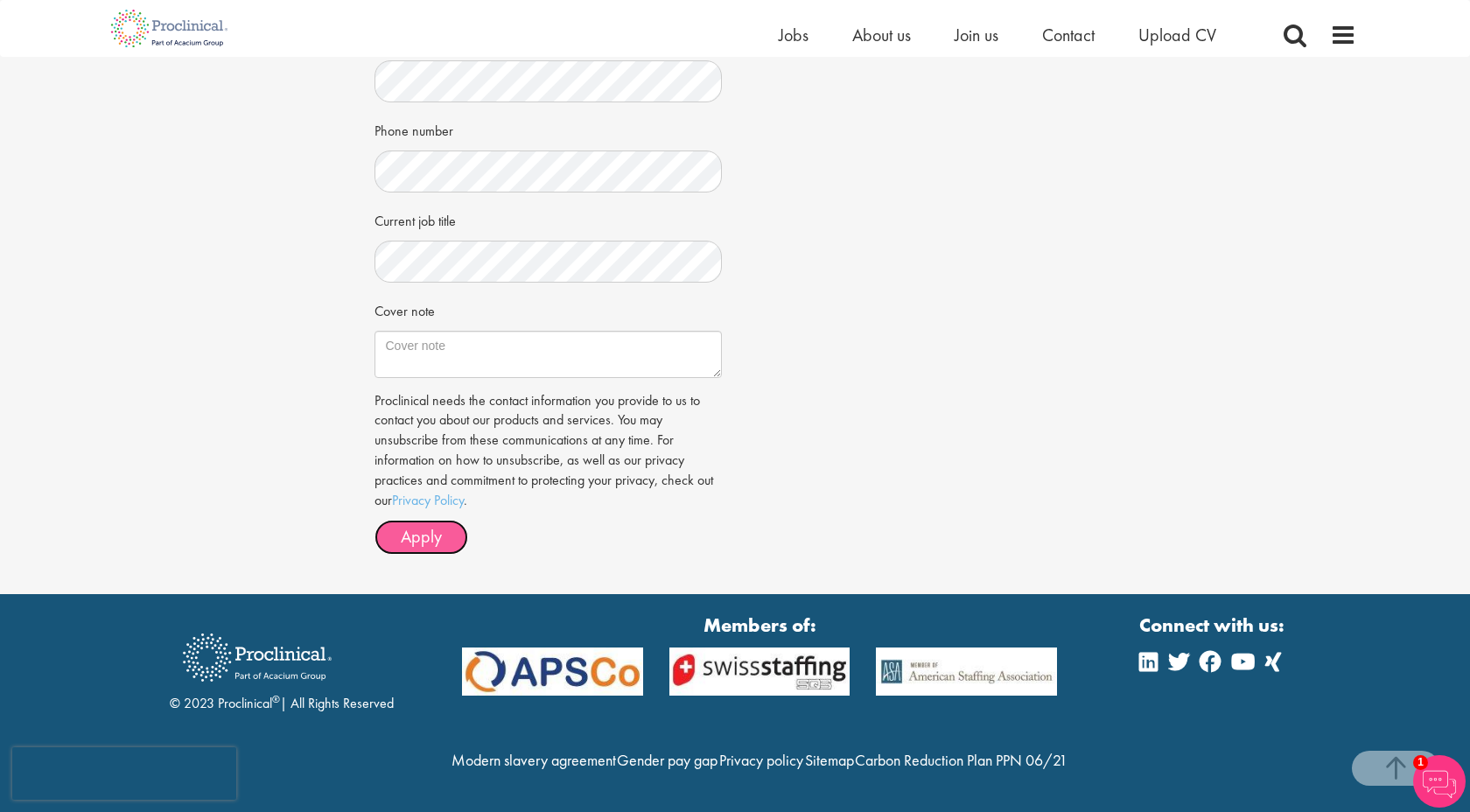
click at [414, 519] on button "Apply" at bounding box center [422, 536] width 94 height 35
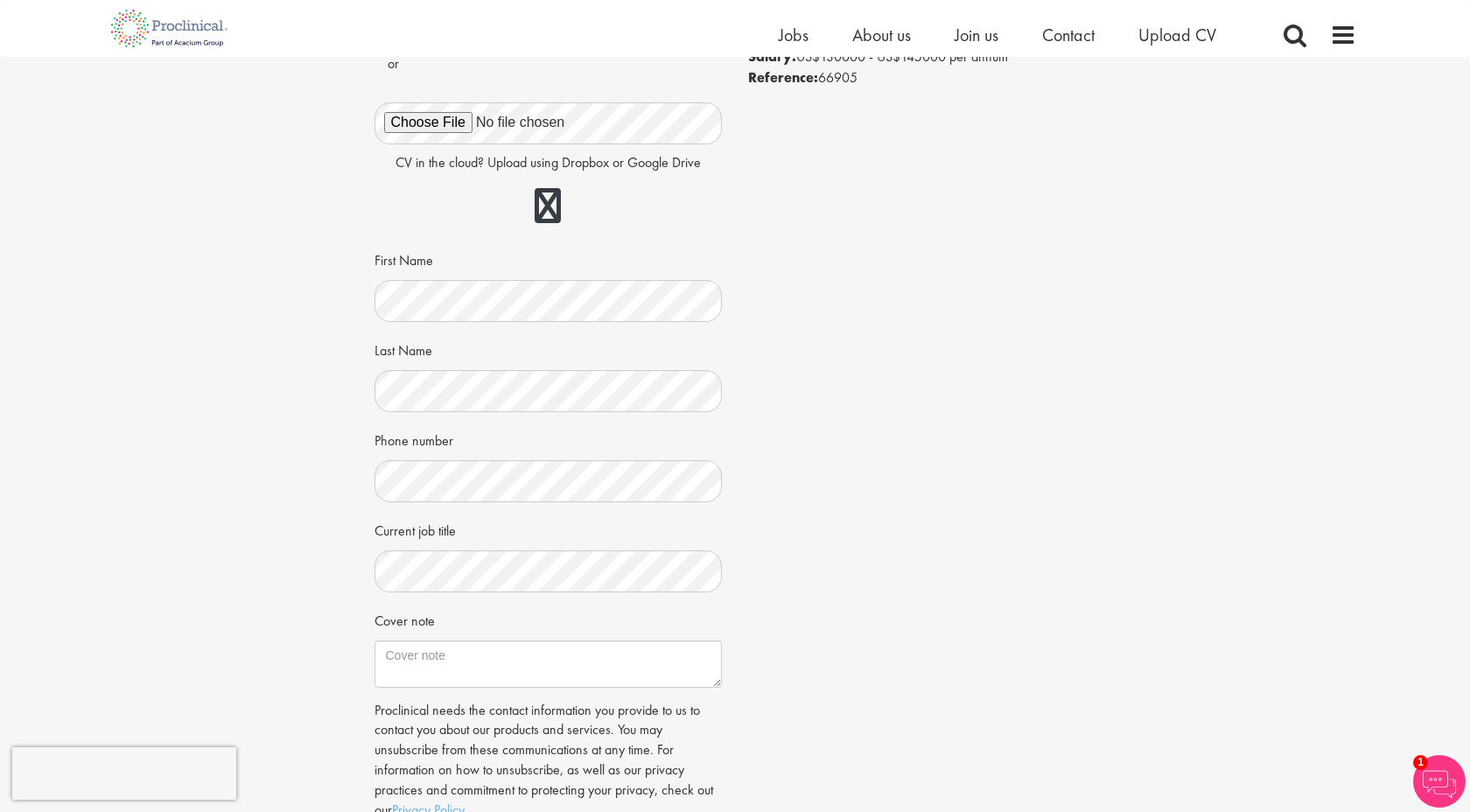
scroll to position [178, 0]
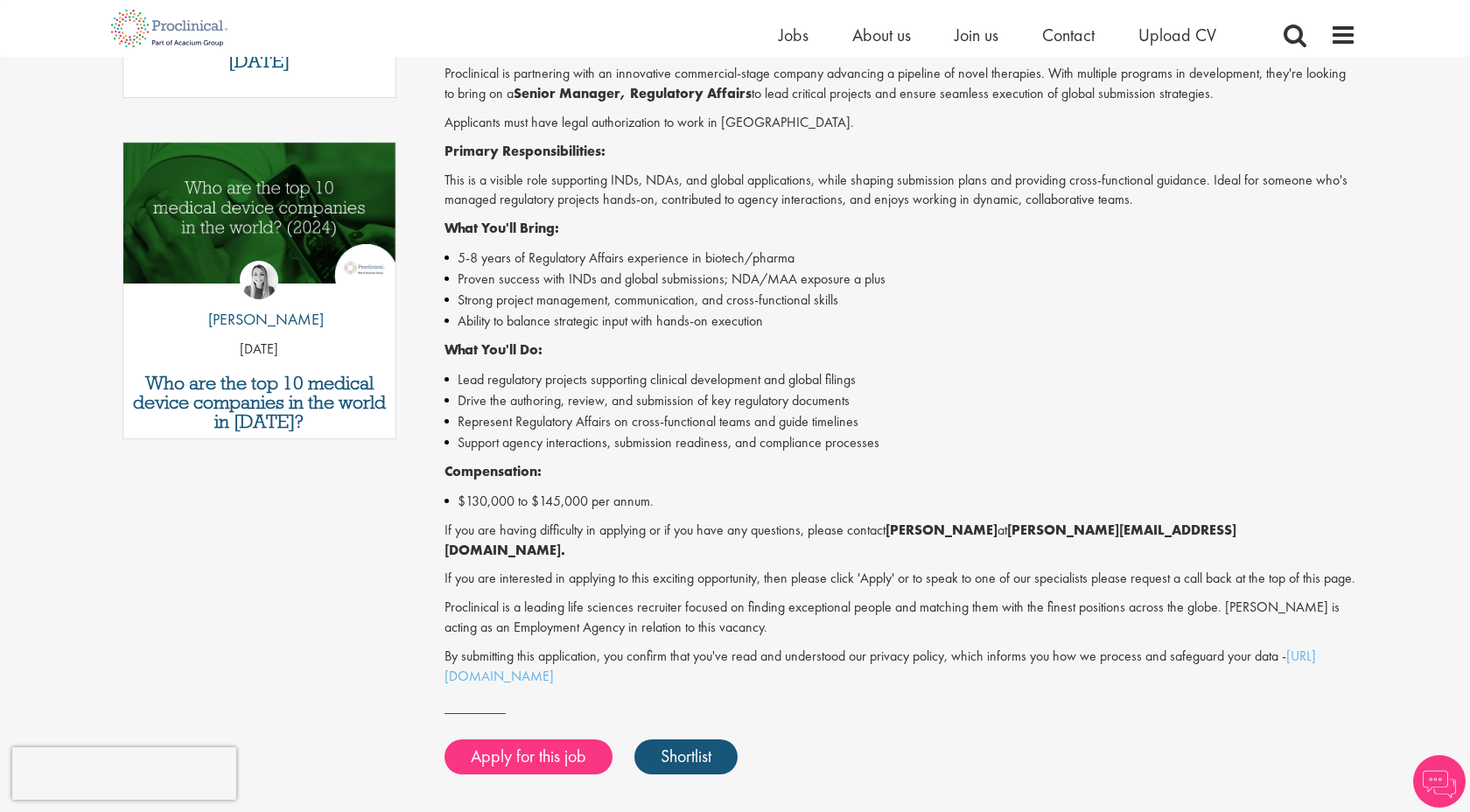
scroll to position [481, 0]
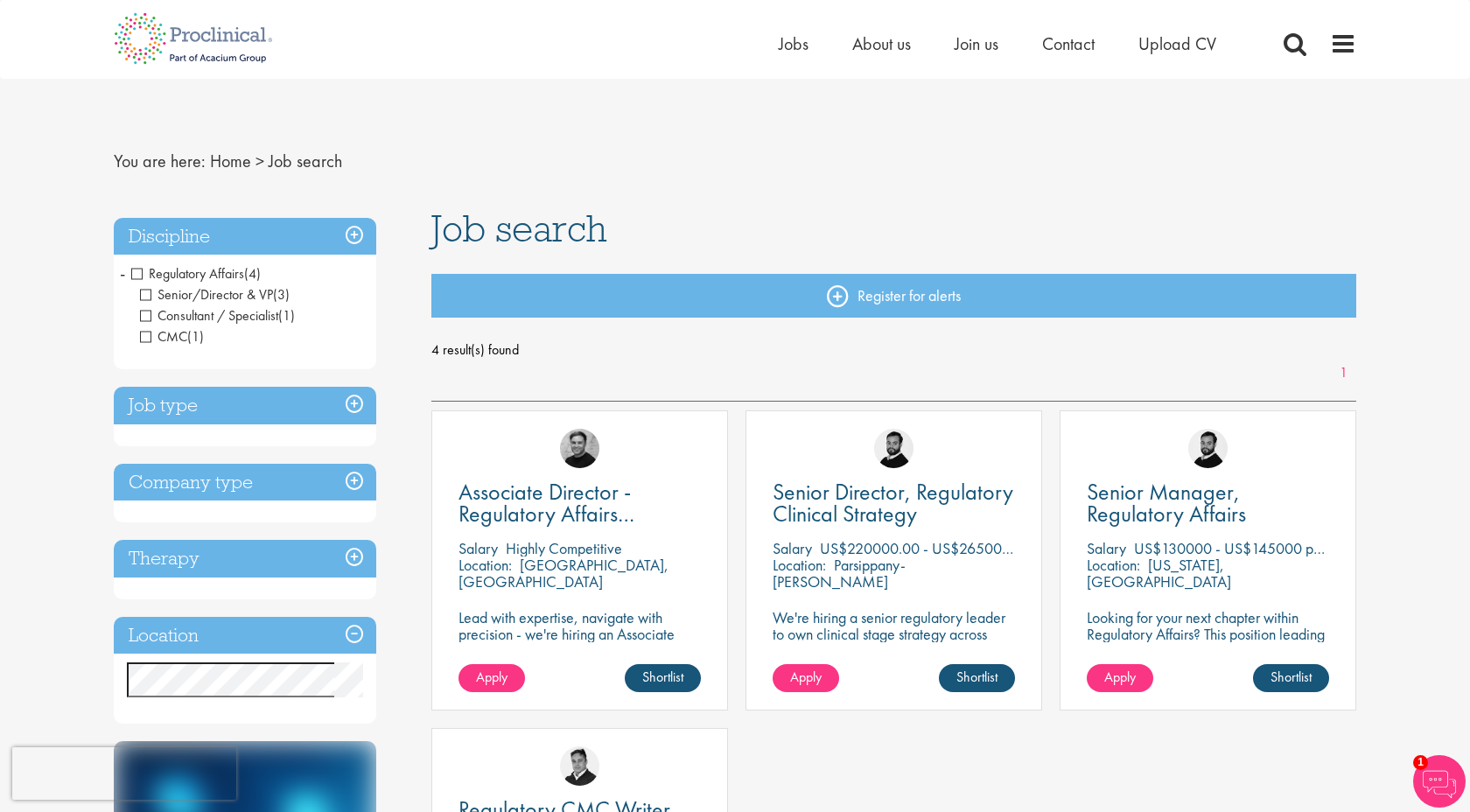
click at [138, 277] on span "Regulatory Affairs" at bounding box center [187, 273] width 113 height 18
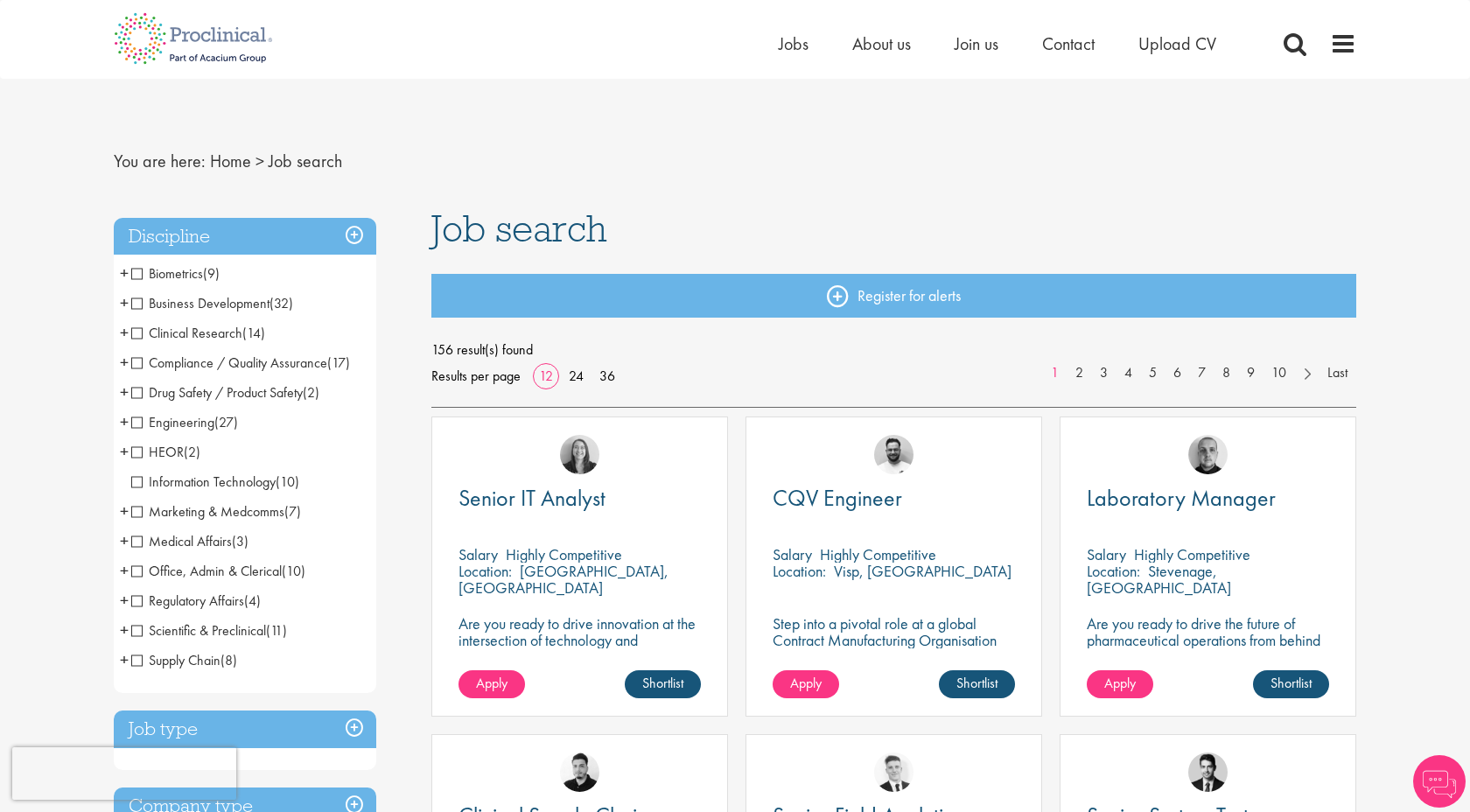
click at [146, 545] on span "Medical Affairs" at bounding box center [181, 540] width 101 height 18
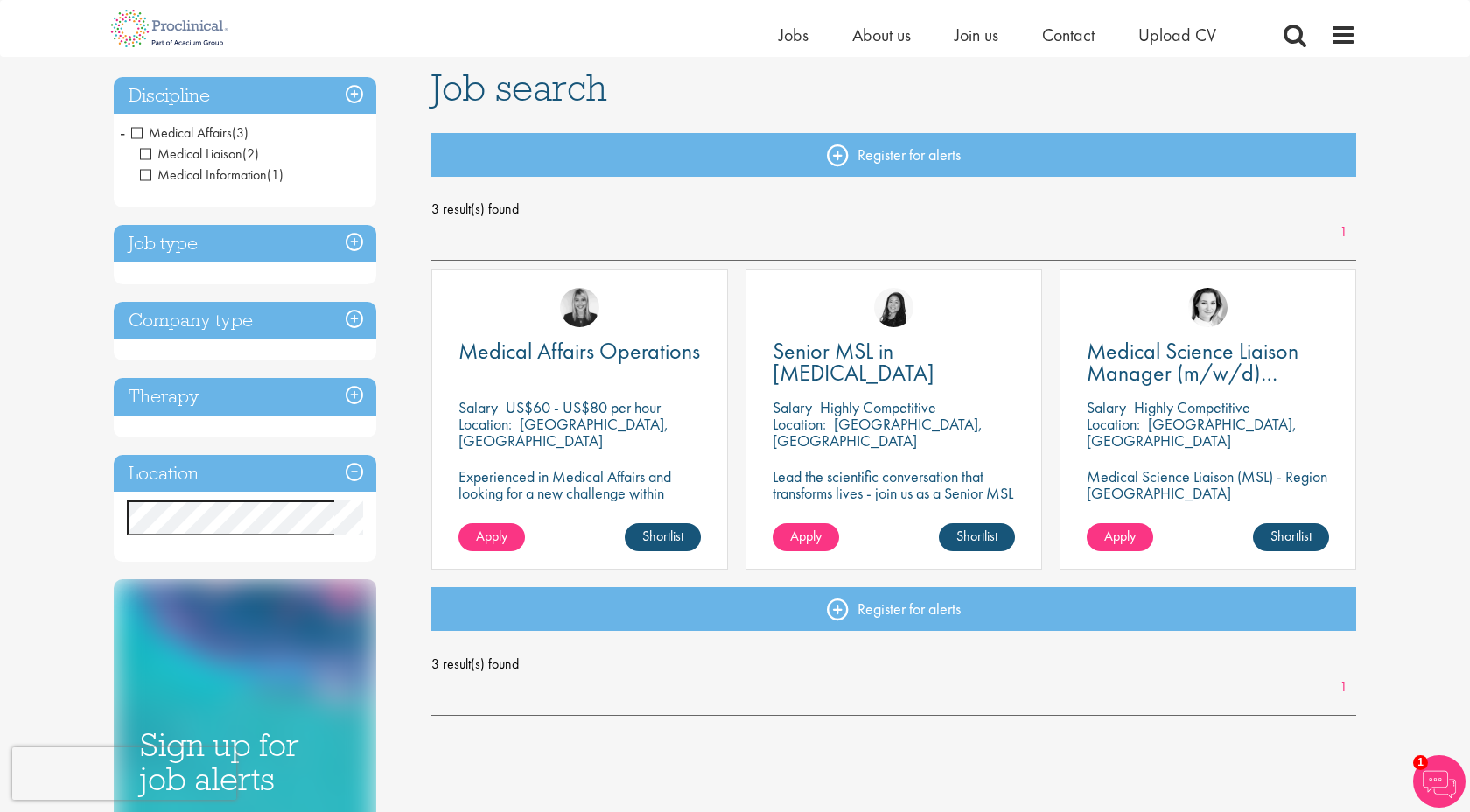
scroll to position [121, 0]
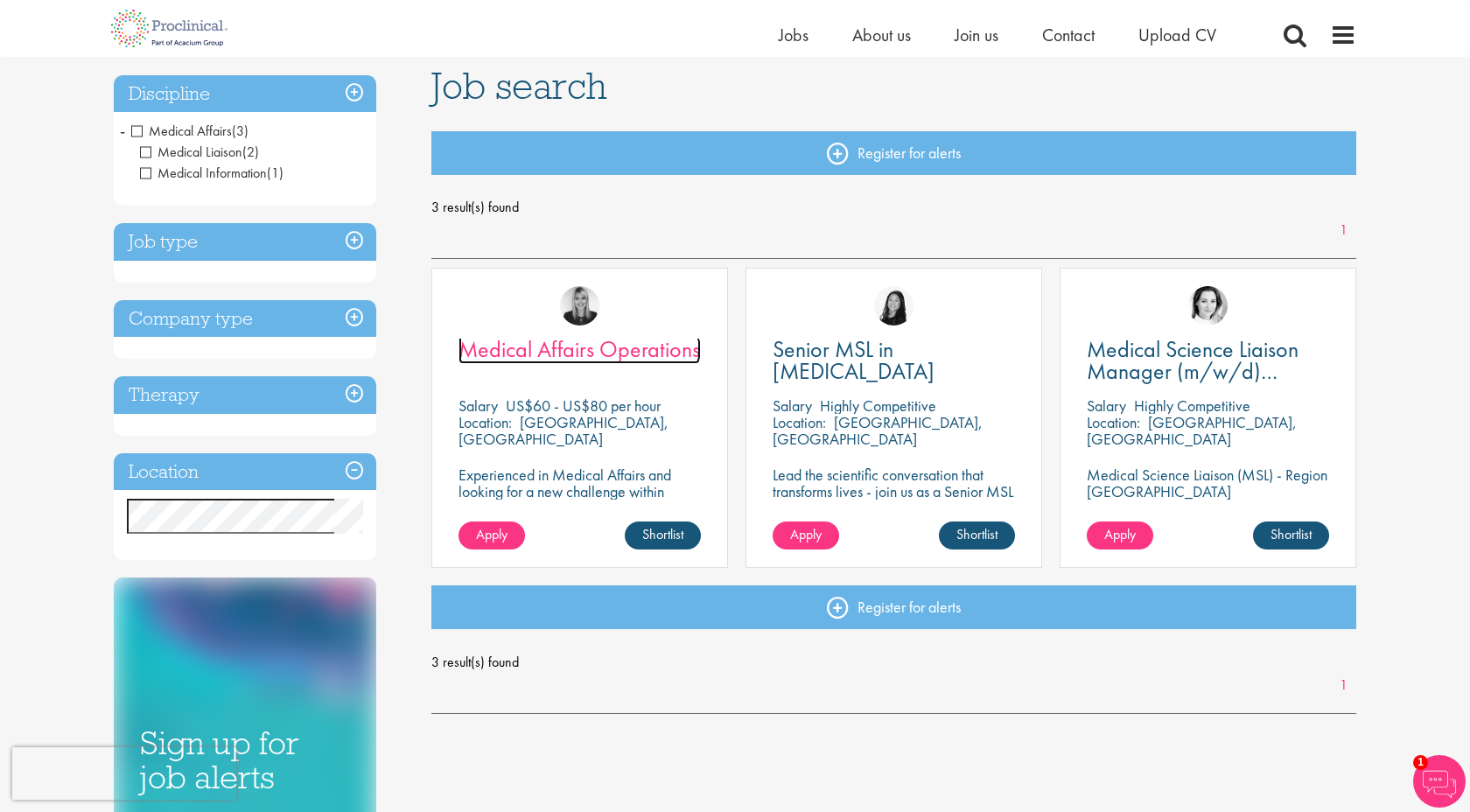
click at [596, 363] on span "Medical Affairs Operations" at bounding box center [580, 349] width 242 height 30
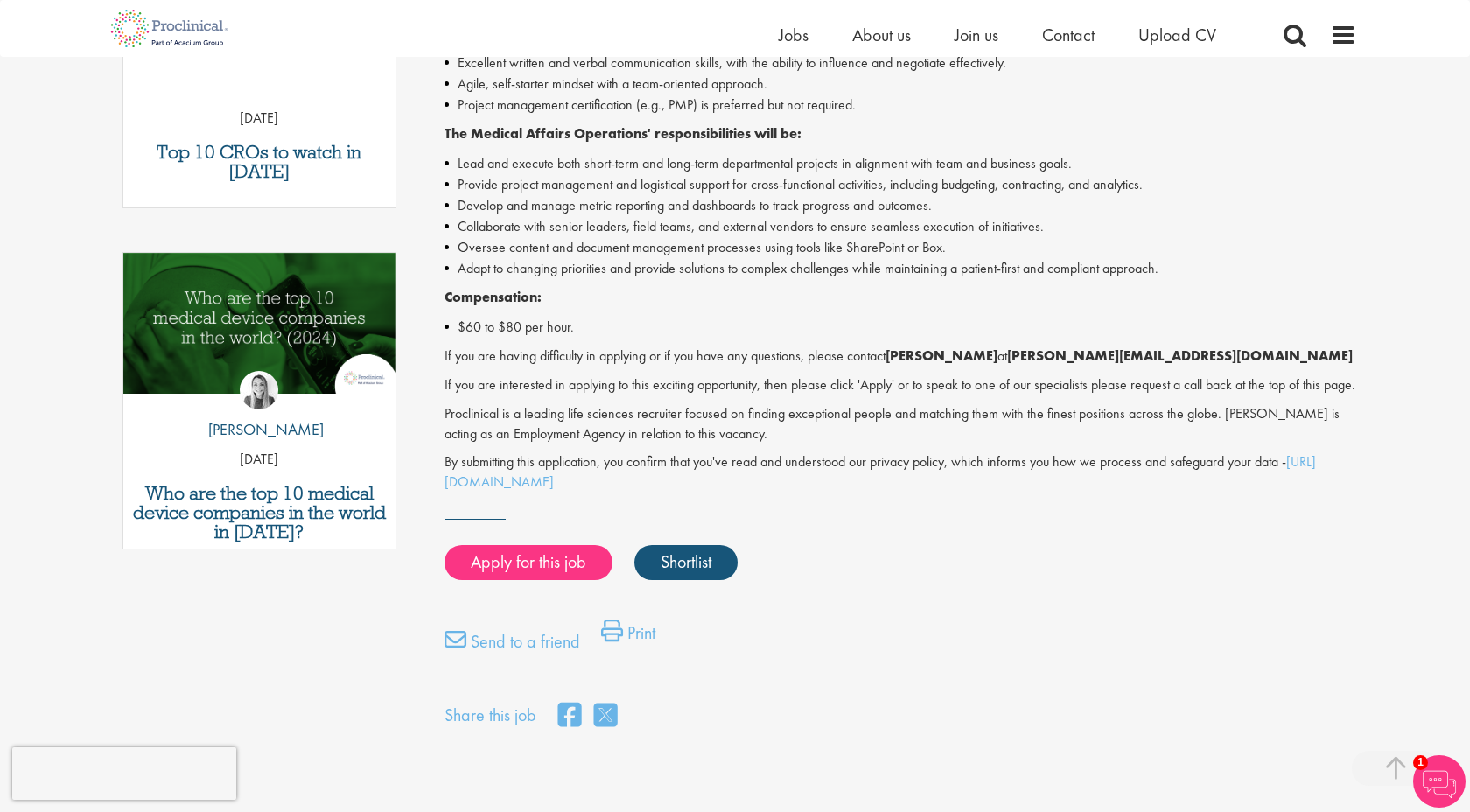
scroll to position [794, 0]
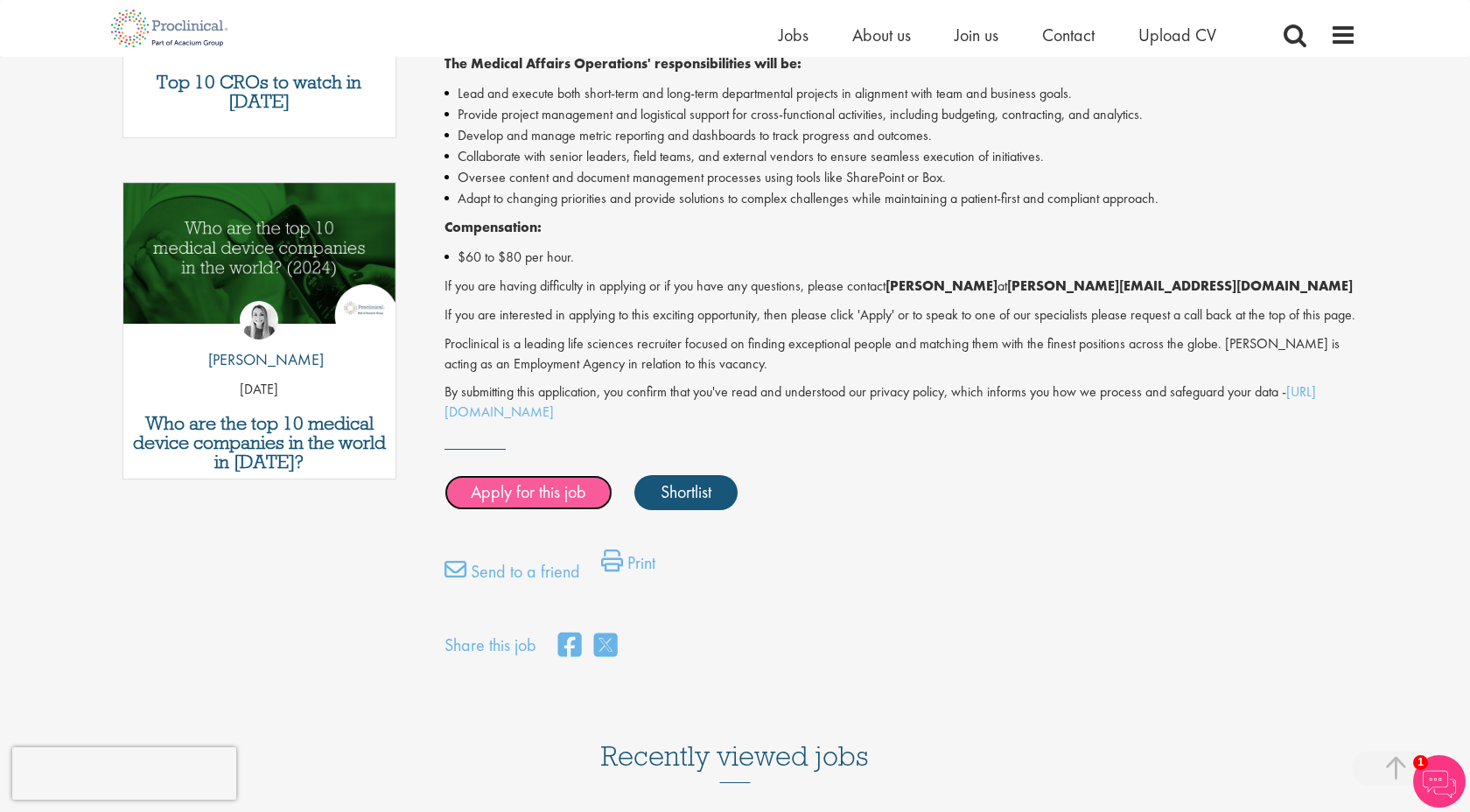
click at [523, 509] on link "Apply for this job" at bounding box center [529, 491] width 168 height 35
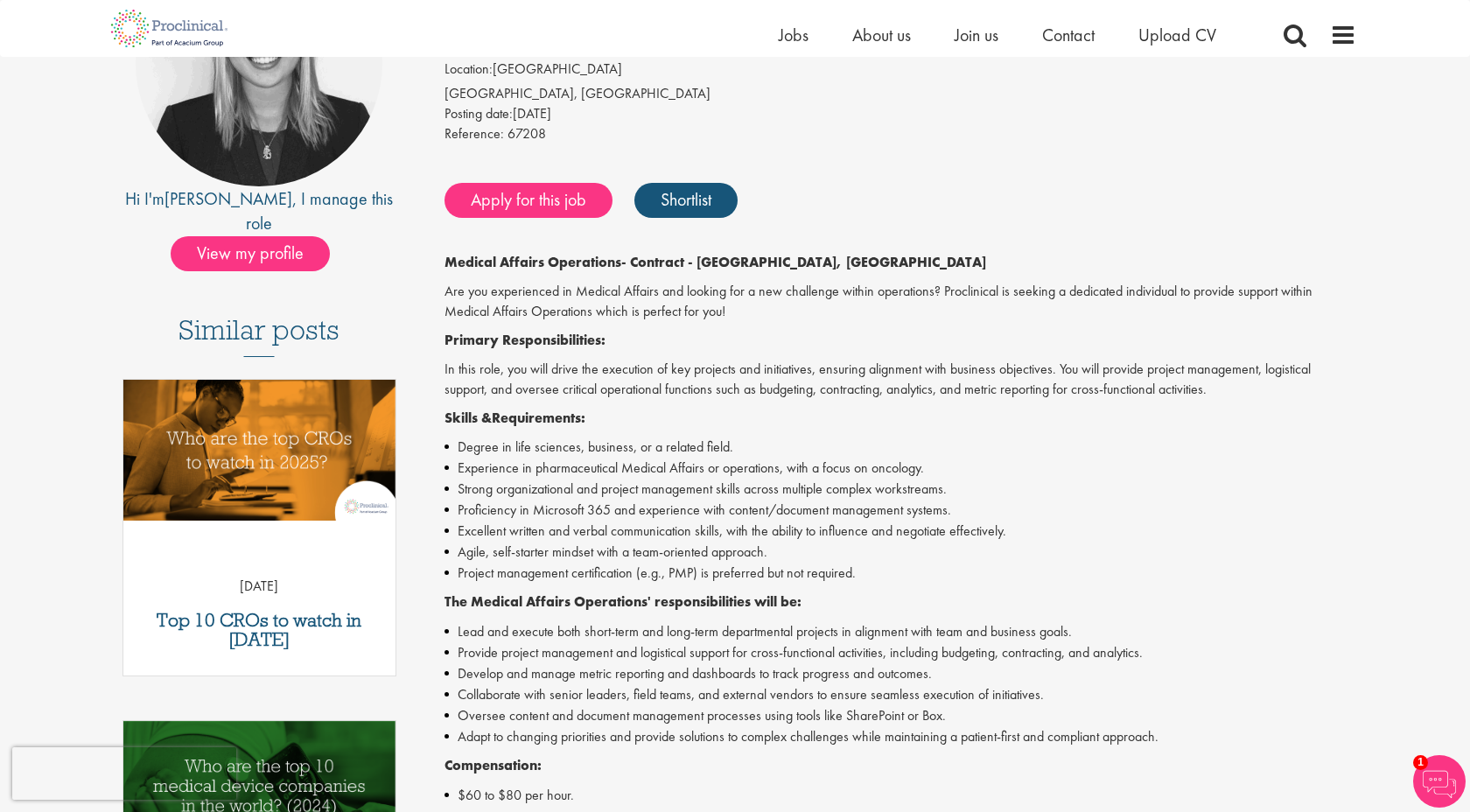
scroll to position [107, 0]
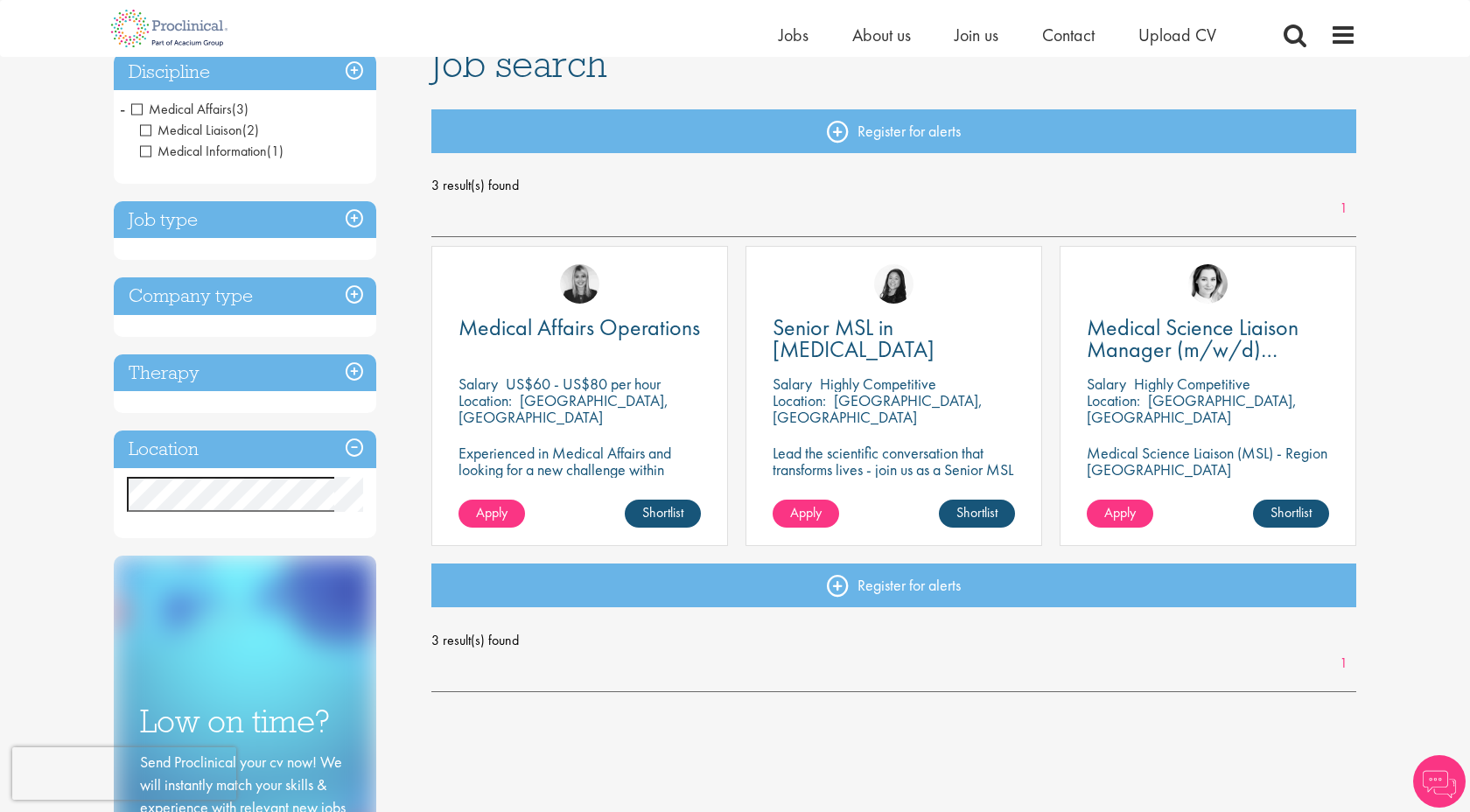
scroll to position [128, 0]
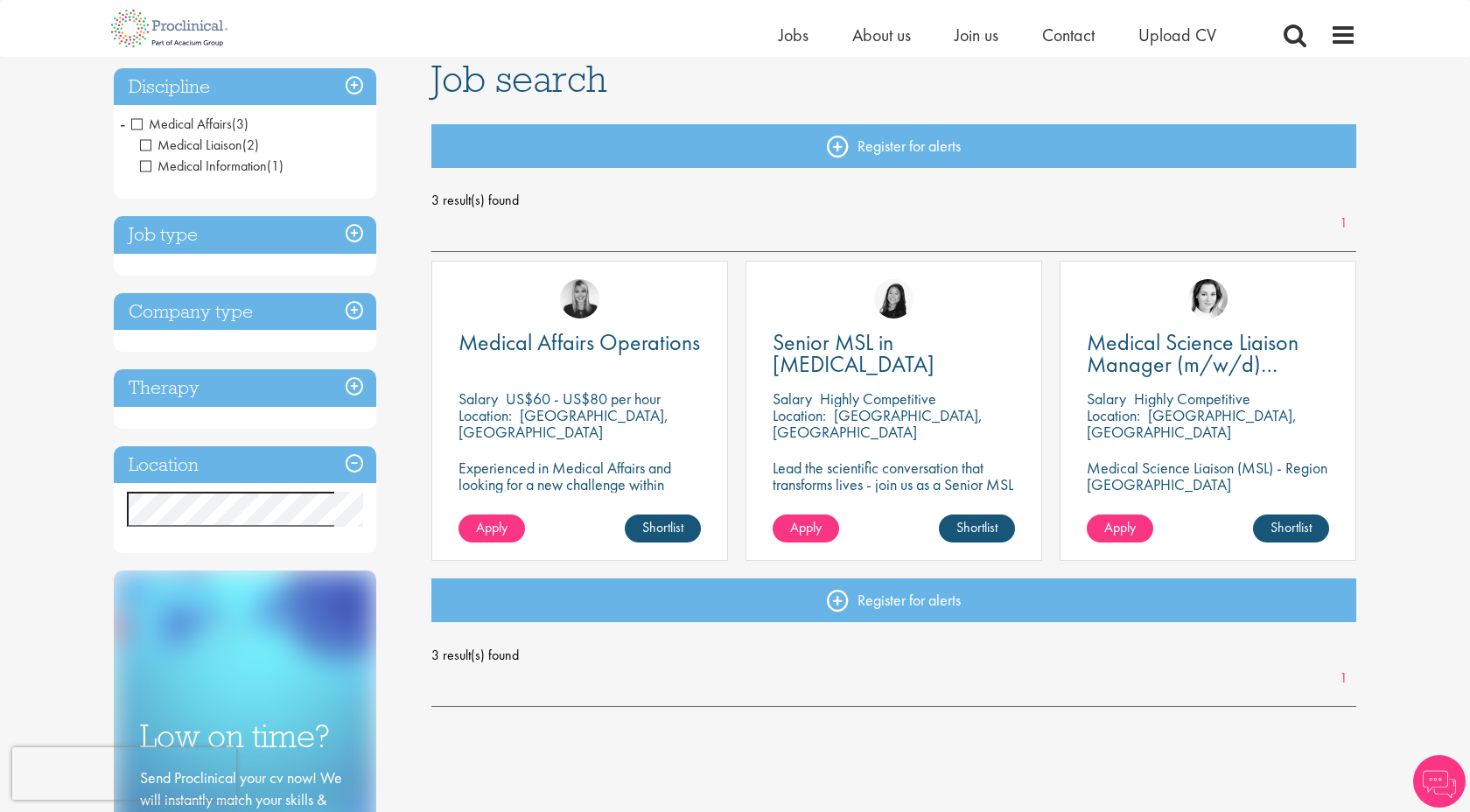
click at [140, 127] on span "Medical Affairs" at bounding box center [181, 124] width 101 height 18
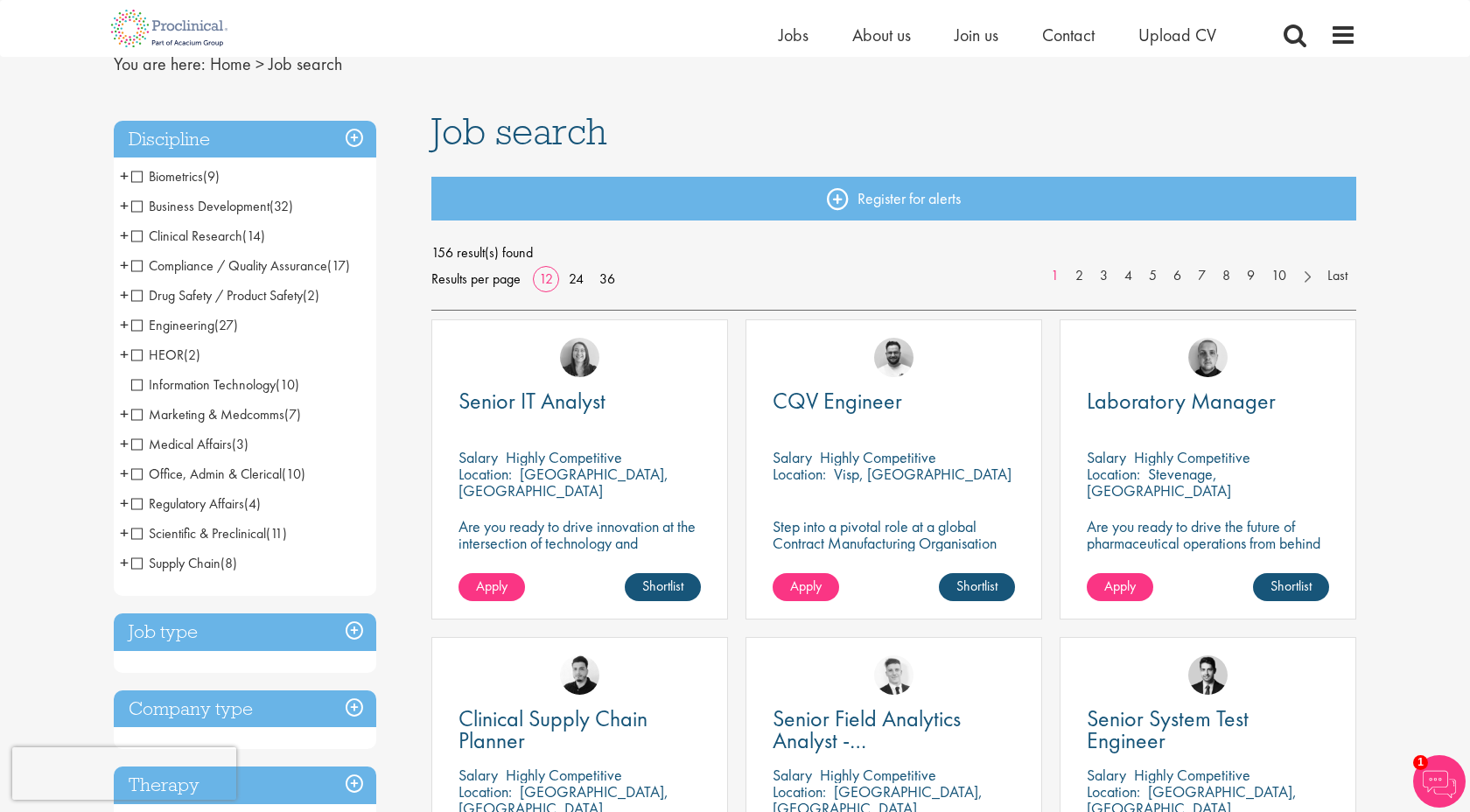
scroll to position [52, 0]
